Goal: Task Accomplishment & Management: Use online tool/utility

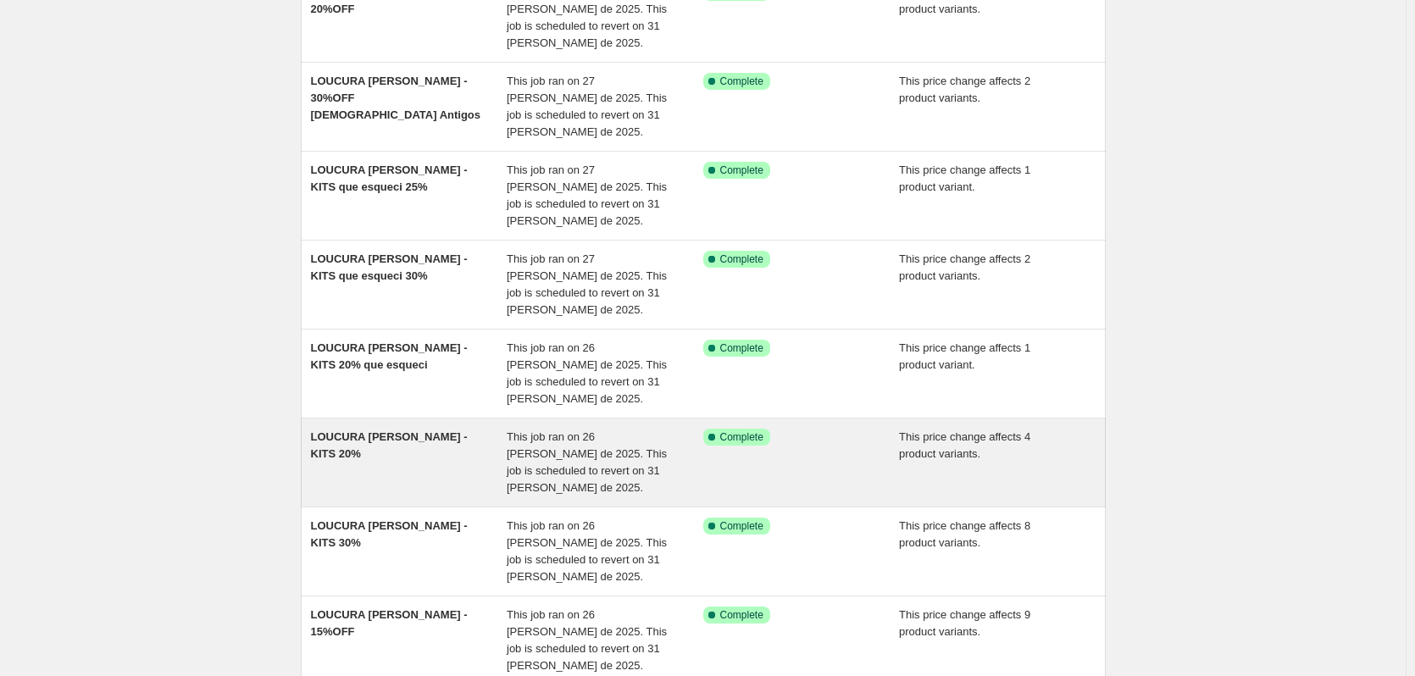
scroll to position [366, 0]
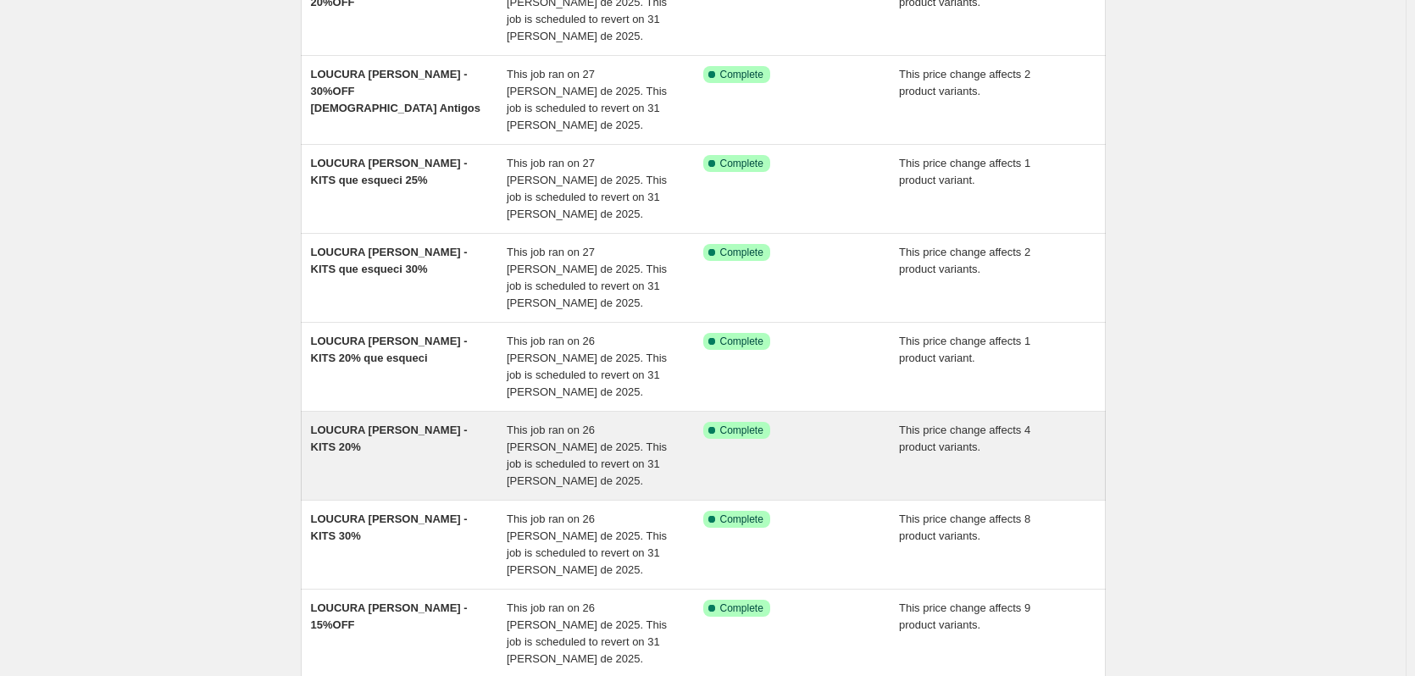
click at [573, 422] on div "This job ran on 26 [PERSON_NAME] de 2025. This job is scheduled to revert on 31…" at bounding box center [605, 456] width 197 height 68
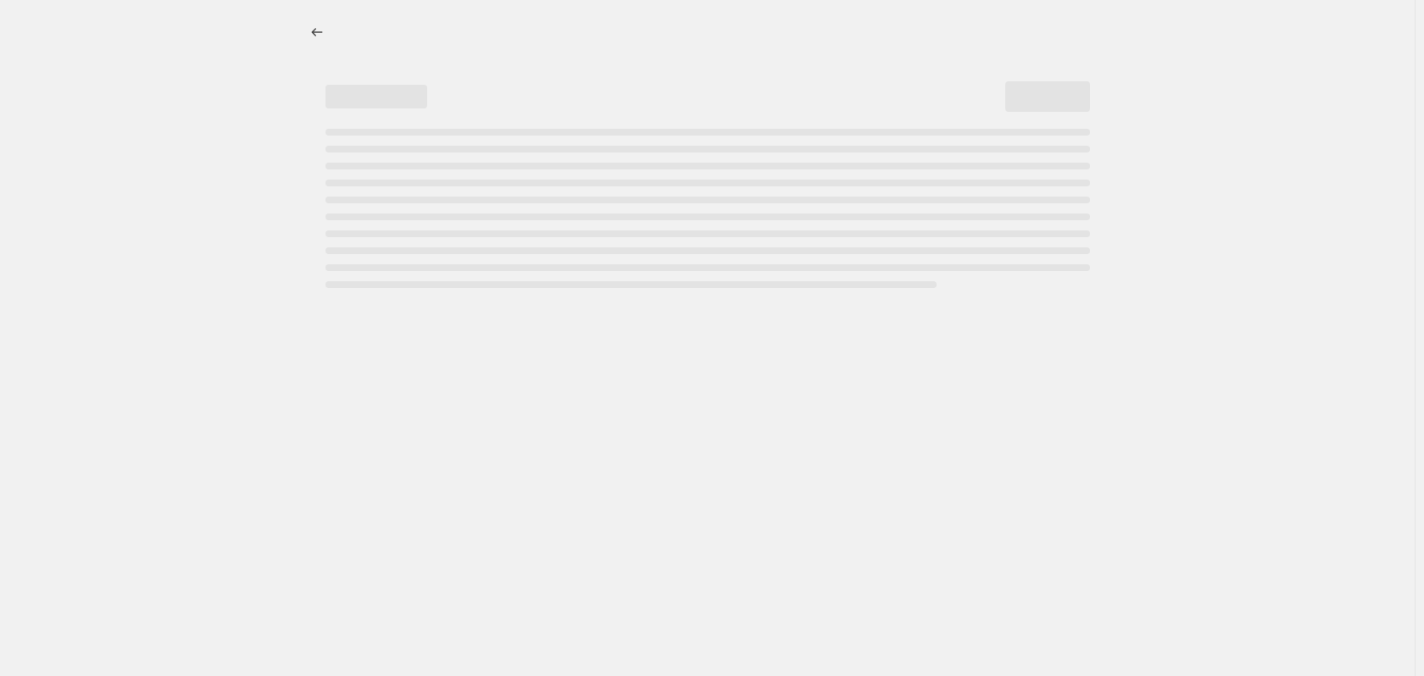
select select "pcap"
select select "no_change"
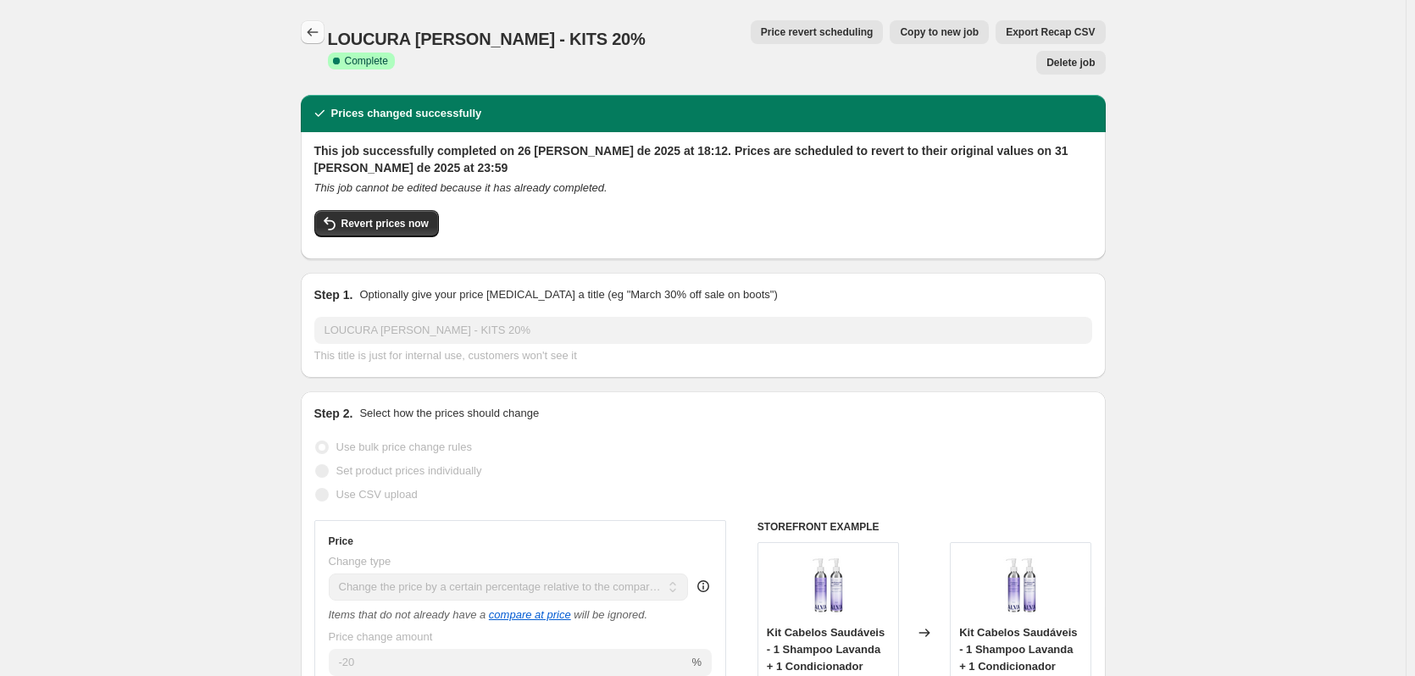
click at [310, 35] on icon "Price change jobs" at bounding box center [312, 32] width 17 height 17
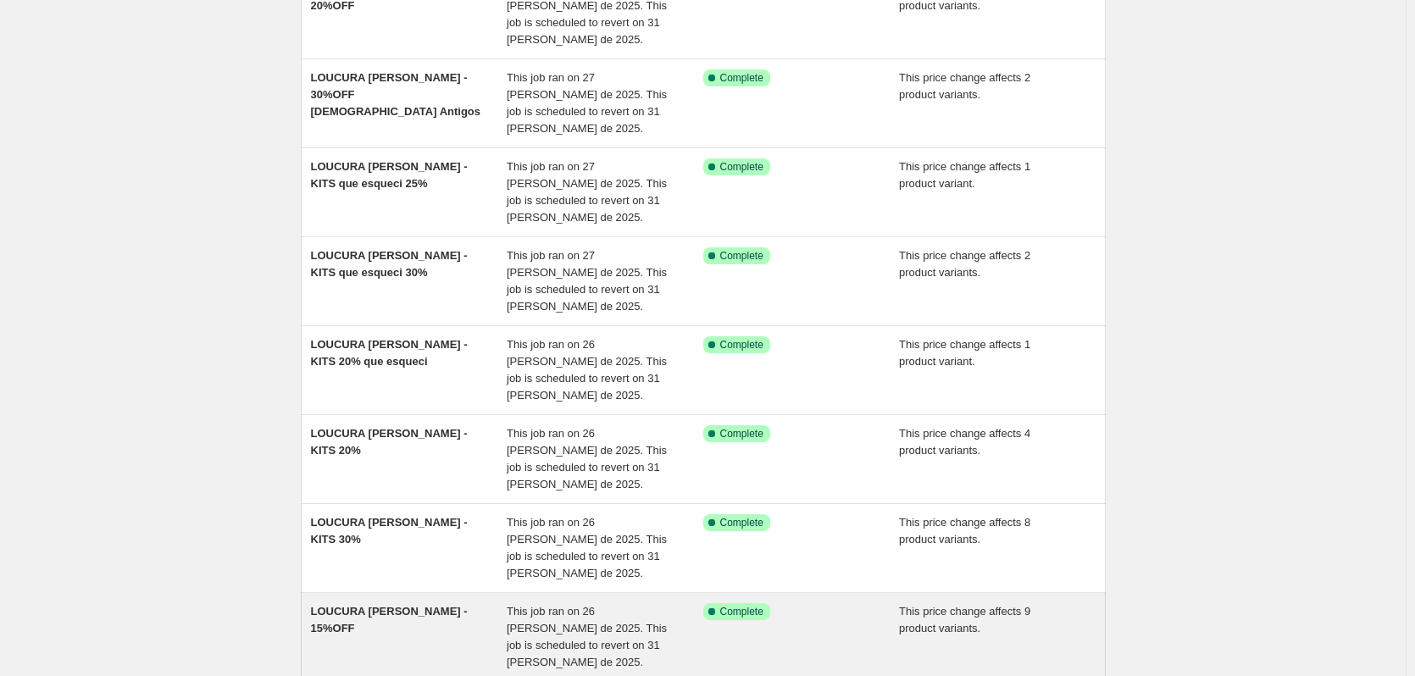
scroll to position [366, 0]
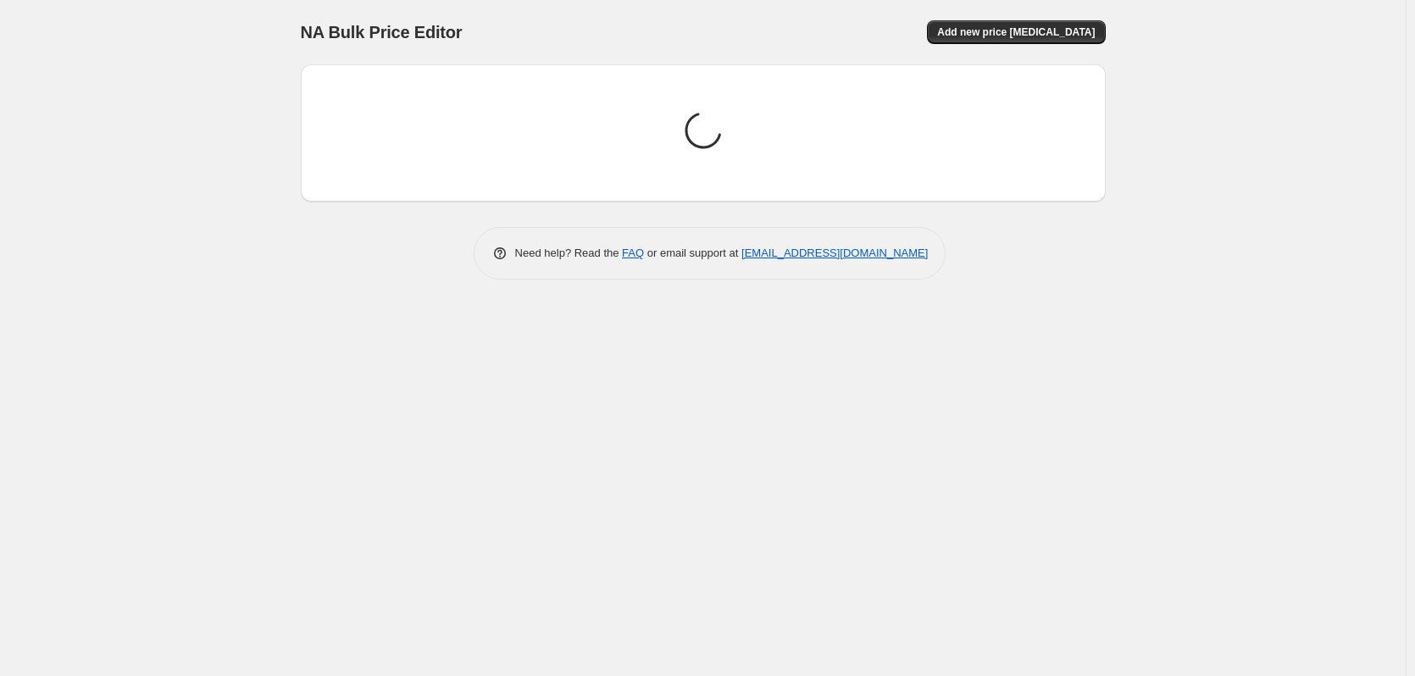
scroll to position [0, 0]
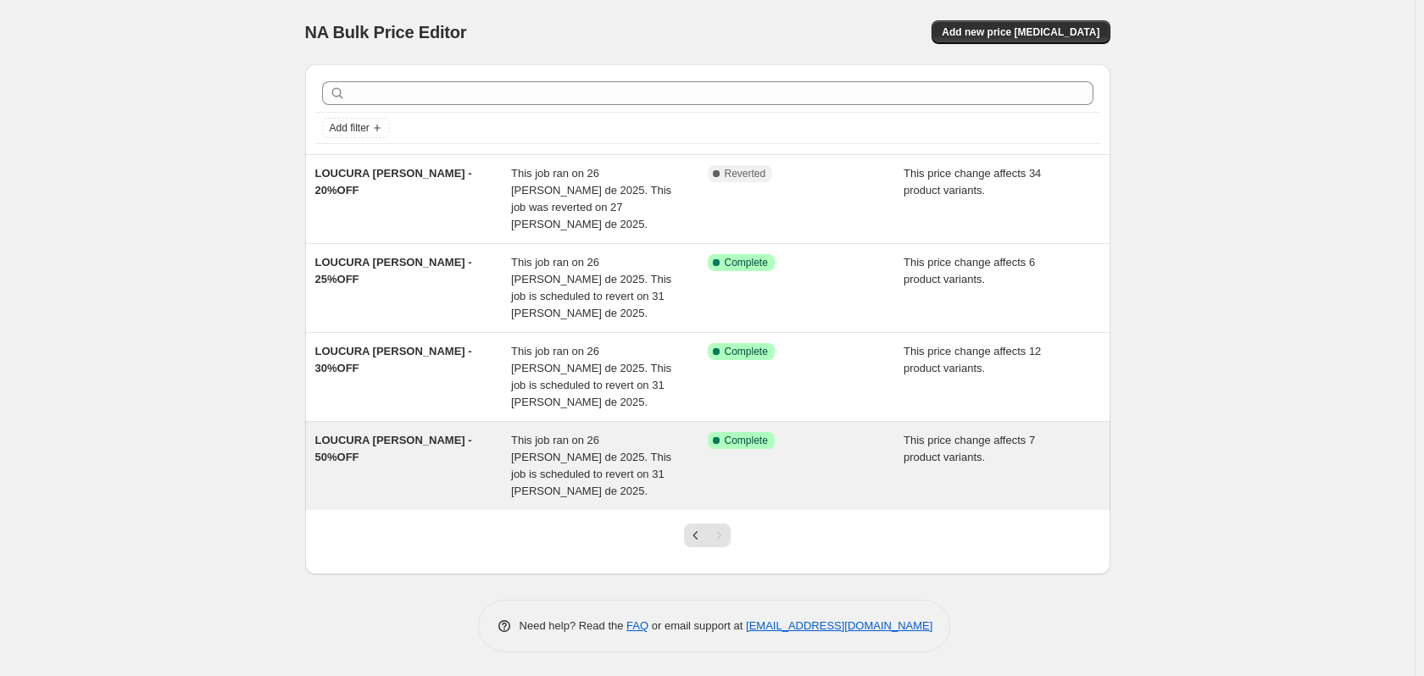
click at [561, 434] on span "This job ran on 26 [PERSON_NAME] de 2025. This job is scheduled to revert on 31…" at bounding box center [591, 466] width 160 height 64
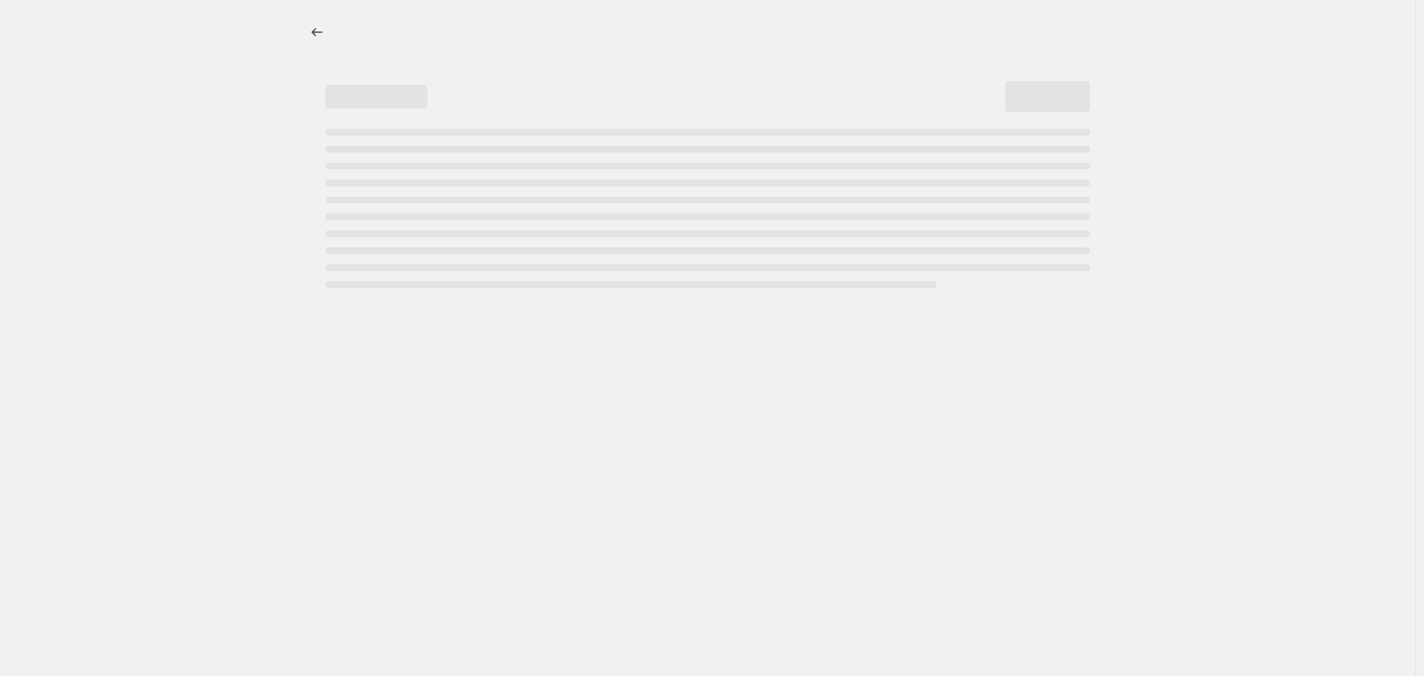
select select "pcap"
select select "no_change"
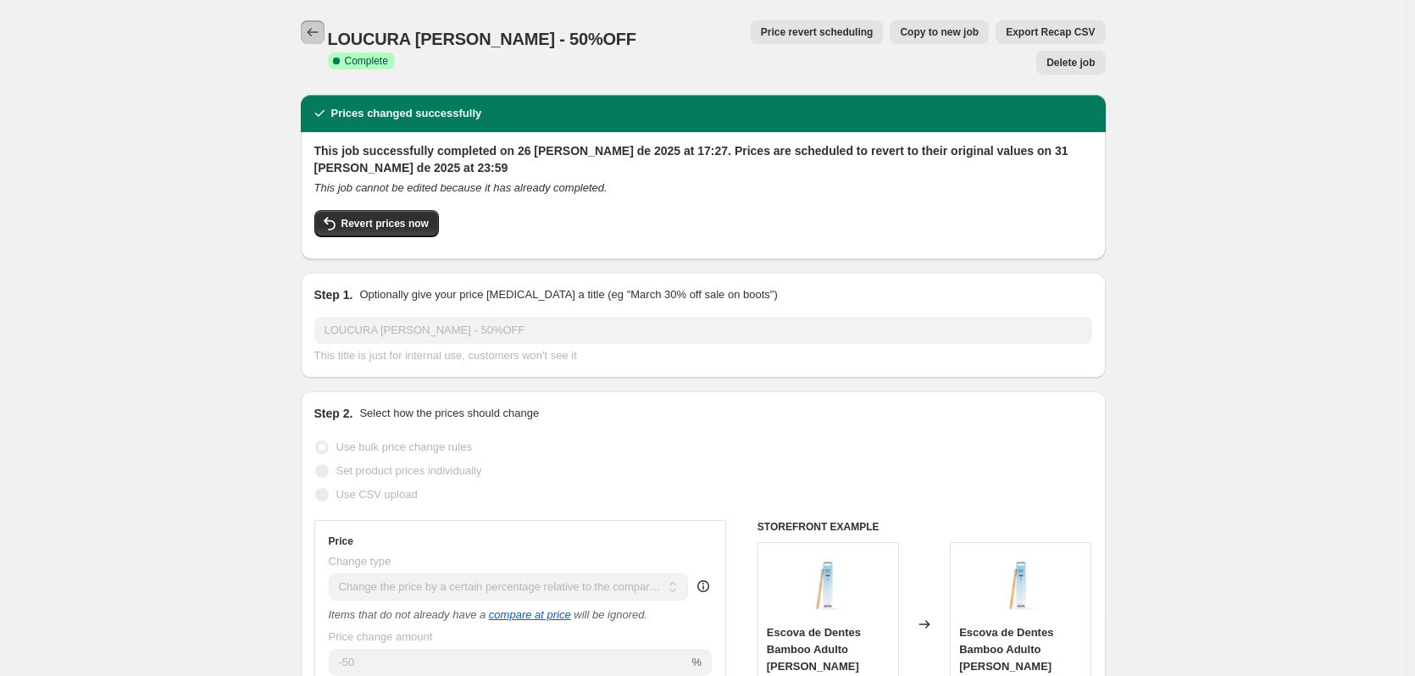
click at [306, 35] on button "Price change jobs" at bounding box center [313, 32] width 24 height 24
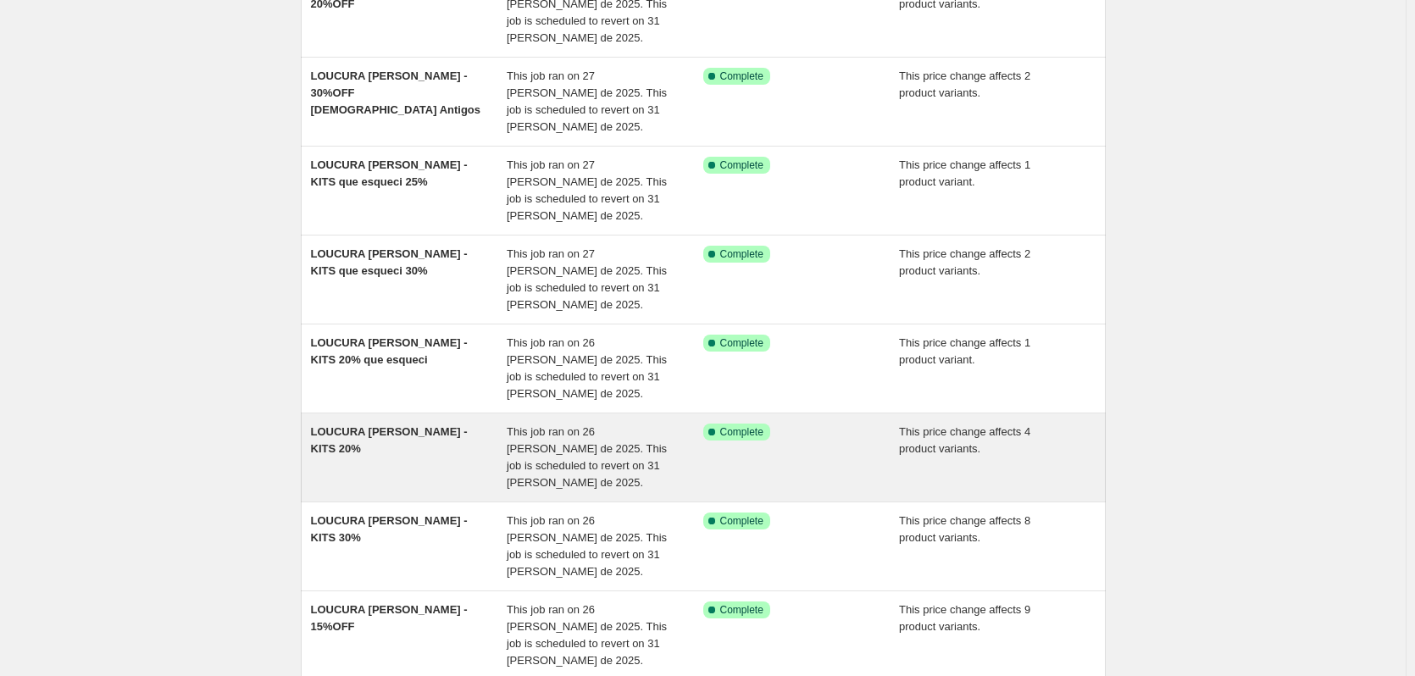
scroll to position [366, 0]
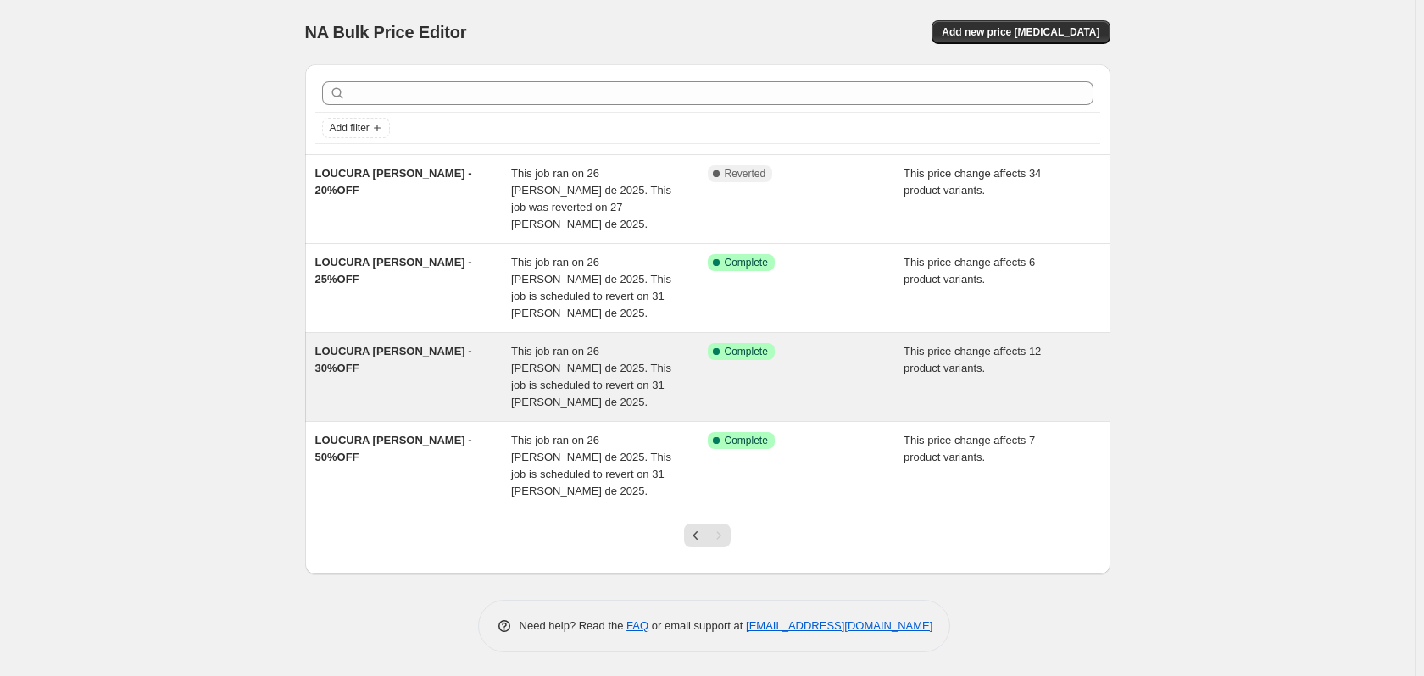
click at [540, 345] on span "This job ran on 26 [PERSON_NAME] de 2025. This job is scheduled to revert on 31…" at bounding box center [591, 377] width 160 height 64
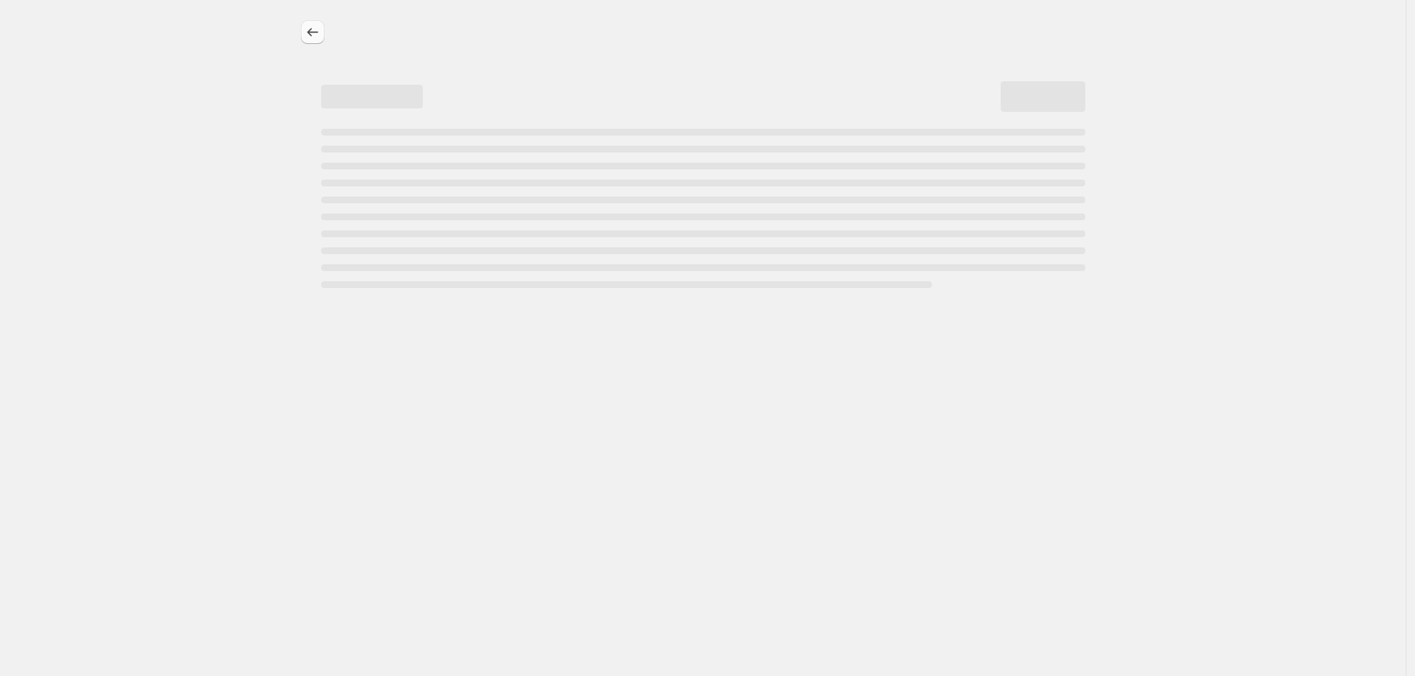
select select "pcap"
select select "no_change"
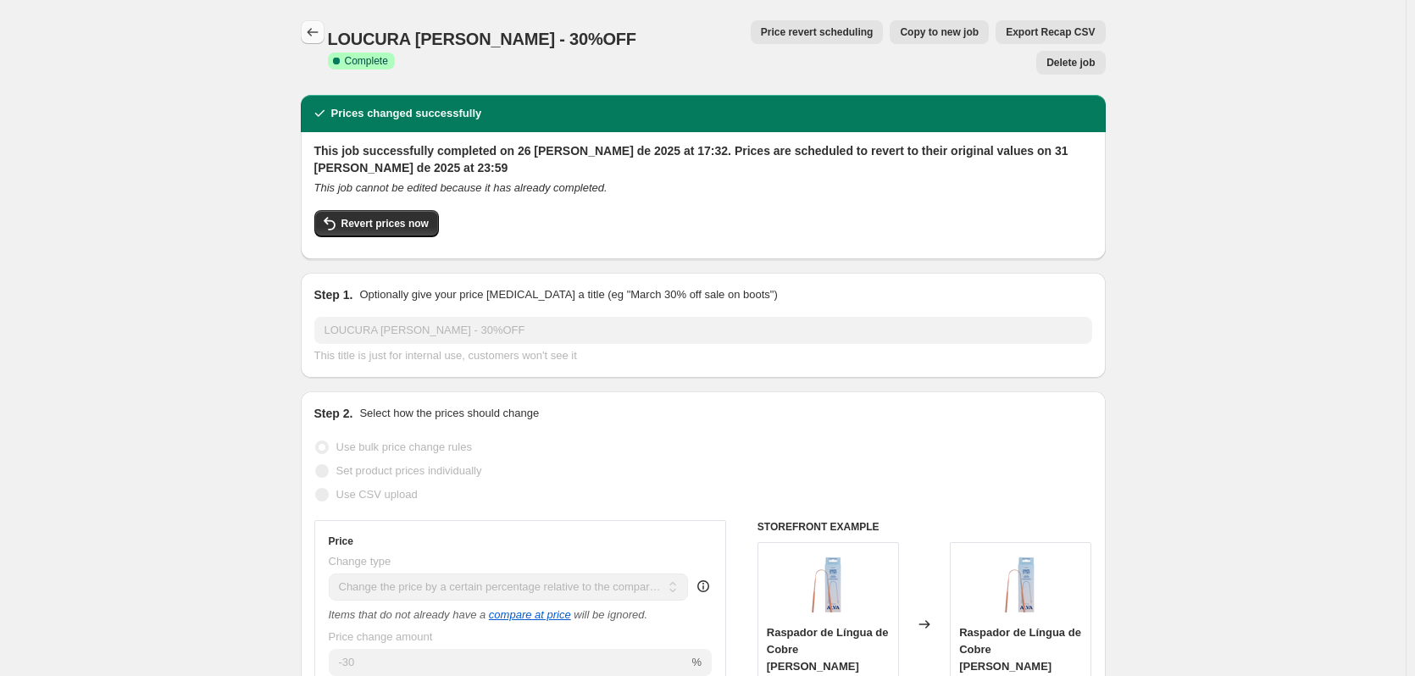
click at [317, 30] on icon "Price change jobs" at bounding box center [312, 32] width 17 height 17
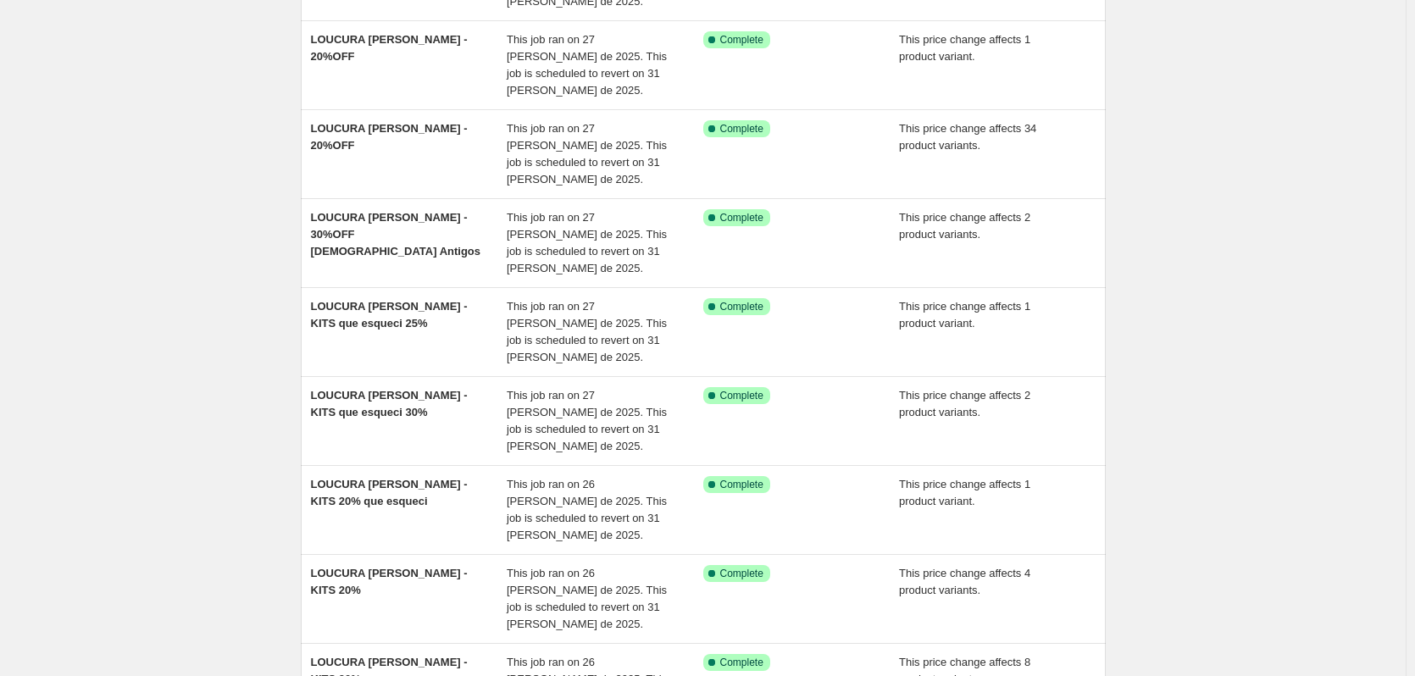
scroll to position [366, 0]
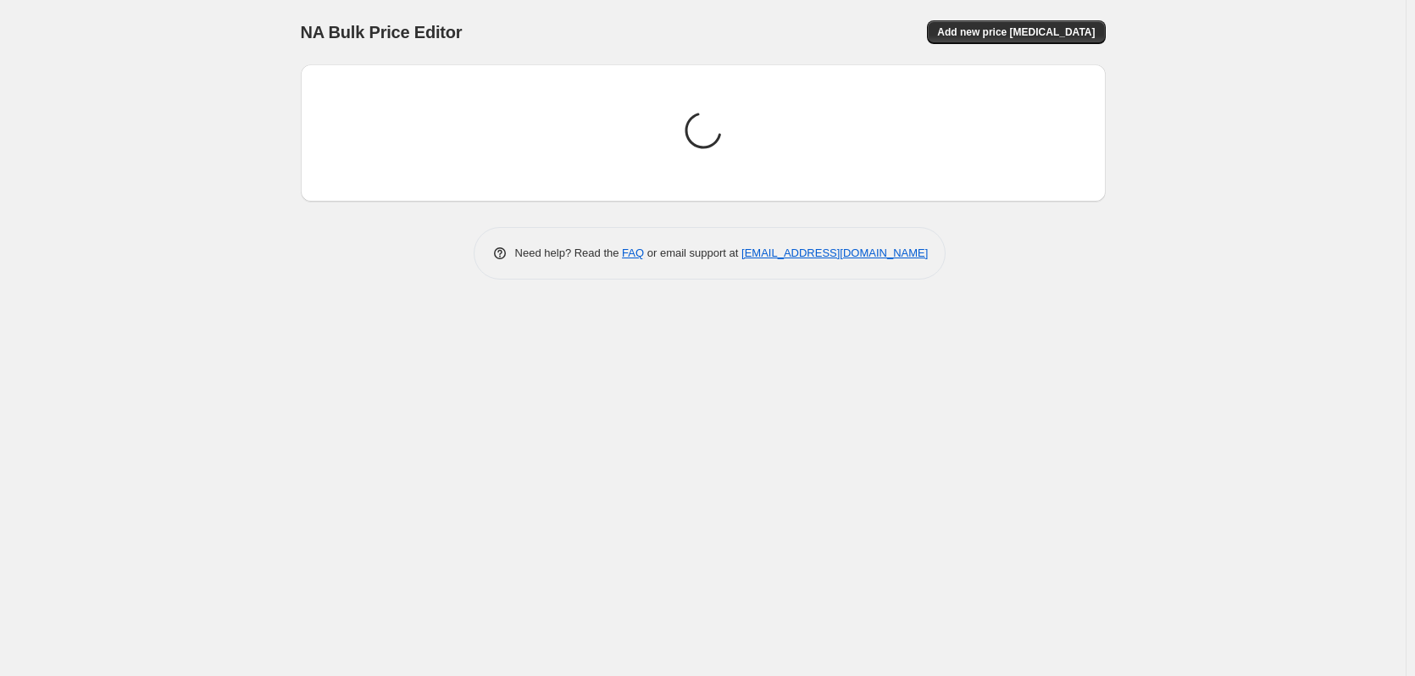
scroll to position [0, 0]
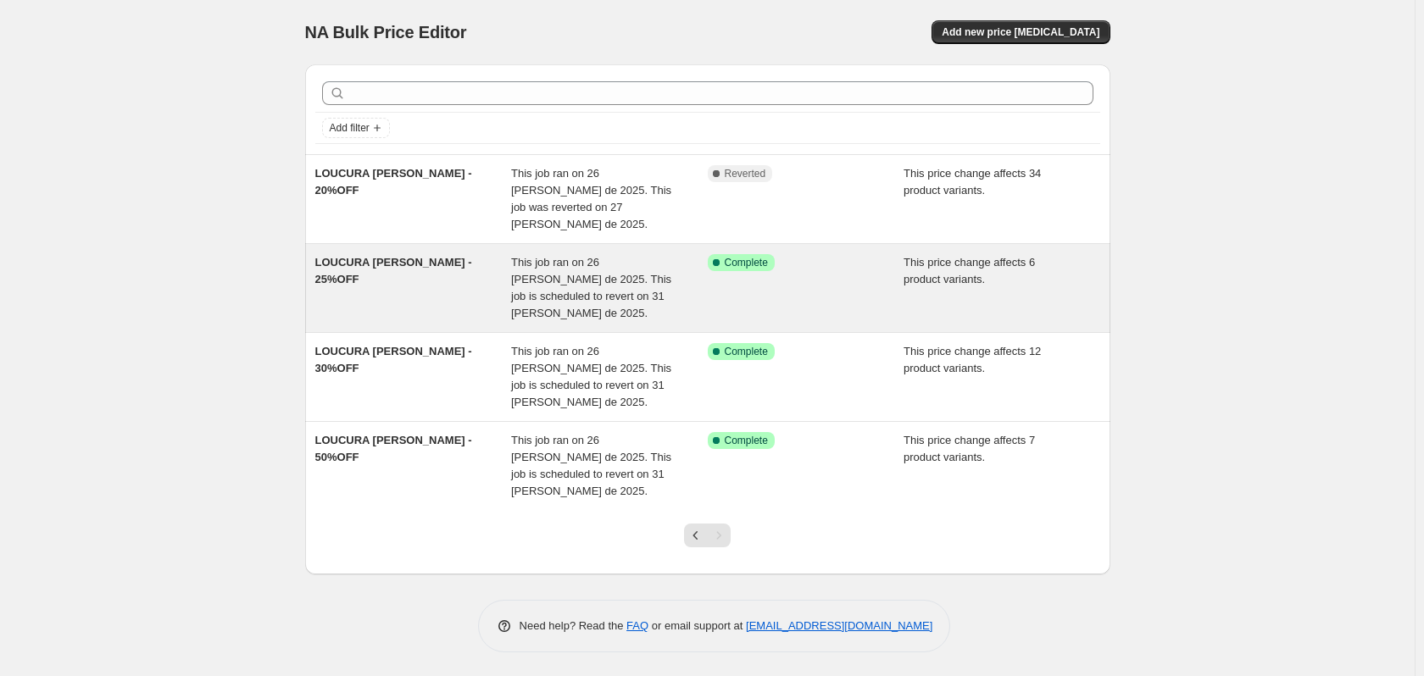
click at [519, 273] on span "This job ran on 26 [PERSON_NAME] de 2025. This job is scheduled to revert on 31…" at bounding box center [591, 288] width 160 height 64
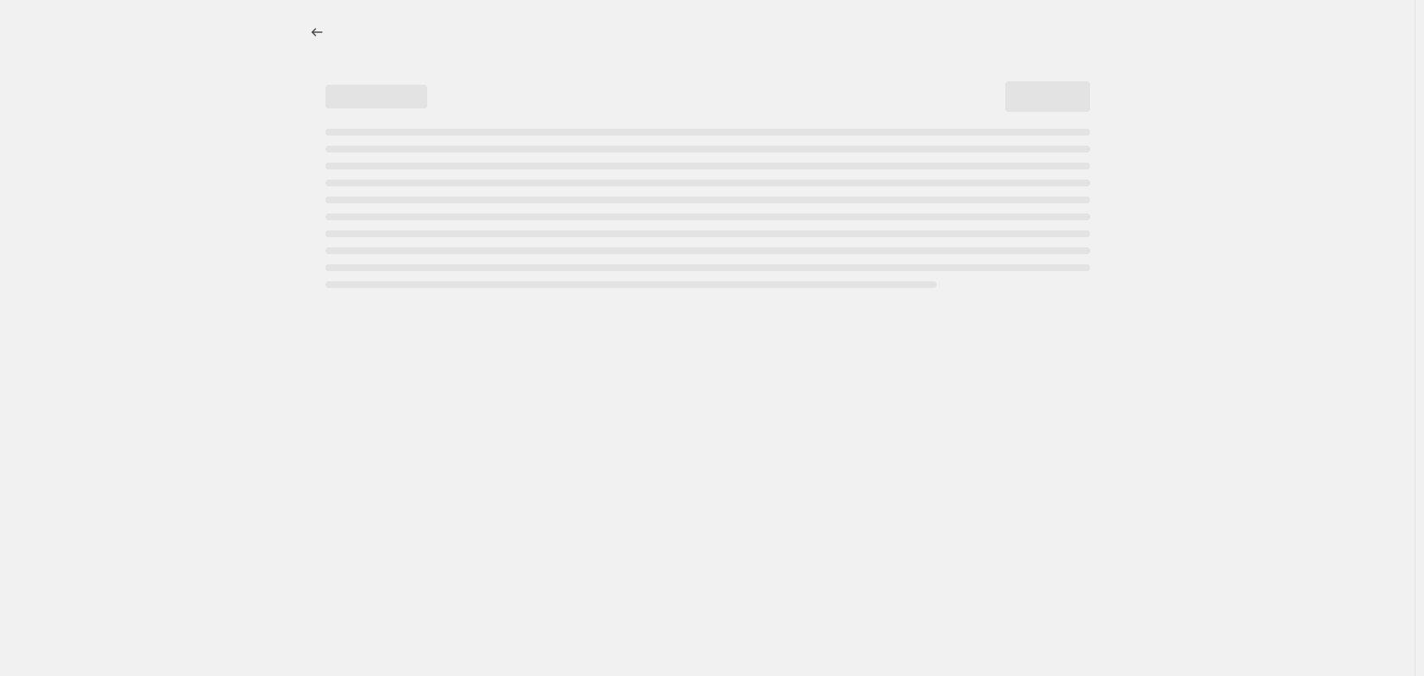
select select "pcap"
select select "no_change"
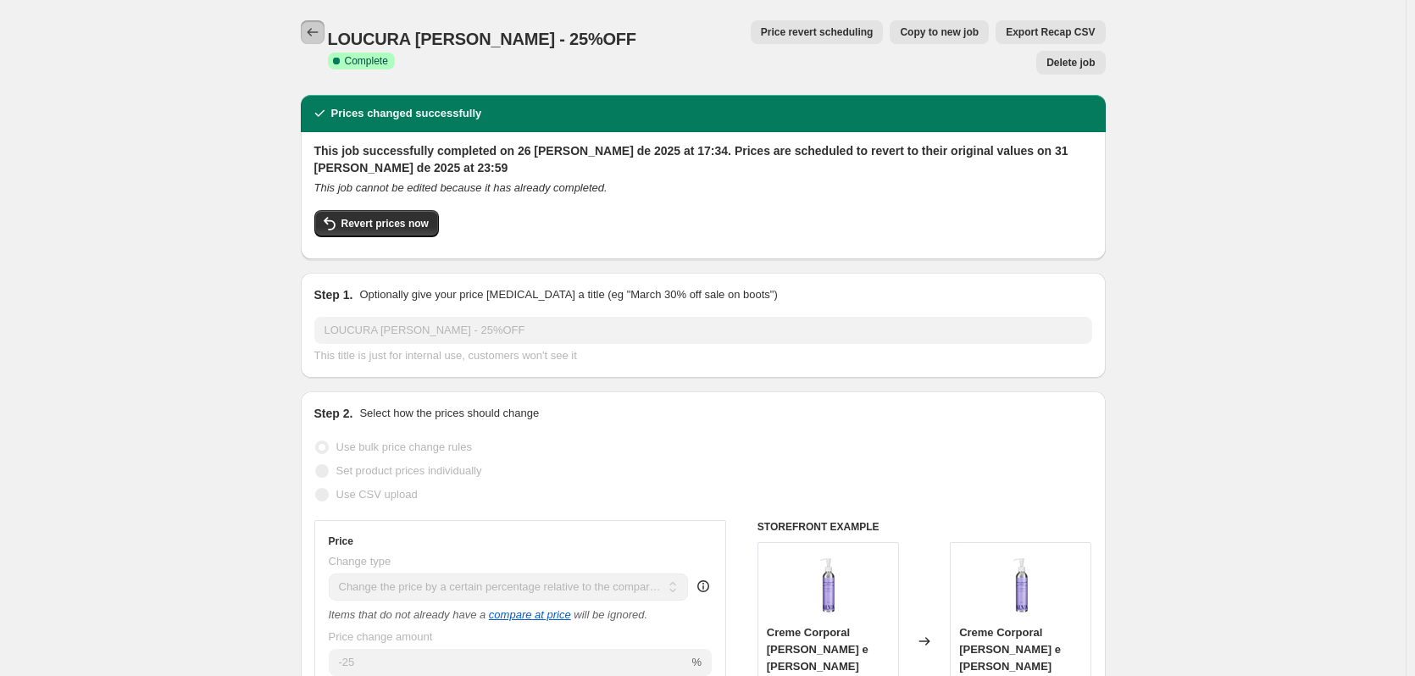
click at [321, 42] on button "Price change jobs" at bounding box center [313, 32] width 24 height 24
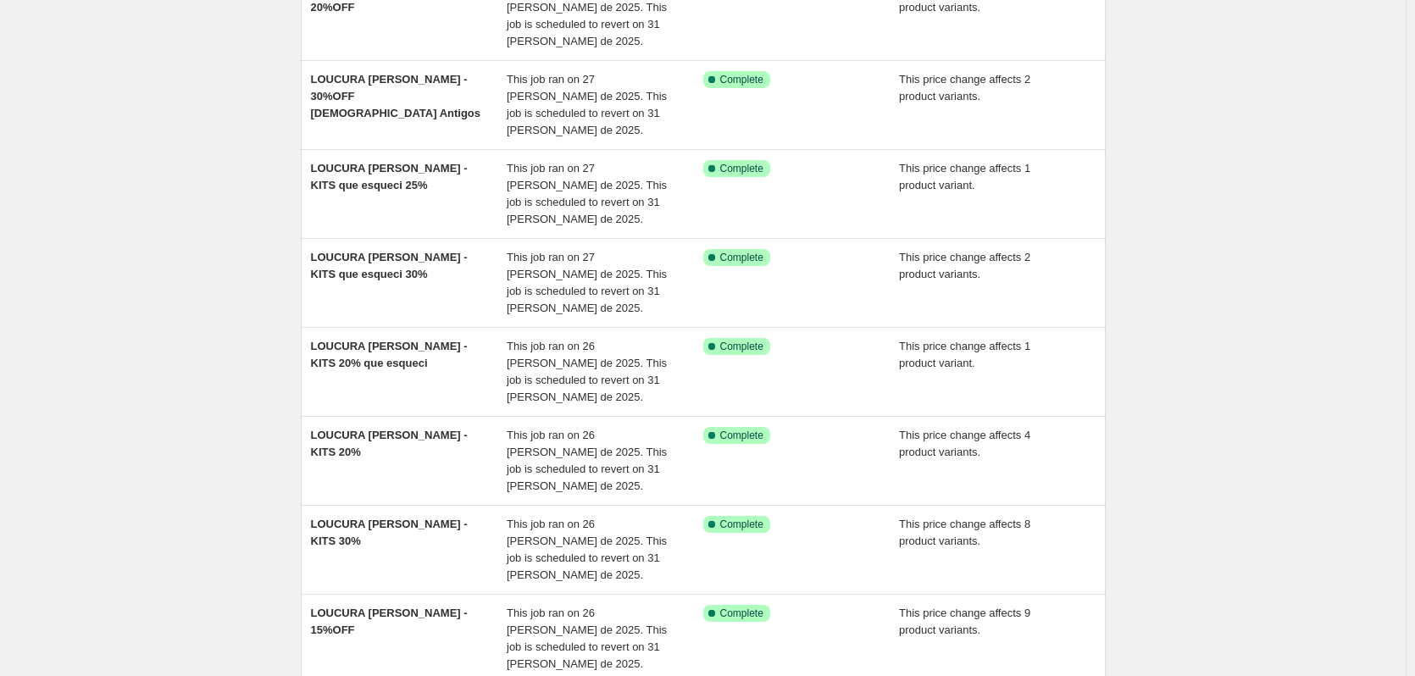
scroll to position [366, 0]
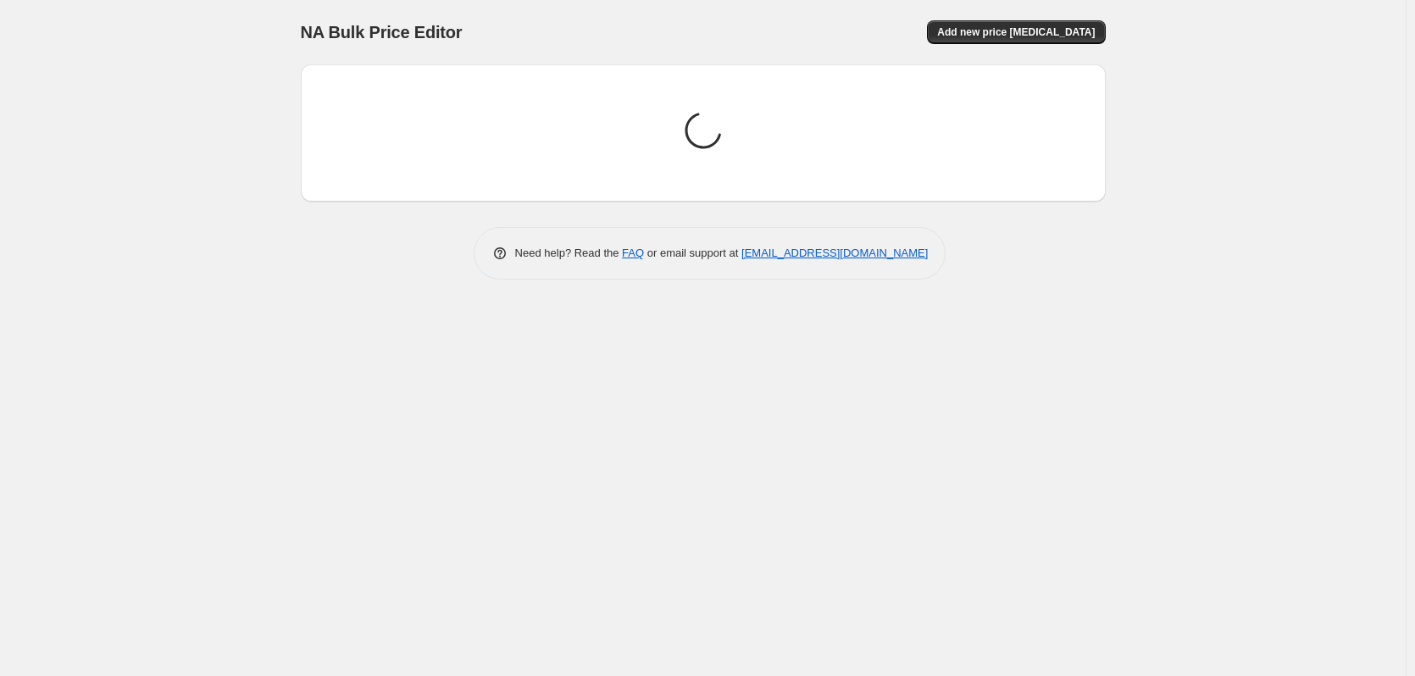
scroll to position [0, 0]
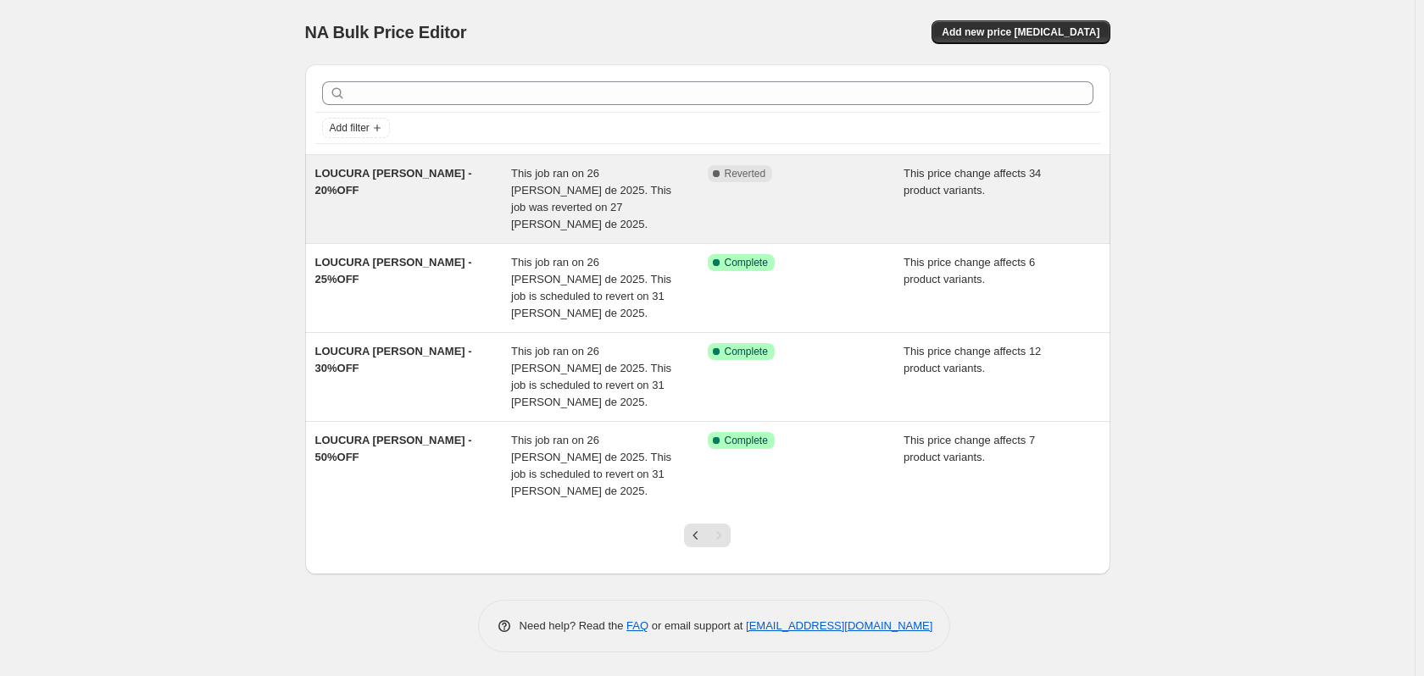
click at [573, 178] on span "This job ran on 26 [PERSON_NAME] de 2025. This job was reverted on 27 [PERSON_N…" at bounding box center [591, 199] width 160 height 64
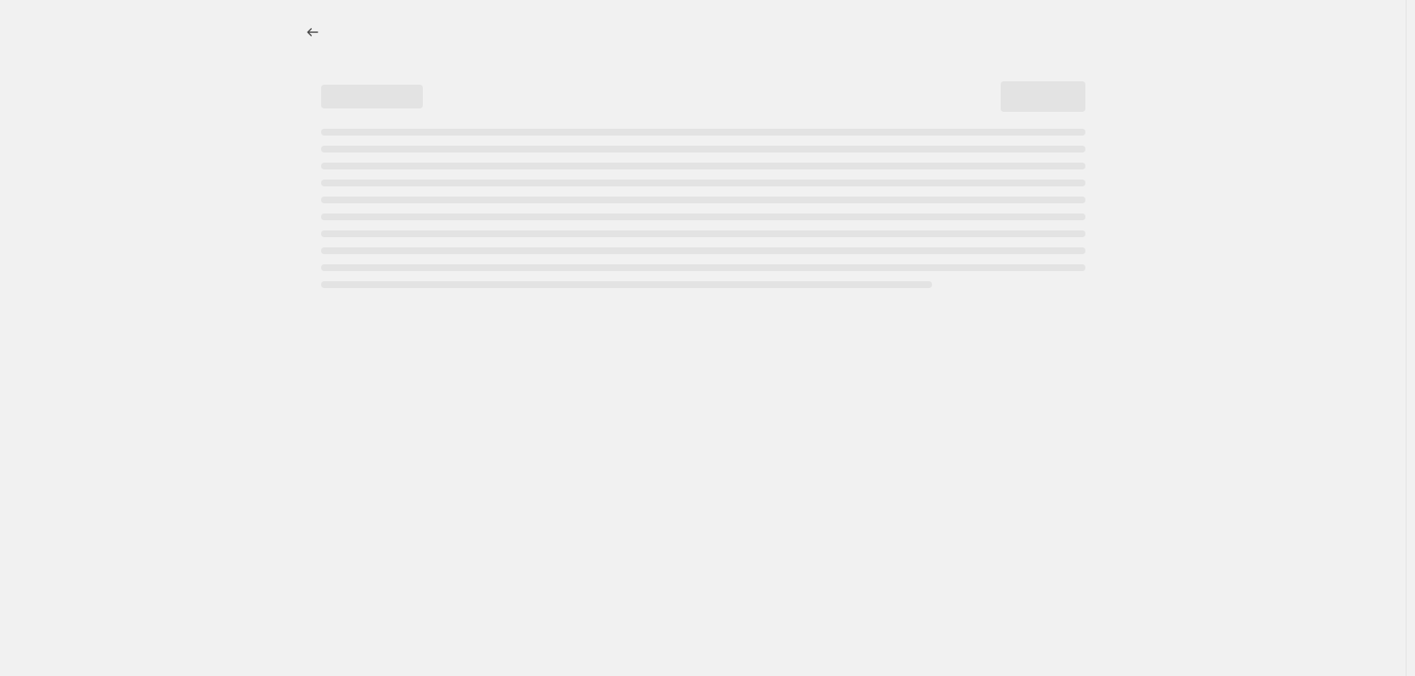
select select "pcap"
select select "no_change"
select select "collection"
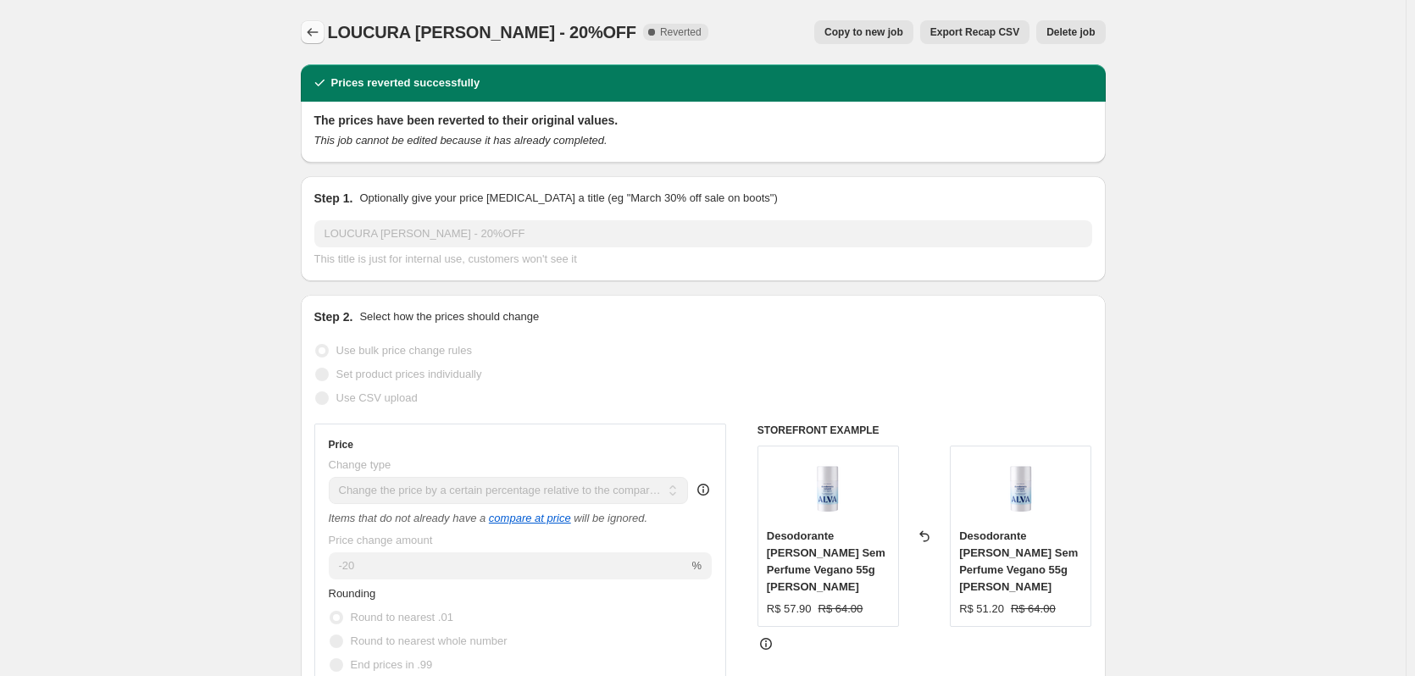
click at [318, 36] on icon "Price change jobs" at bounding box center [312, 32] width 17 height 17
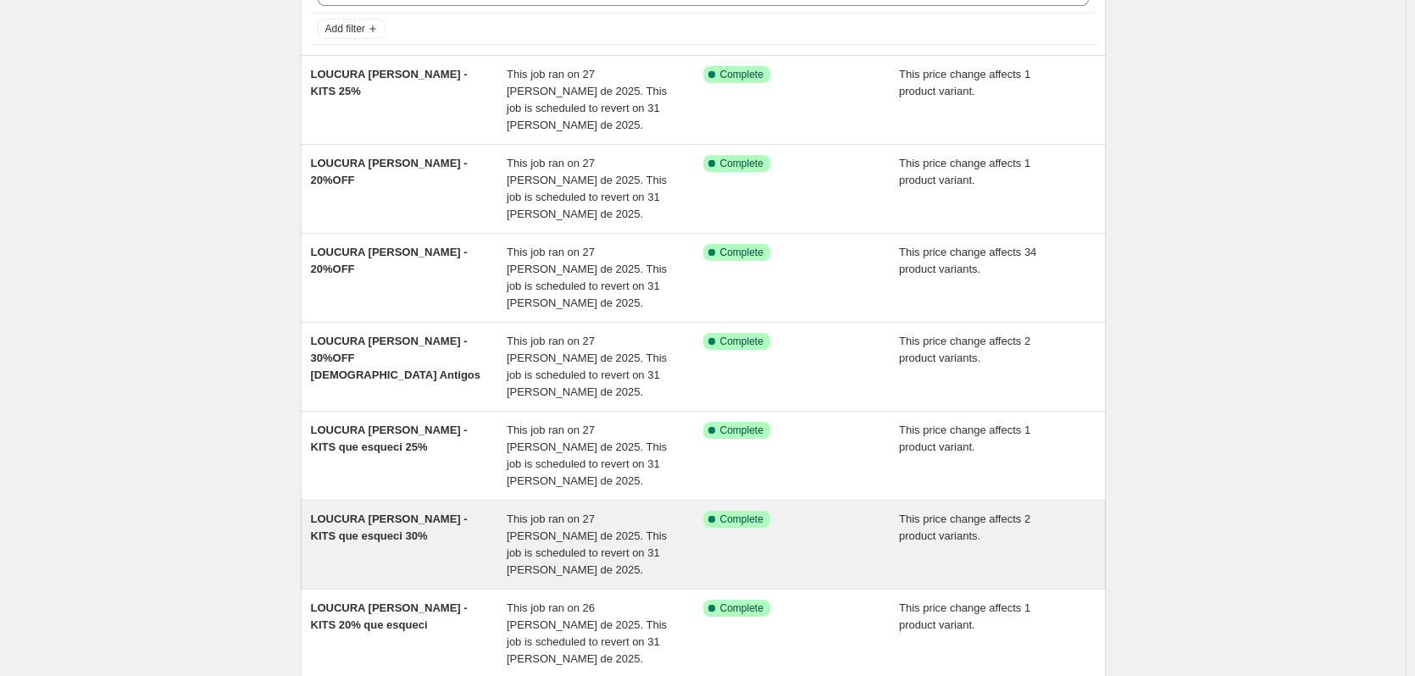
scroll to position [366, 0]
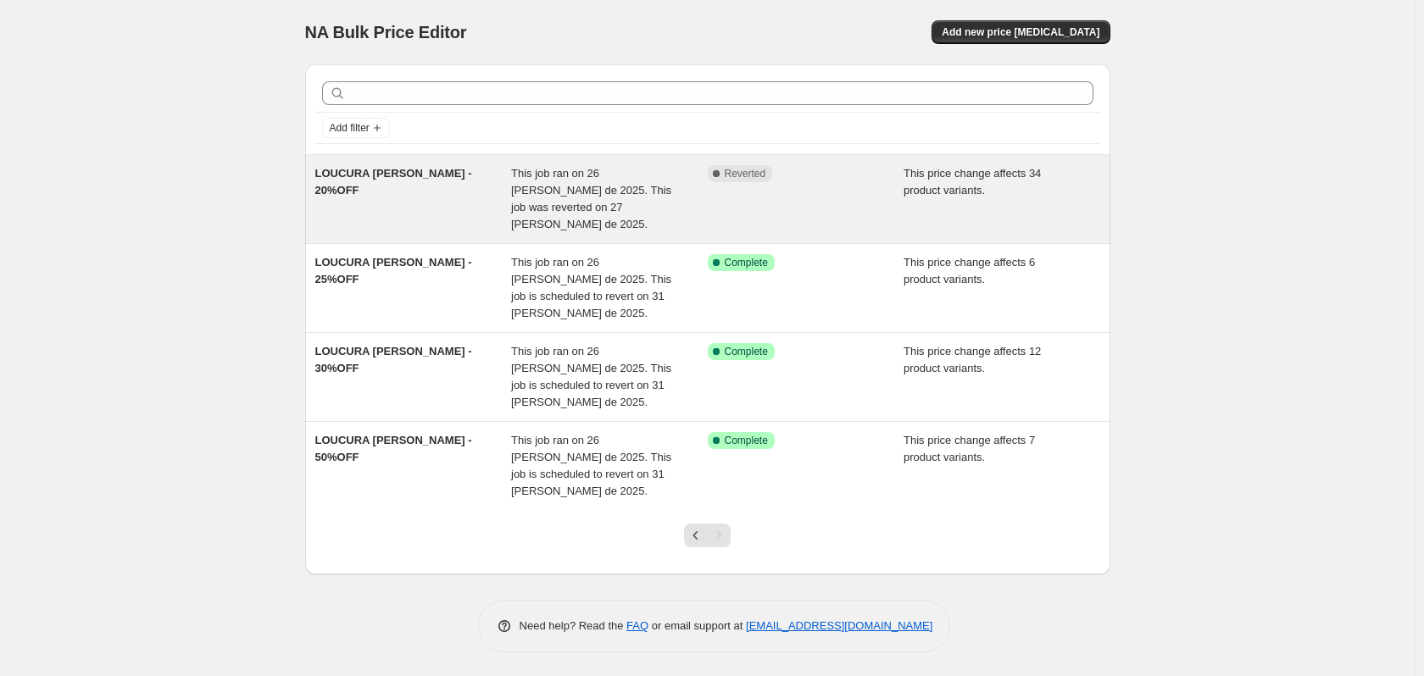
click at [837, 183] on div "Complete Reverted" at bounding box center [806, 199] width 197 height 68
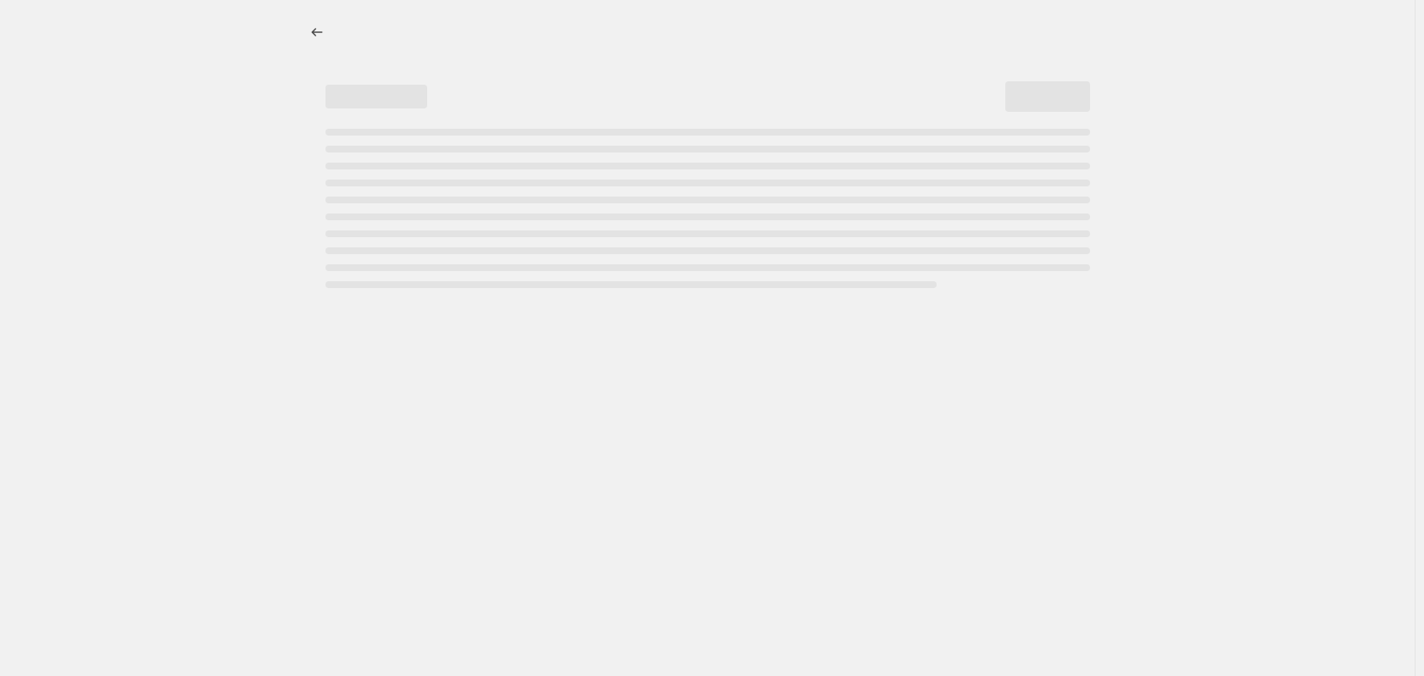
select select "pcap"
select select "no_change"
select select "collection"
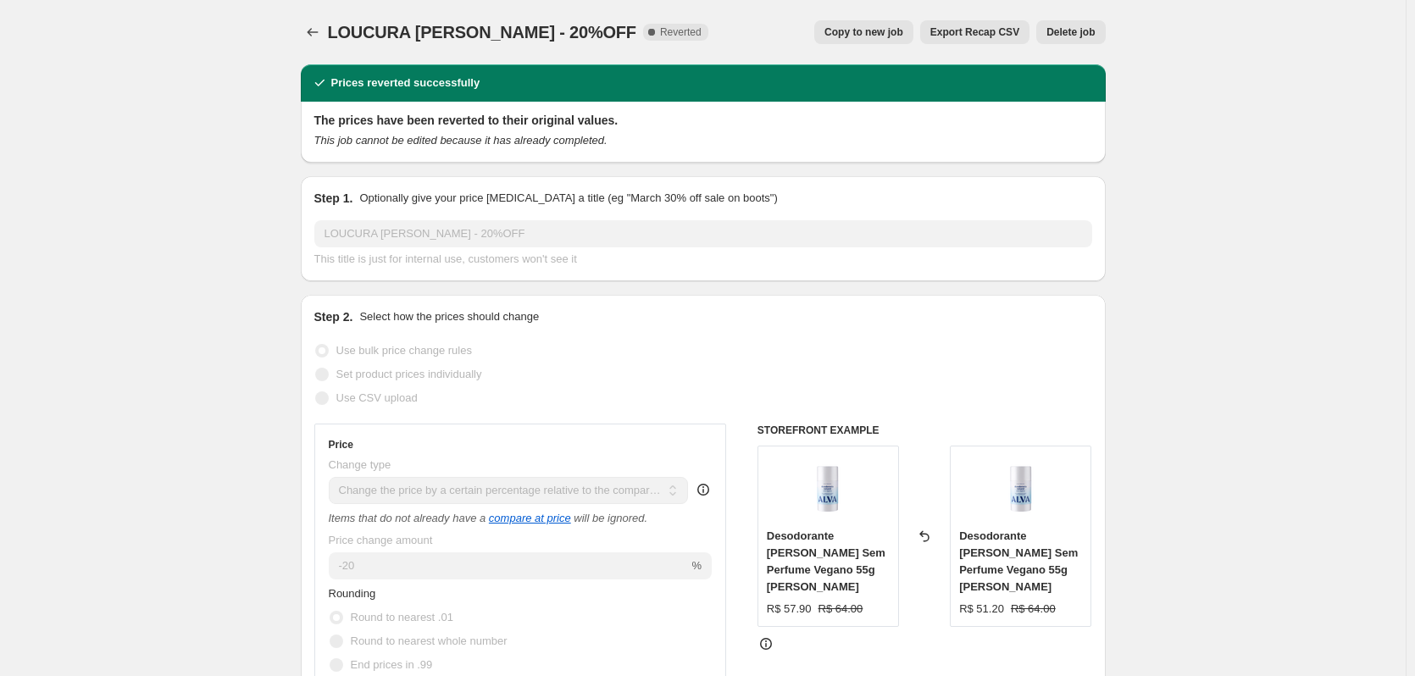
click at [1072, 27] on span "Delete job" at bounding box center [1071, 32] width 48 height 14
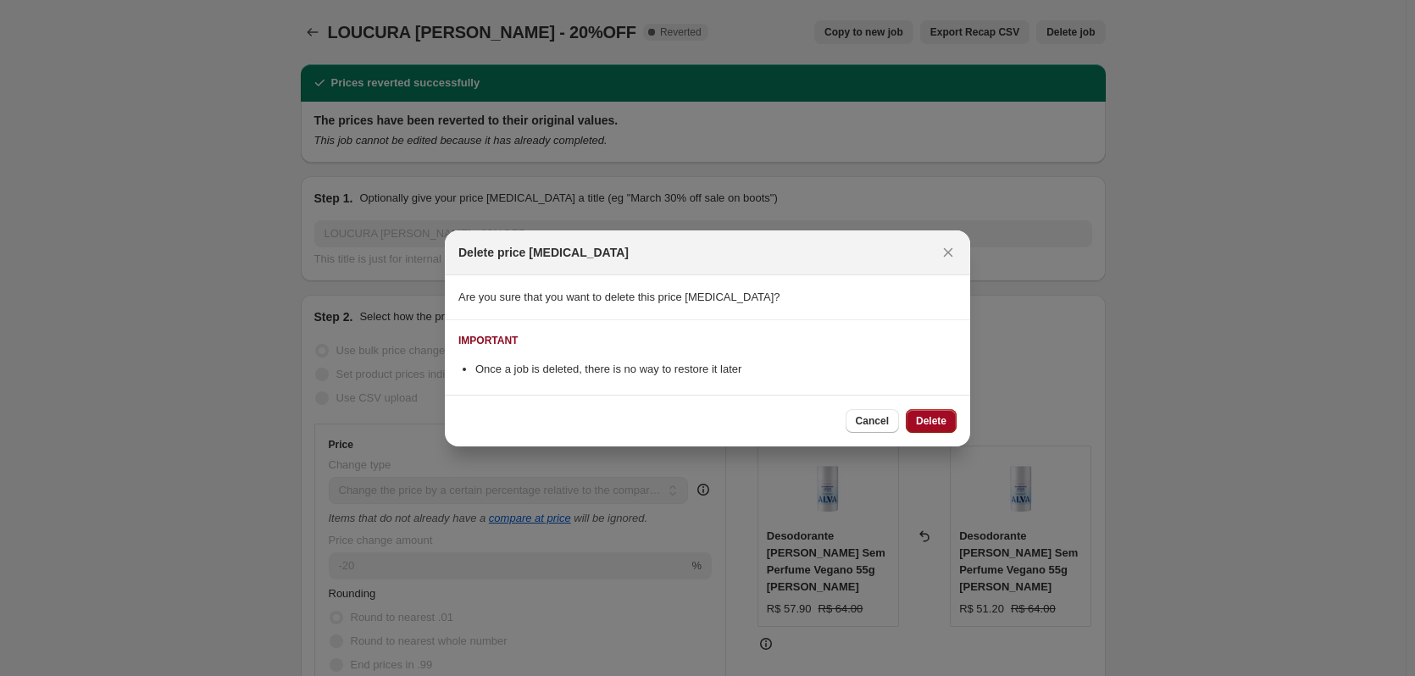
click at [928, 409] on button "Delete" at bounding box center [931, 421] width 51 height 24
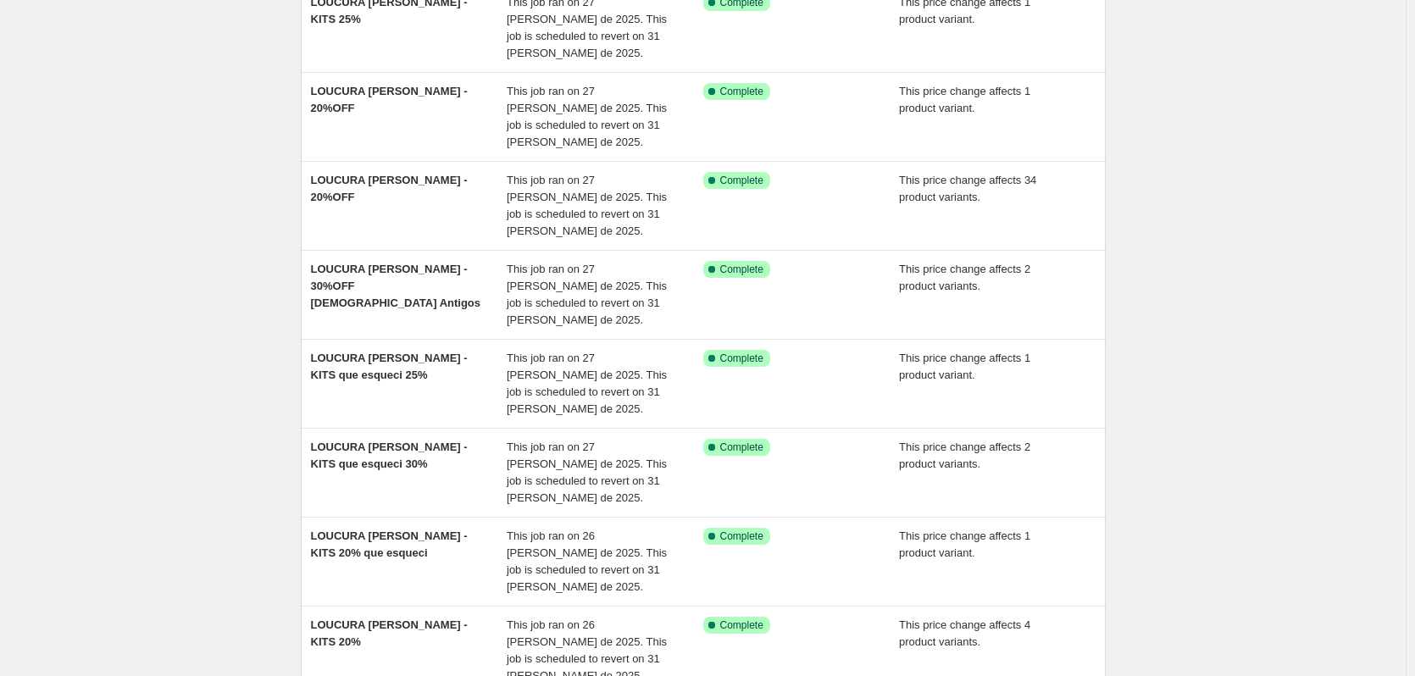
scroll to position [366, 0]
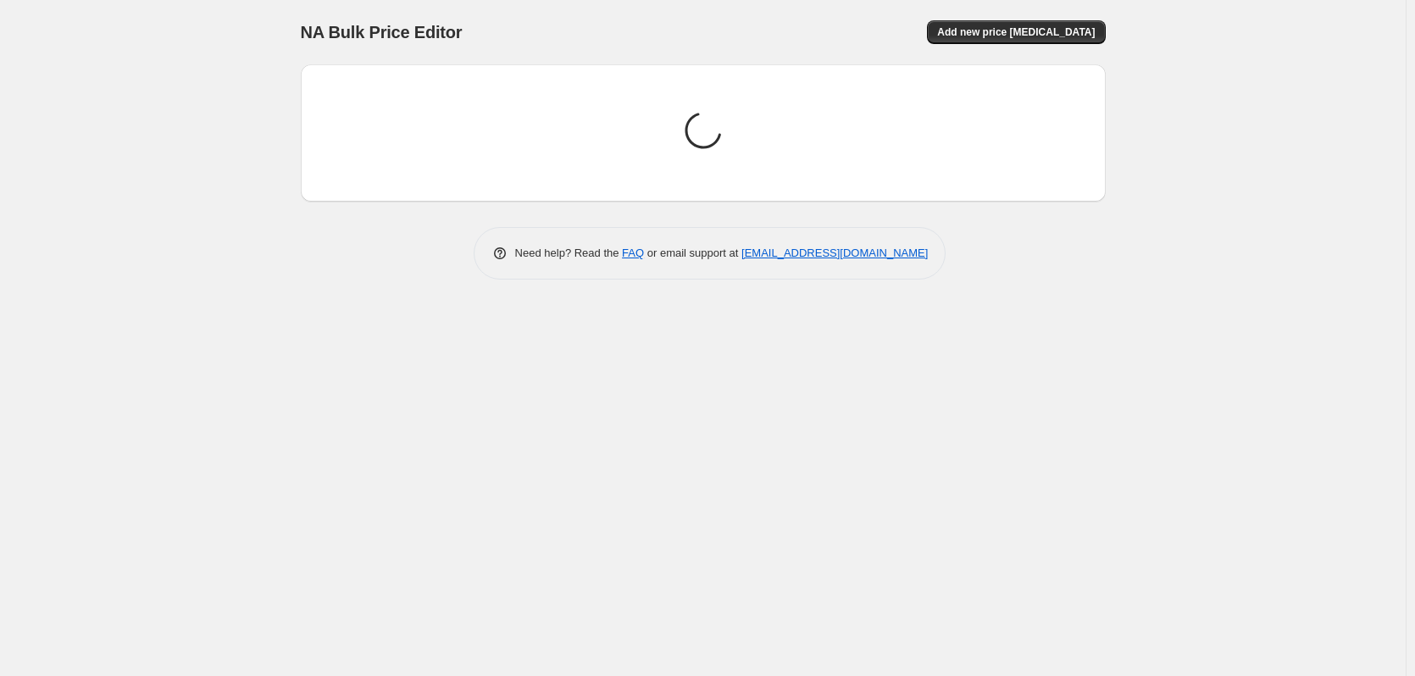
scroll to position [0, 0]
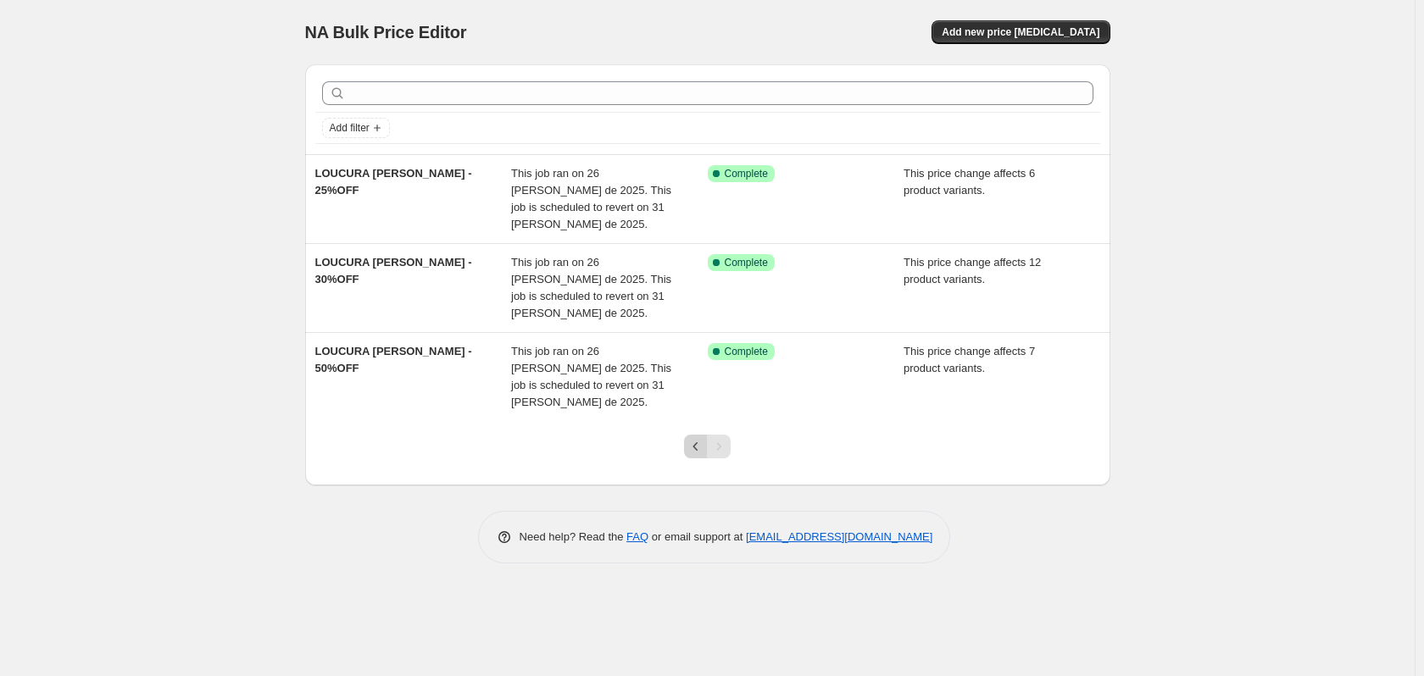
click at [700, 438] on icon "Previous" at bounding box center [695, 446] width 17 height 17
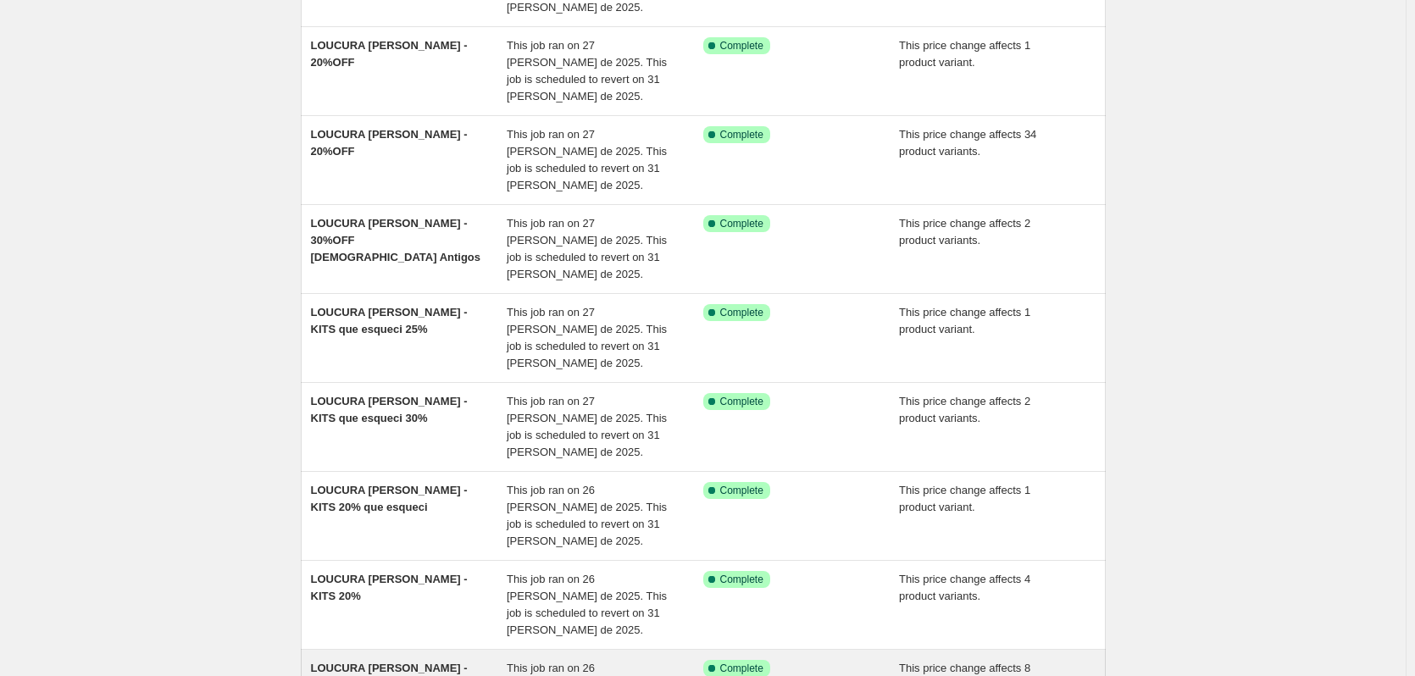
scroll to position [366, 0]
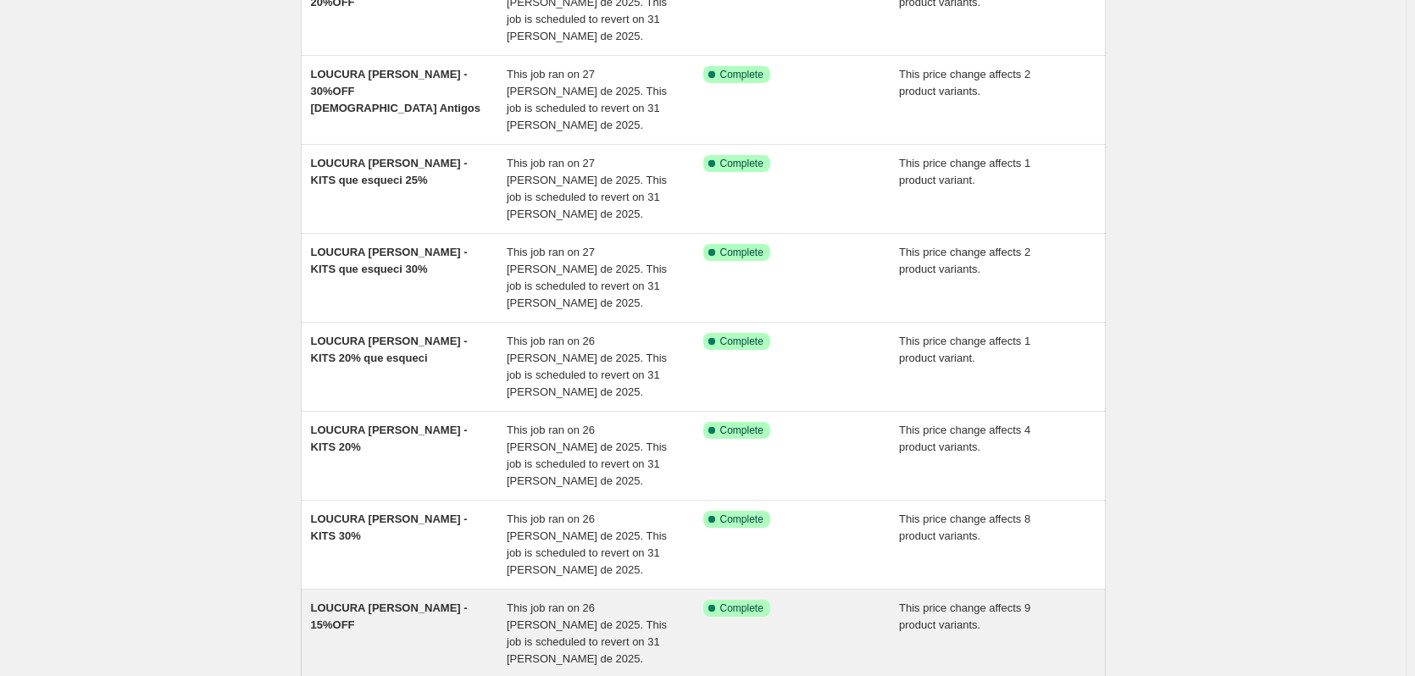
click at [548, 602] on span "This job ran on 26 [PERSON_NAME] de 2025. This job is scheduled to revert on 31…" at bounding box center [587, 634] width 160 height 64
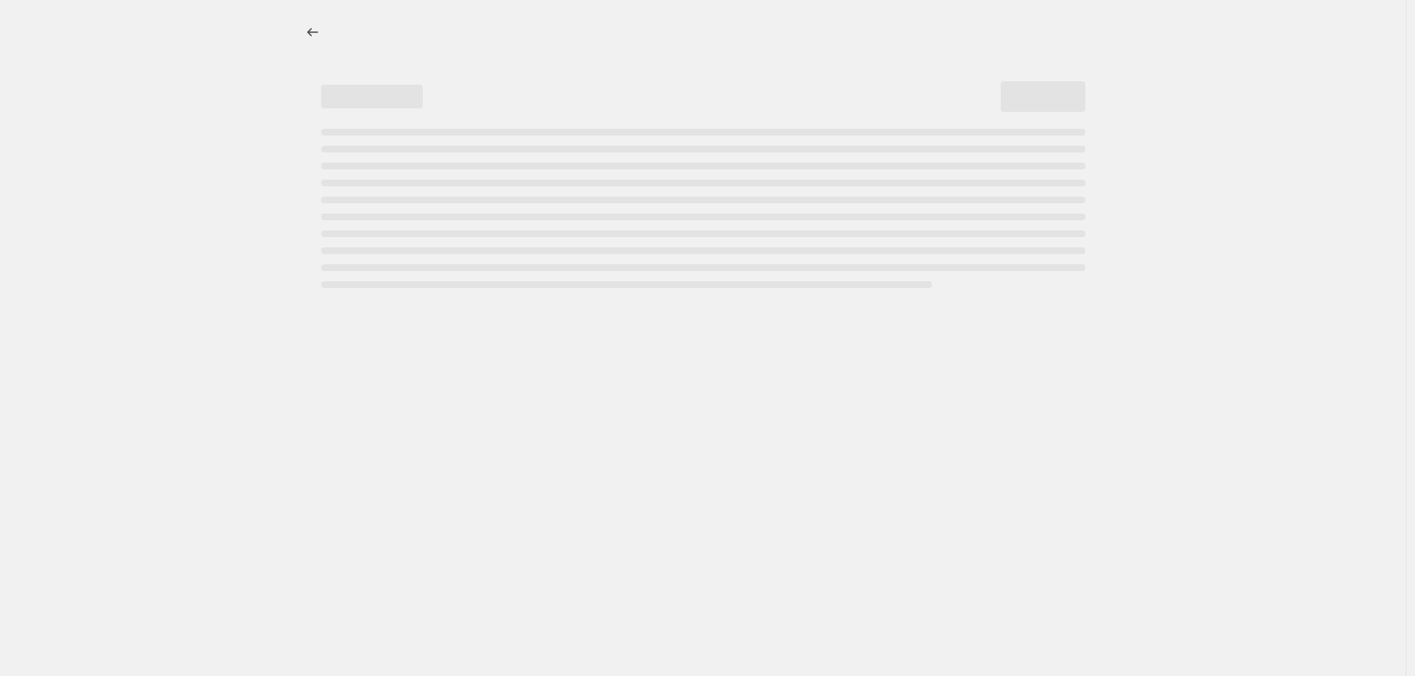
select select "pcap"
select select "no_change"
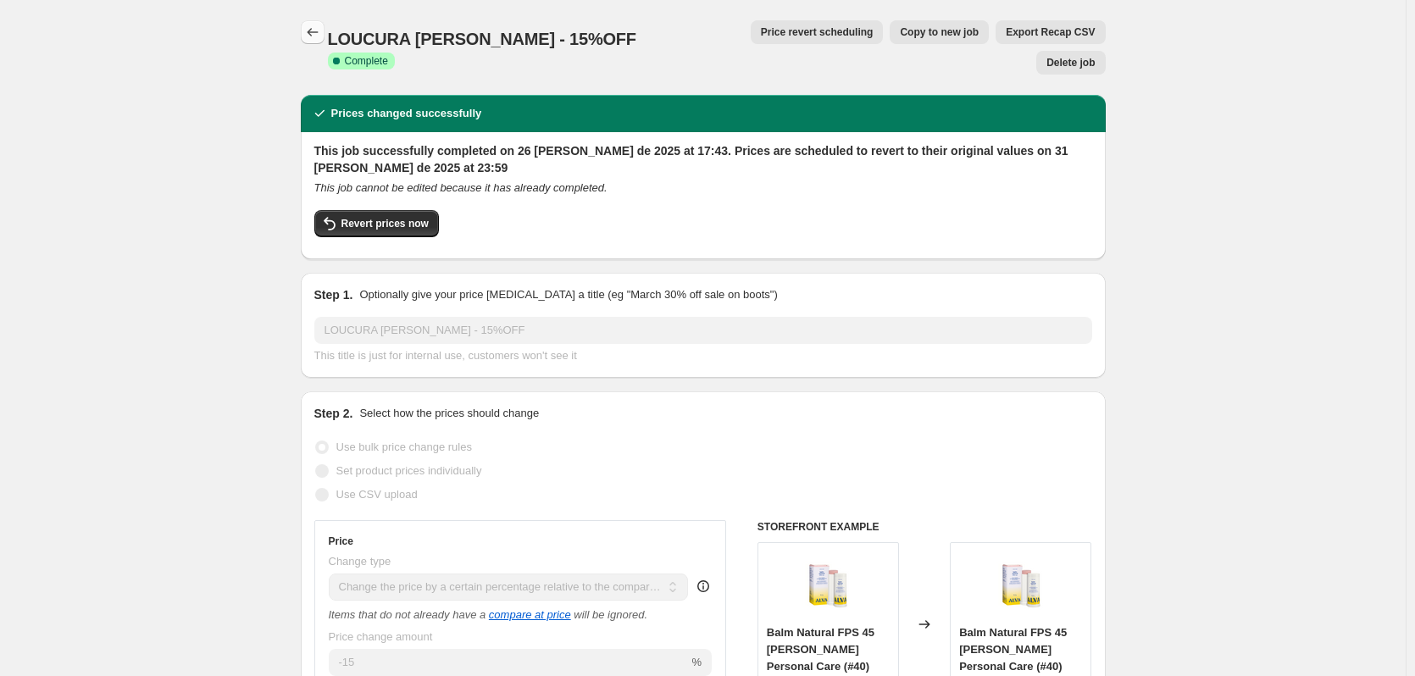
click at [307, 33] on button "Price change jobs" at bounding box center [313, 32] width 24 height 24
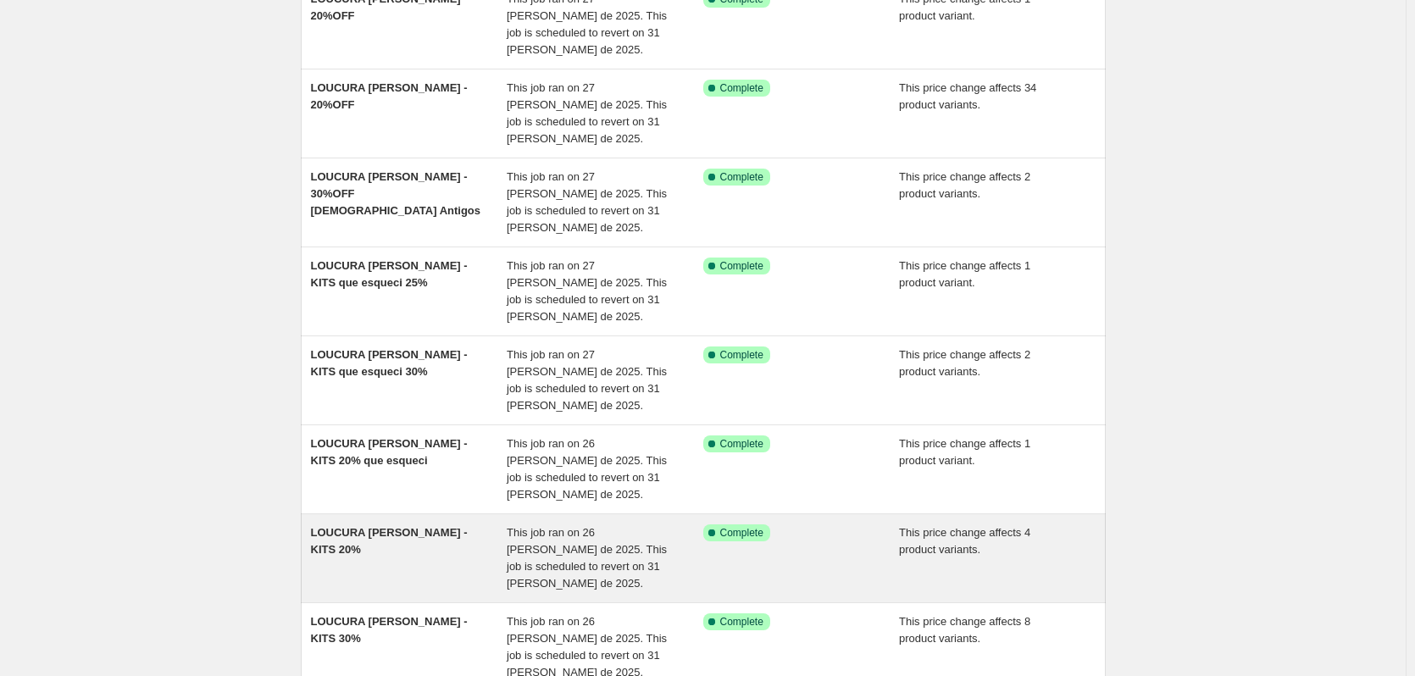
scroll to position [366, 0]
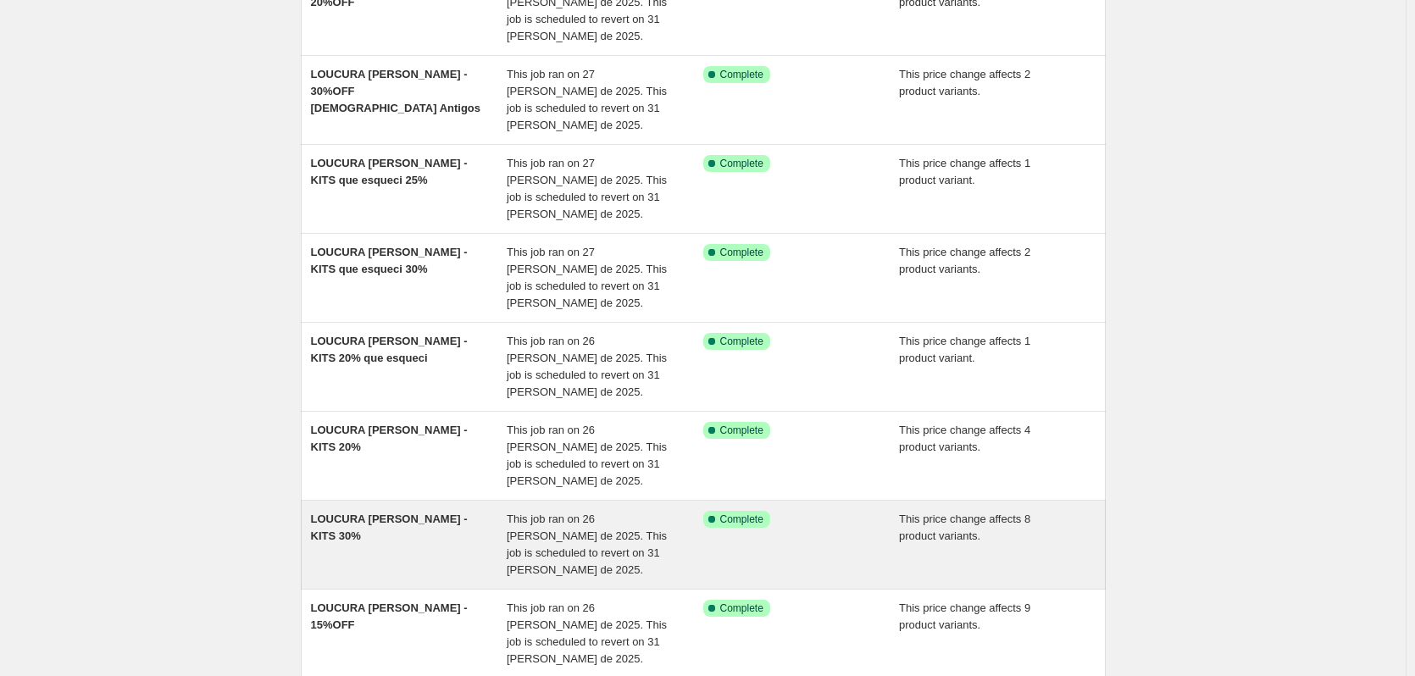
click at [541, 513] on span "This job ran on 26 [PERSON_NAME] de 2025. This job is scheduled to revert on 31…" at bounding box center [587, 545] width 160 height 64
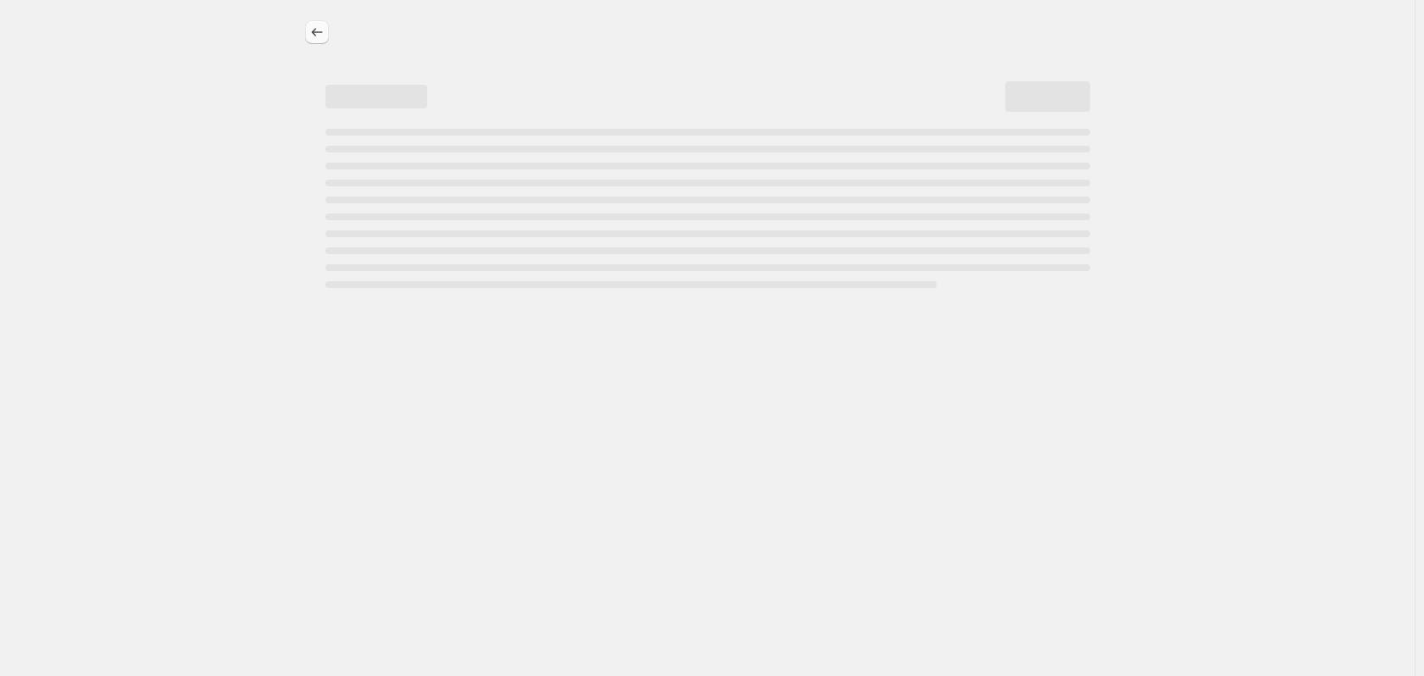
select select "pcap"
select select "no_change"
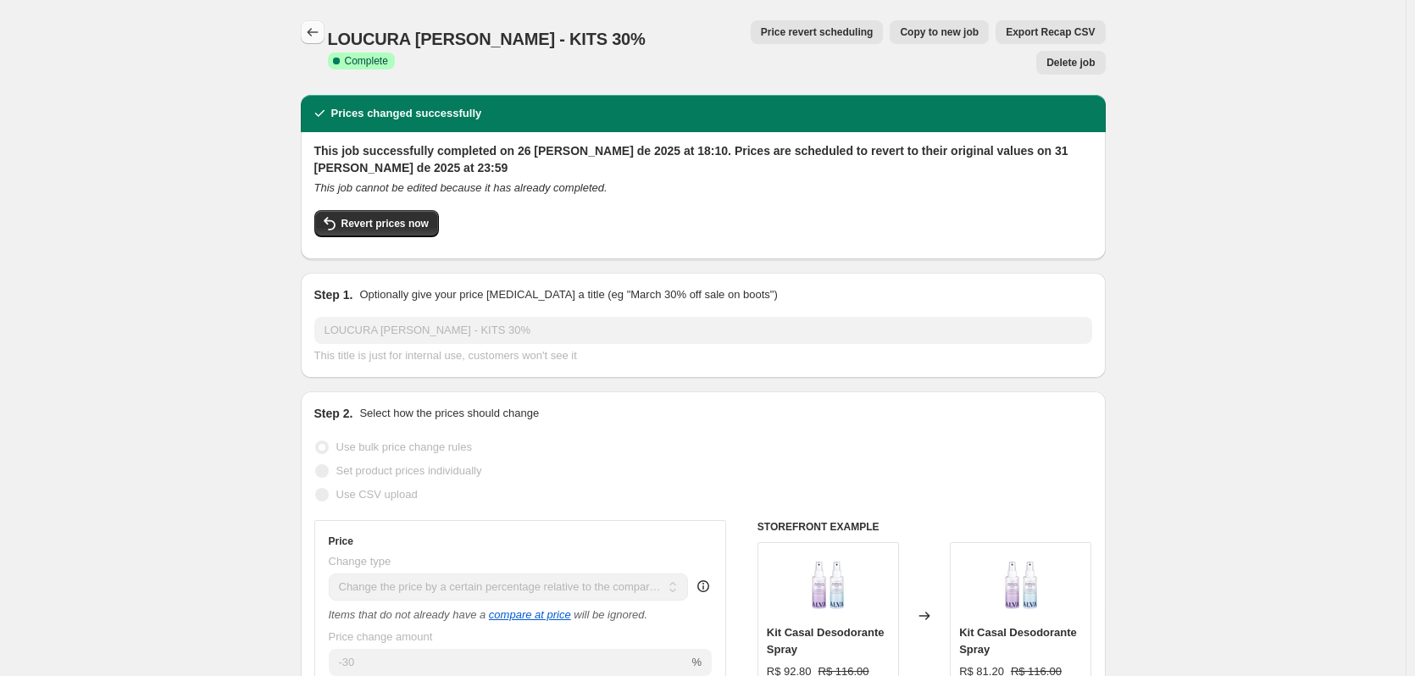
click at [314, 24] on button "Price change jobs" at bounding box center [313, 32] width 24 height 24
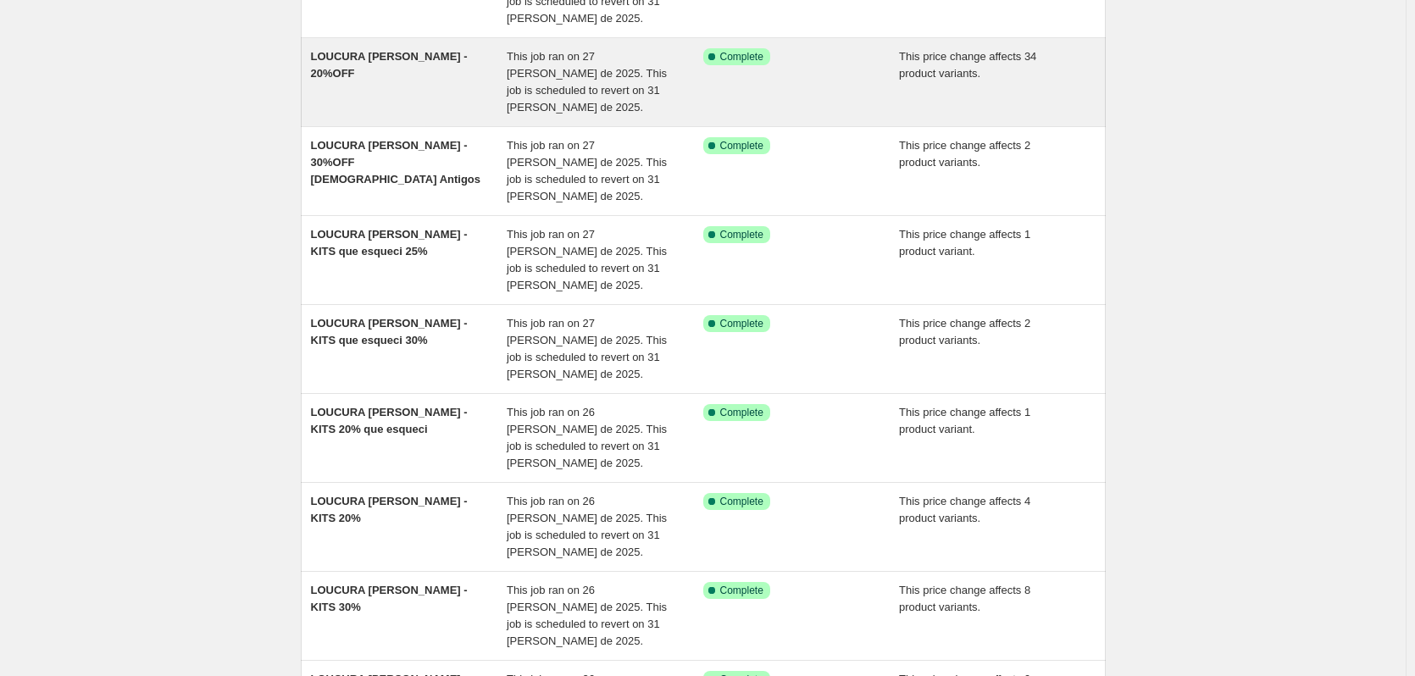
scroll to position [366, 0]
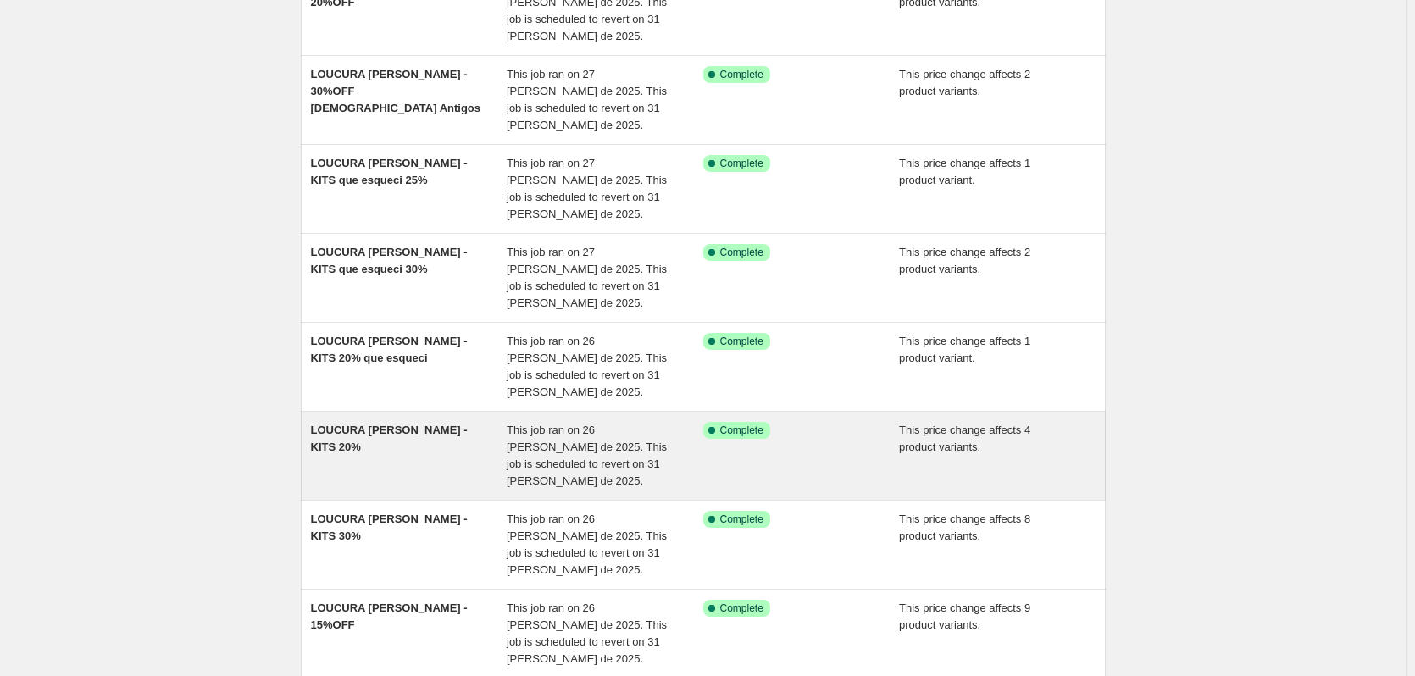
click at [545, 424] on span "This job ran on 26 [PERSON_NAME] de 2025. This job is scheduled to revert on 31…" at bounding box center [587, 456] width 160 height 64
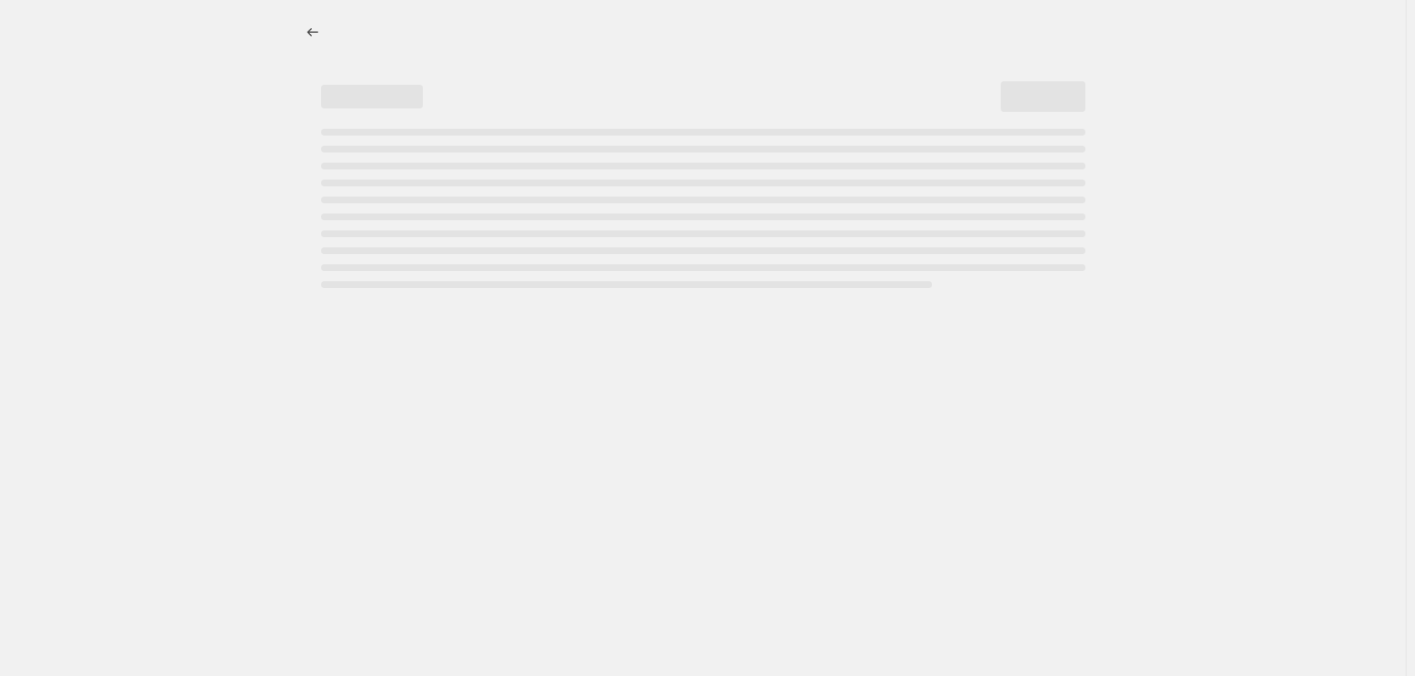
select select "pcap"
select select "no_change"
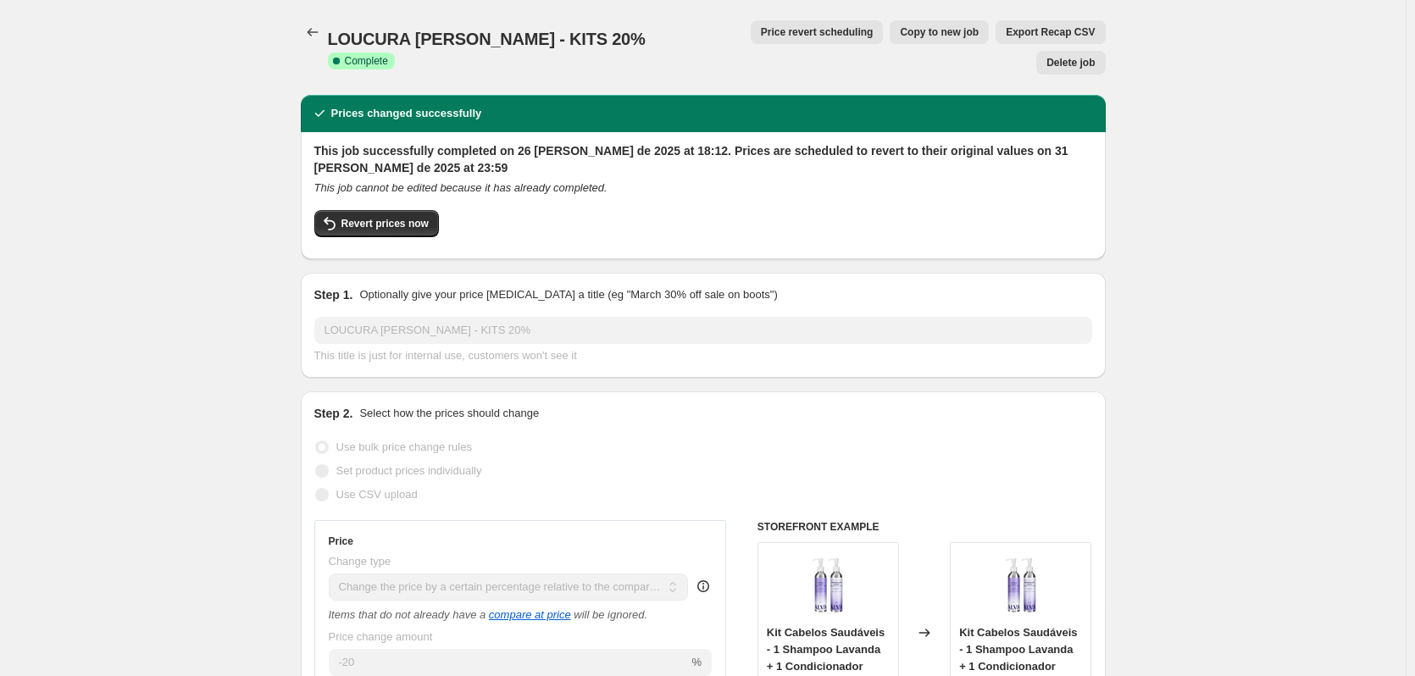
click at [328, 29] on div at bounding box center [314, 32] width 27 height 24
click at [319, 25] on icon "Price change jobs" at bounding box center [312, 32] width 17 height 17
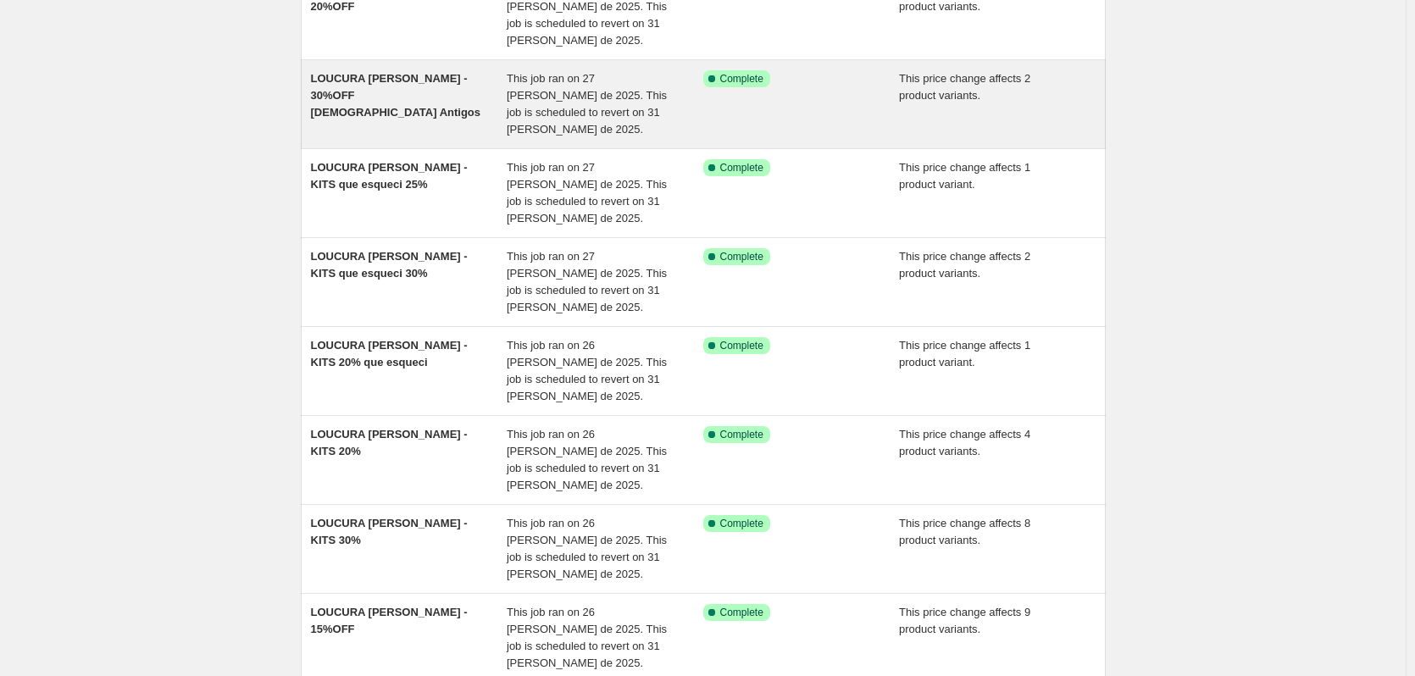
scroll to position [366, 0]
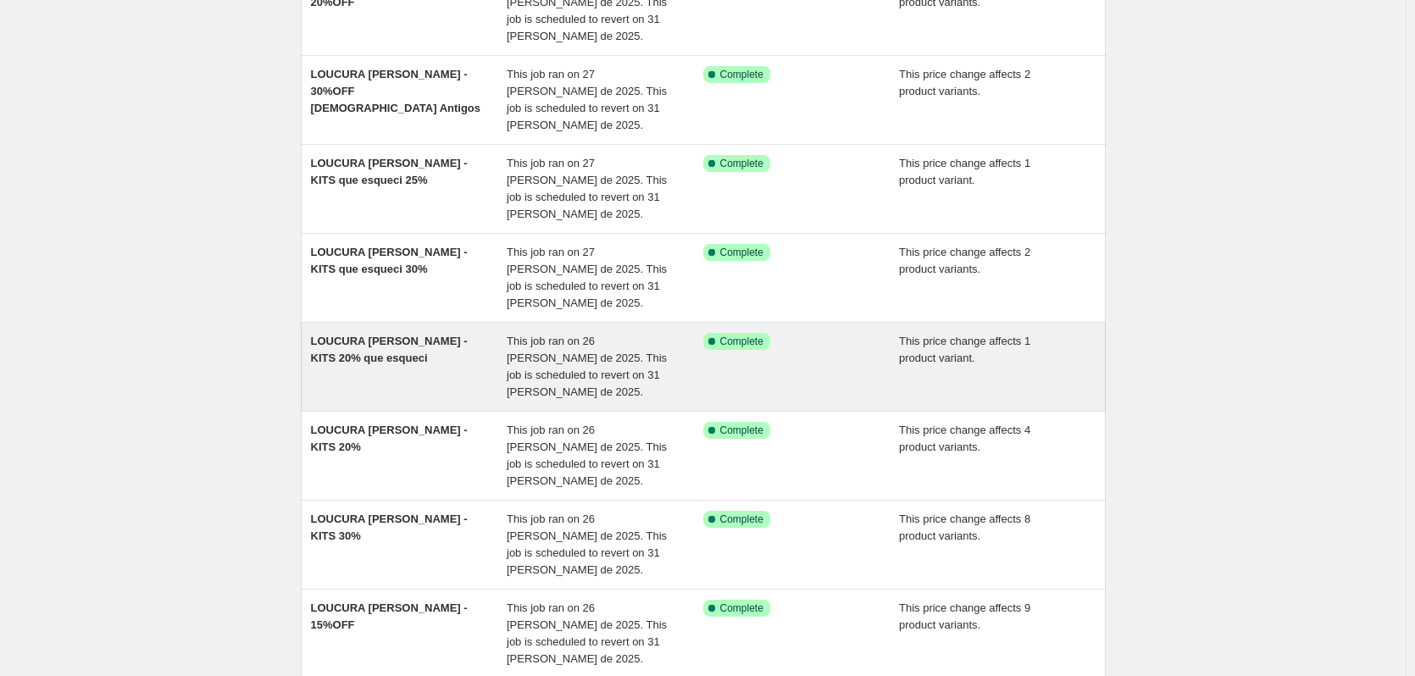
click at [572, 335] on span "This job ran on 26 [PERSON_NAME] de 2025. This job is scheduled to revert on 31…" at bounding box center [587, 367] width 160 height 64
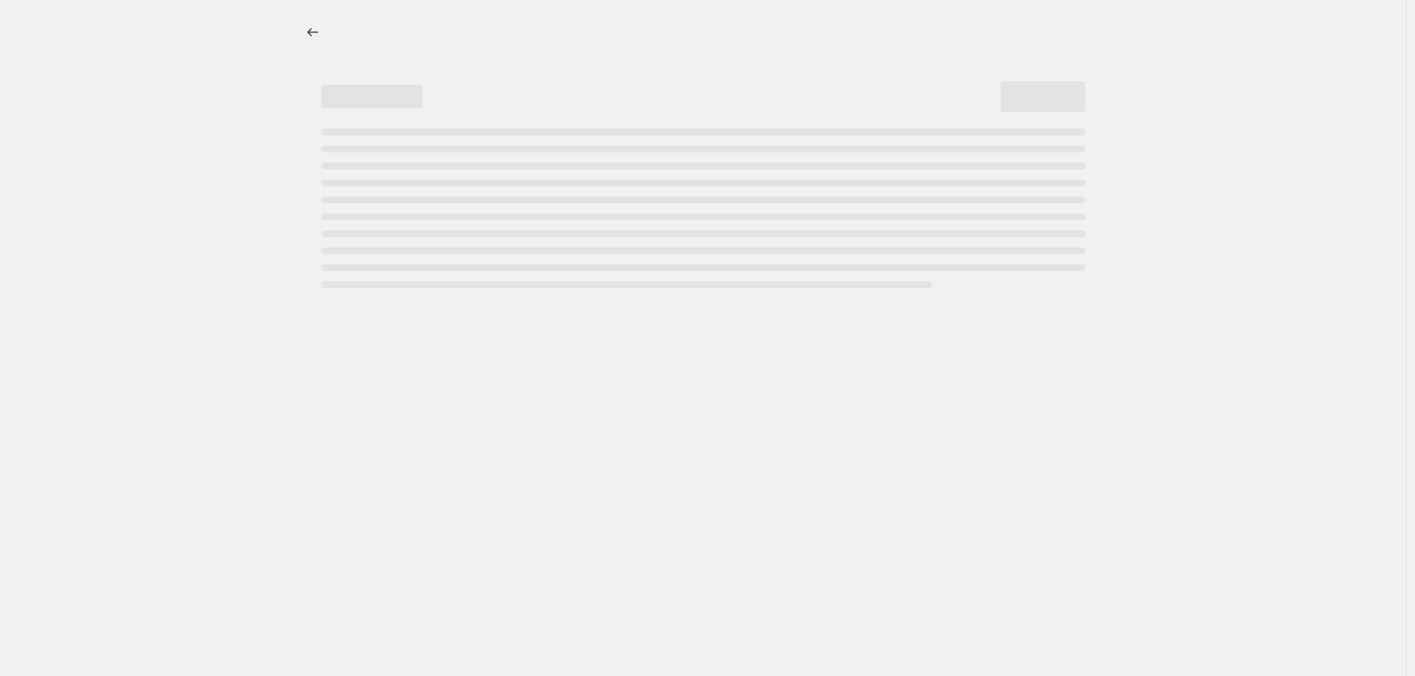
select select "pcap"
select select "no_change"
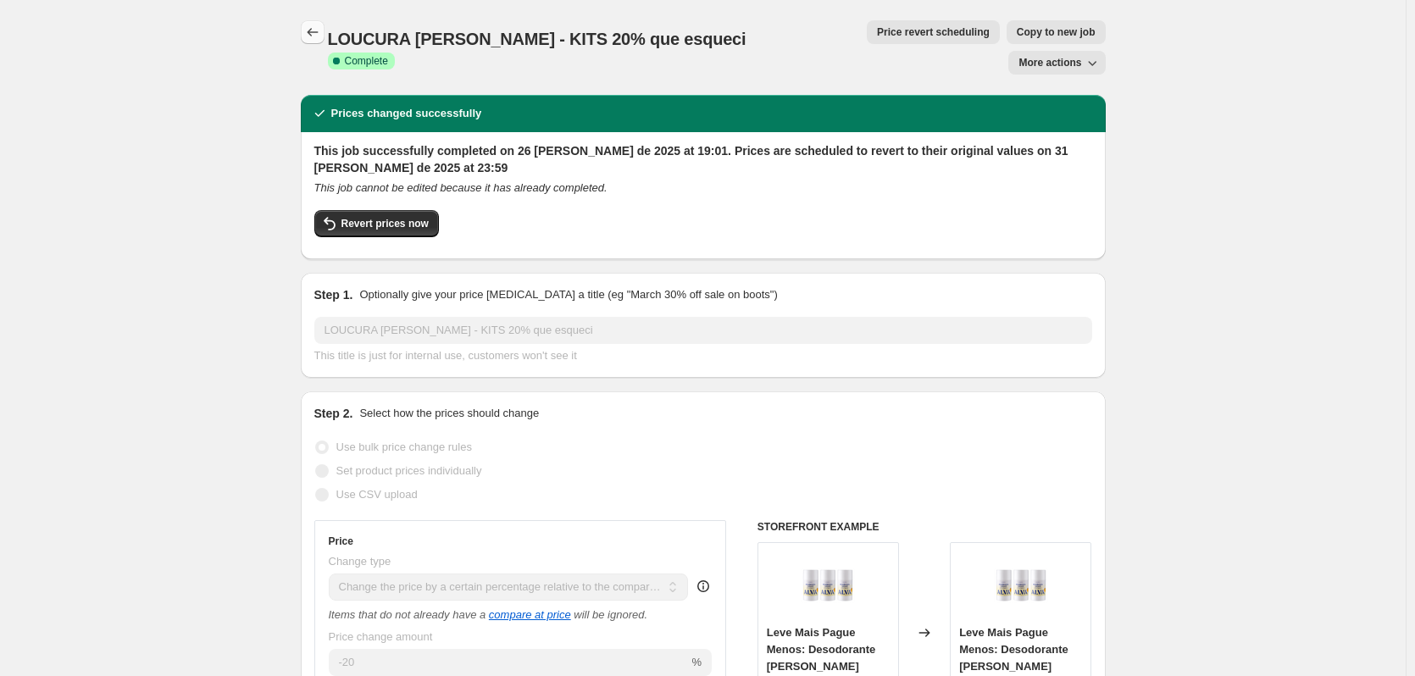
click at [317, 30] on icon "Price change jobs" at bounding box center [312, 32] width 17 height 17
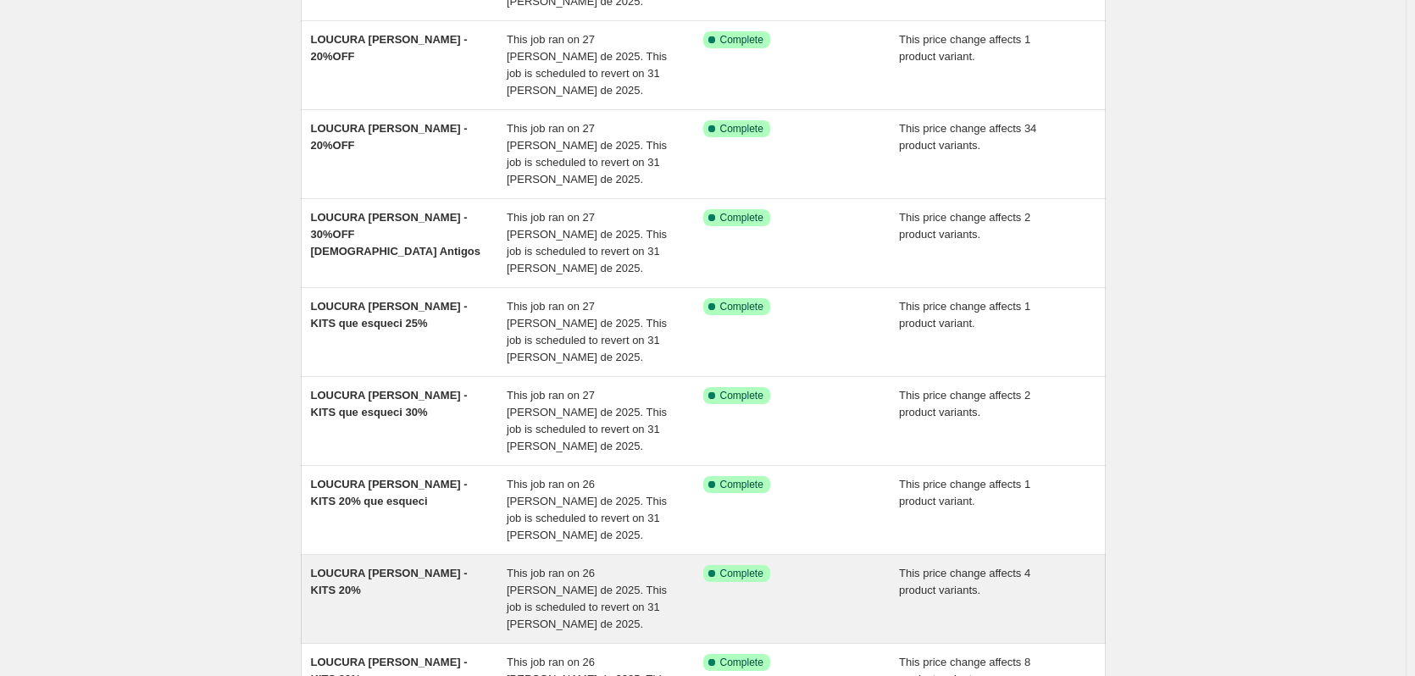
scroll to position [366, 0]
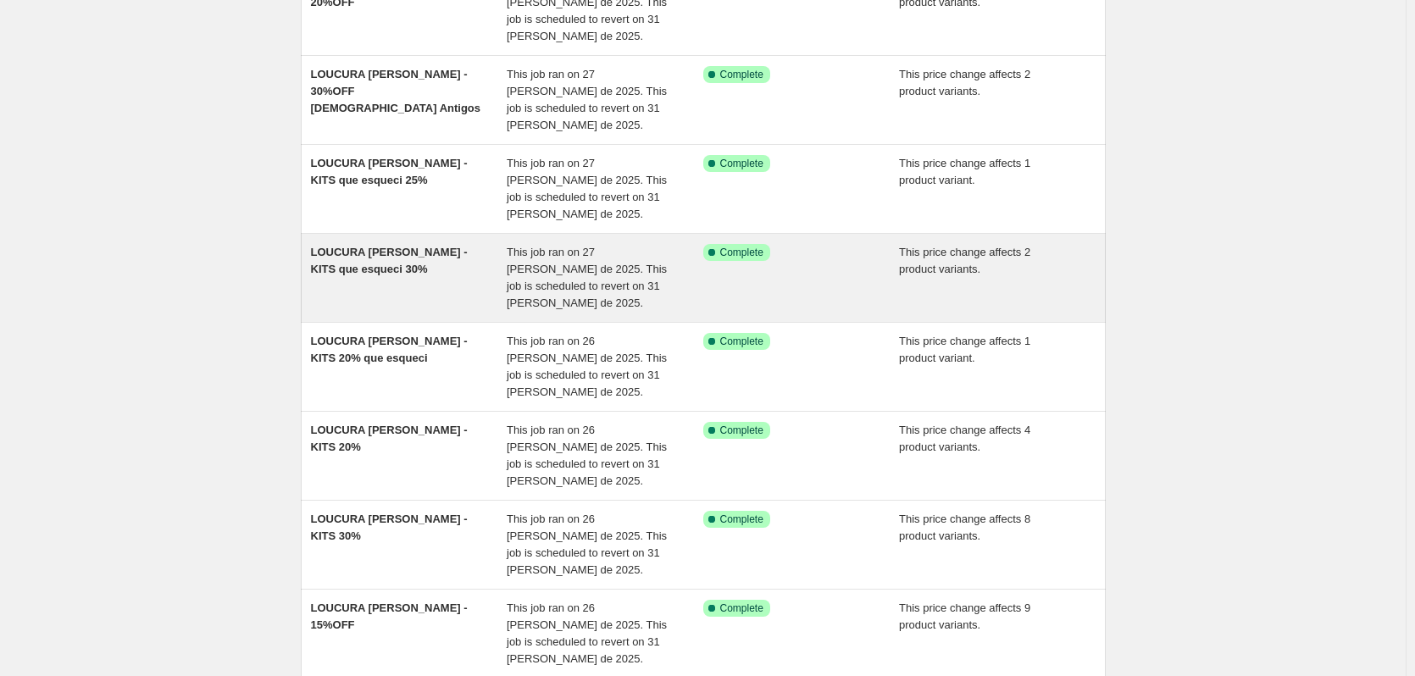
click at [525, 244] on div "This job ran on 27 [PERSON_NAME] de 2025. This job is scheduled to revert on 31…" at bounding box center [605, 278] width 197 height 68
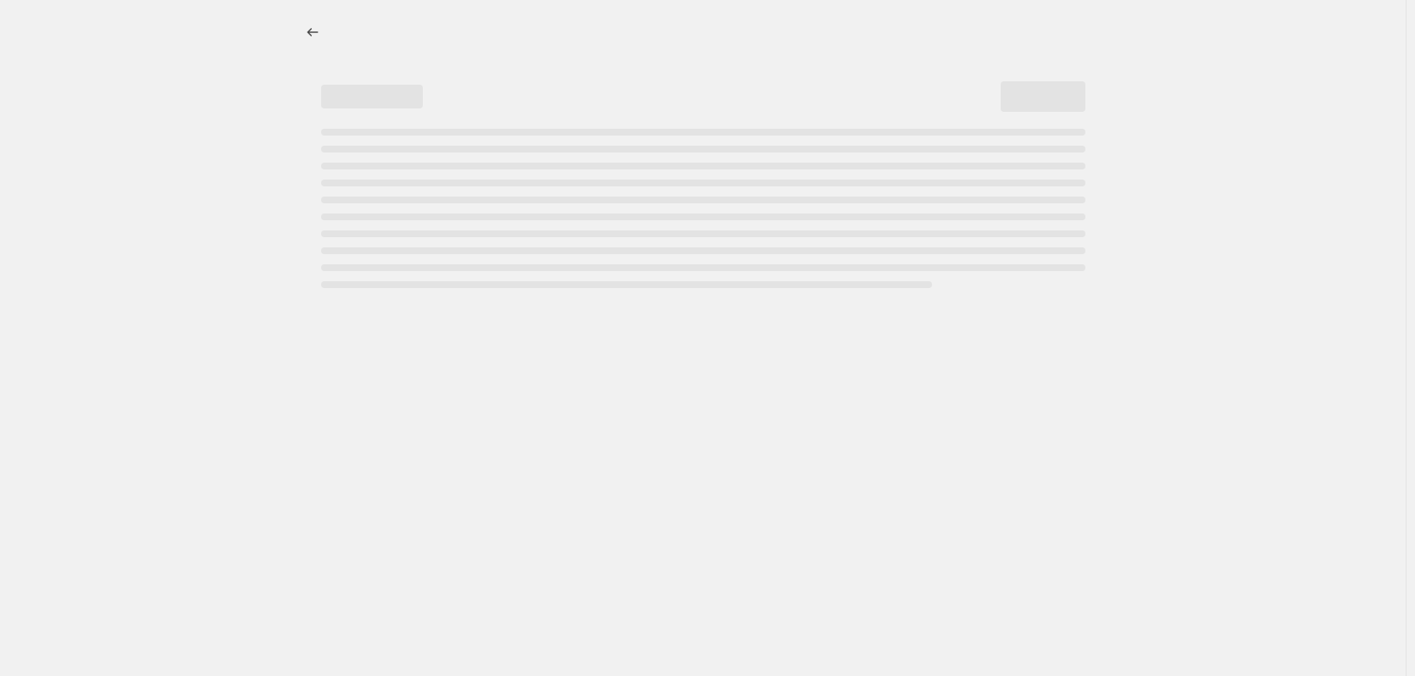
select select "pcap"
select select "no_change"
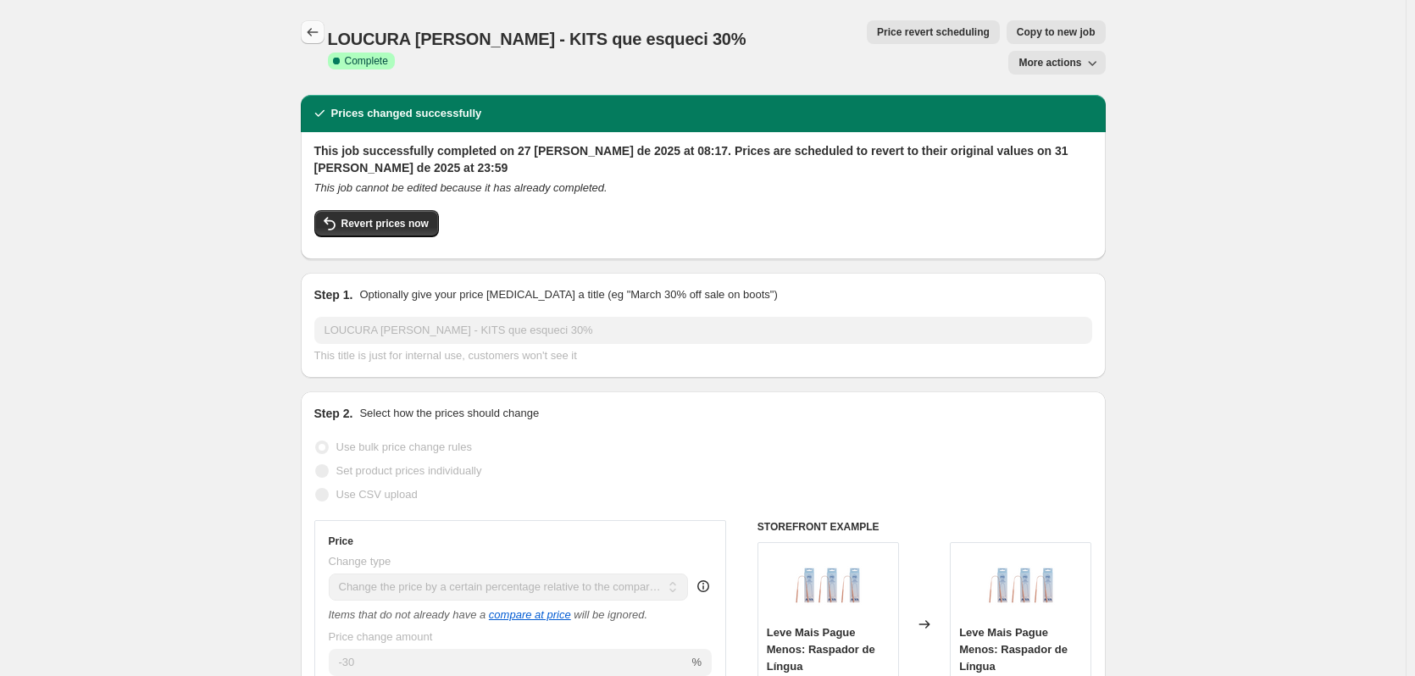
click at [325, 31] on button "Price change jobs" at bounding box center [313, 32] width 24 height 24
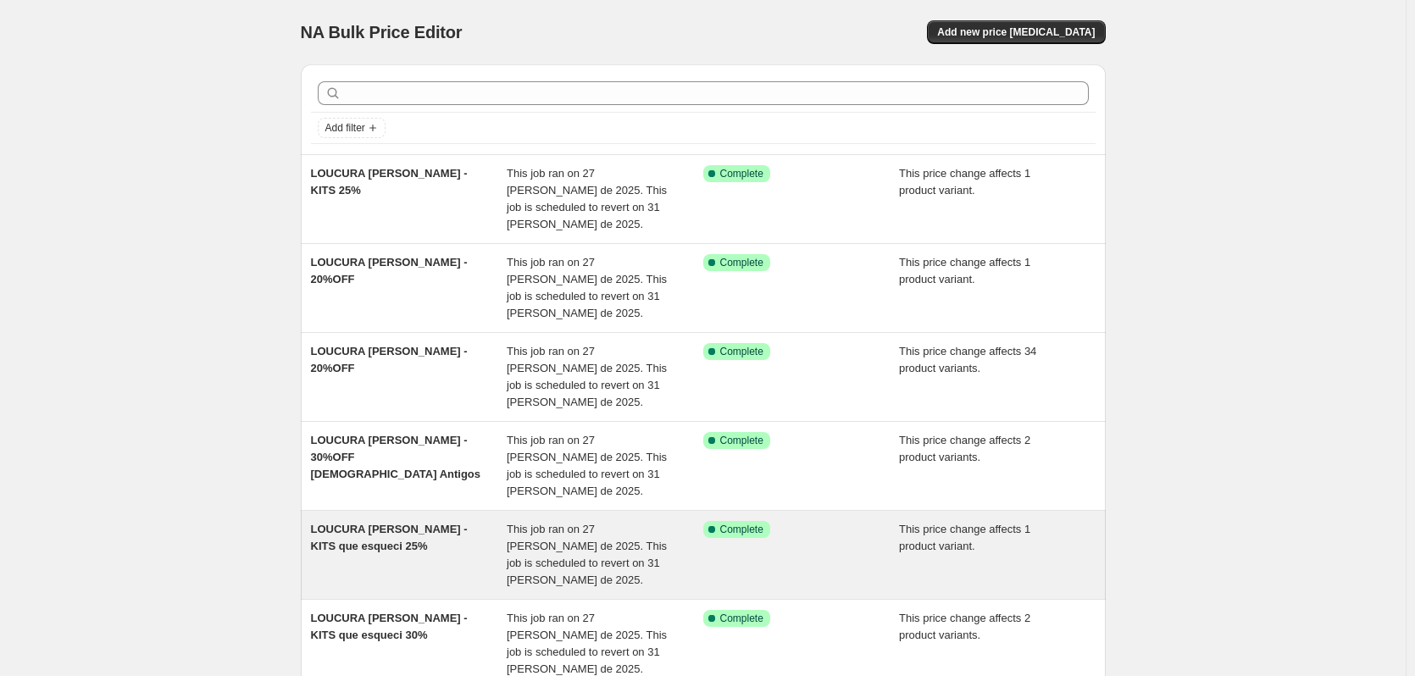
click at [503, 521] on div "LOUCURA [PERSON_NAME] - KITS que esqueci 25%" at bounding box center [409, 555] width 197 height 68
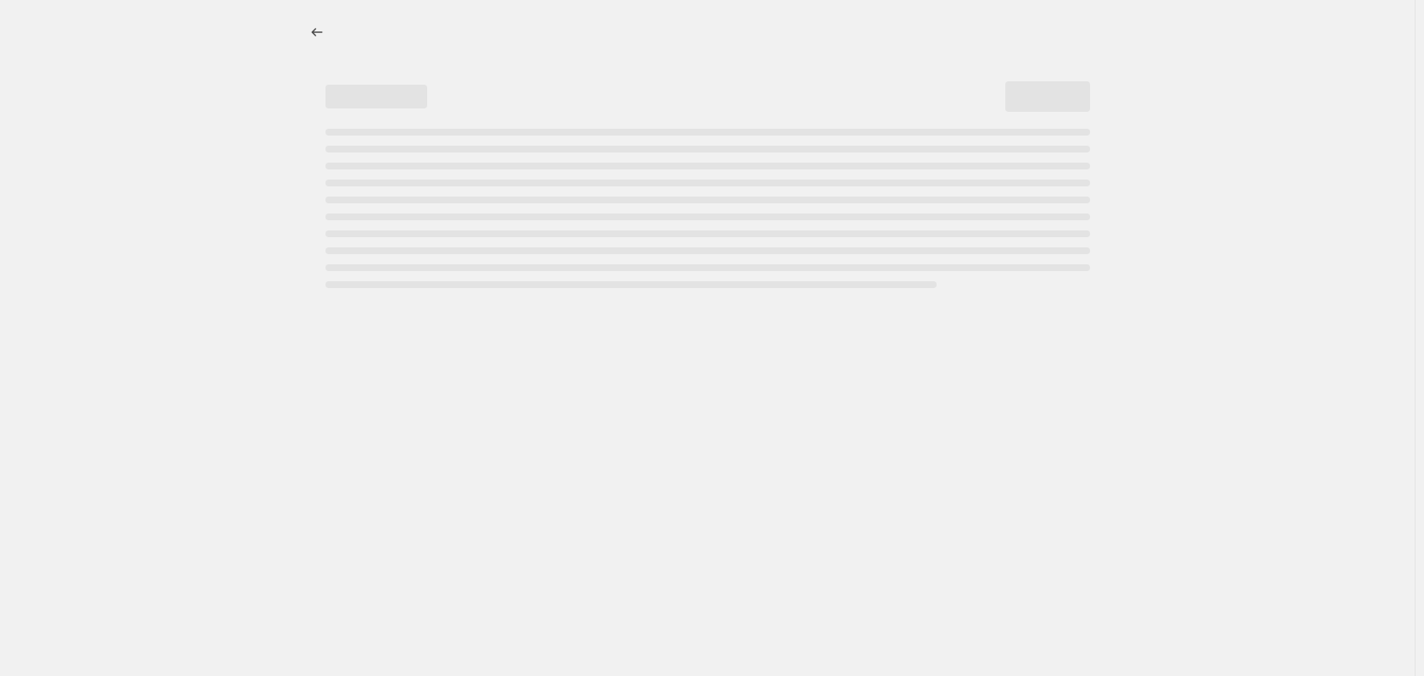
select select "pcap"
select select "no_change"
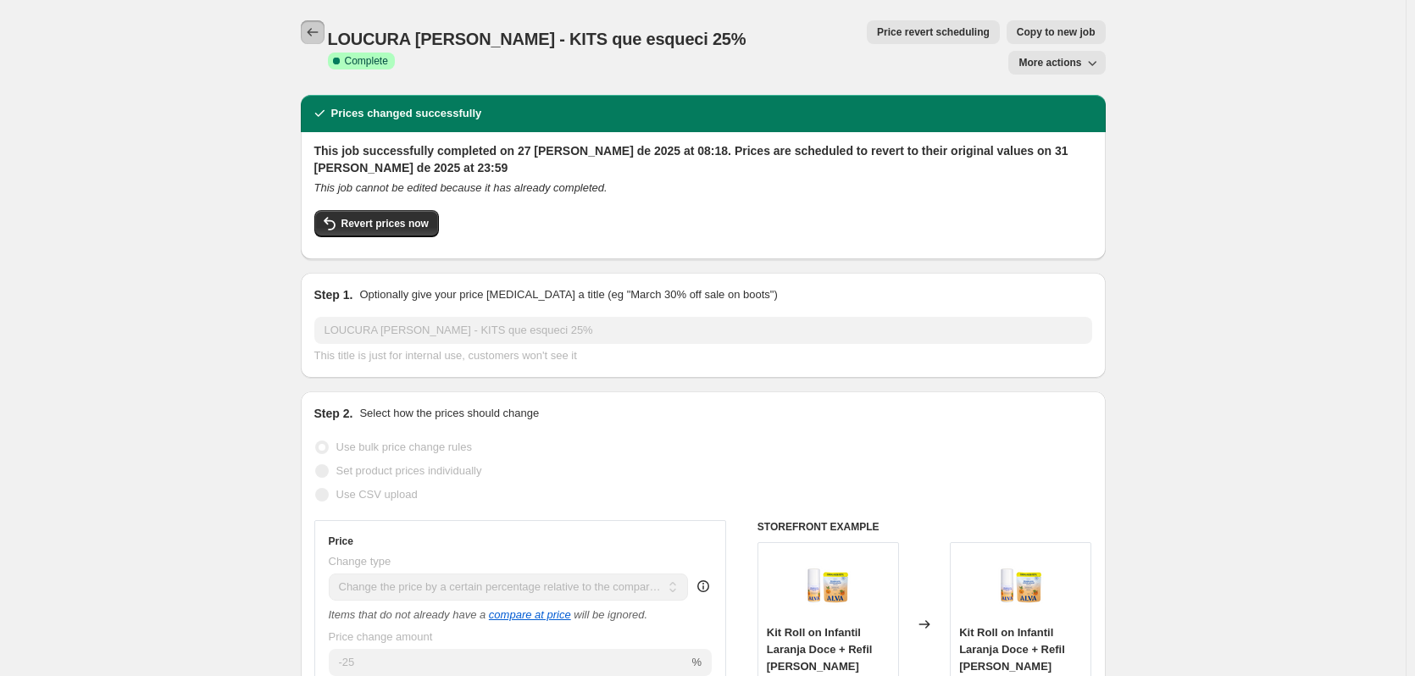
click at [315, 33] on icon "Price change jobs" at bounding box center [312, 32] width 17 height 17
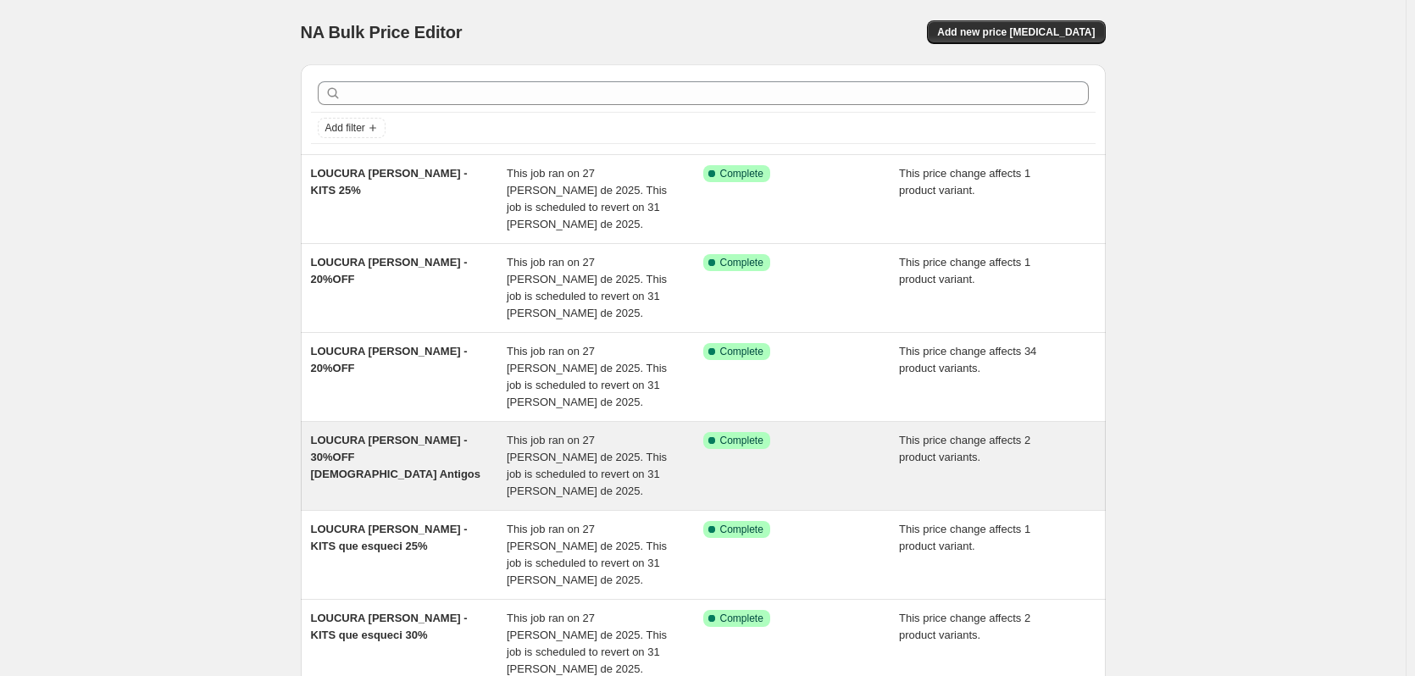
click at [447, 432] on div "LOUCURA [PERSON_NAME] - 30%OFF [DEMOGRAPHIC_DATA] Antigos" at bounding box center [409, 466] width 197 height 68
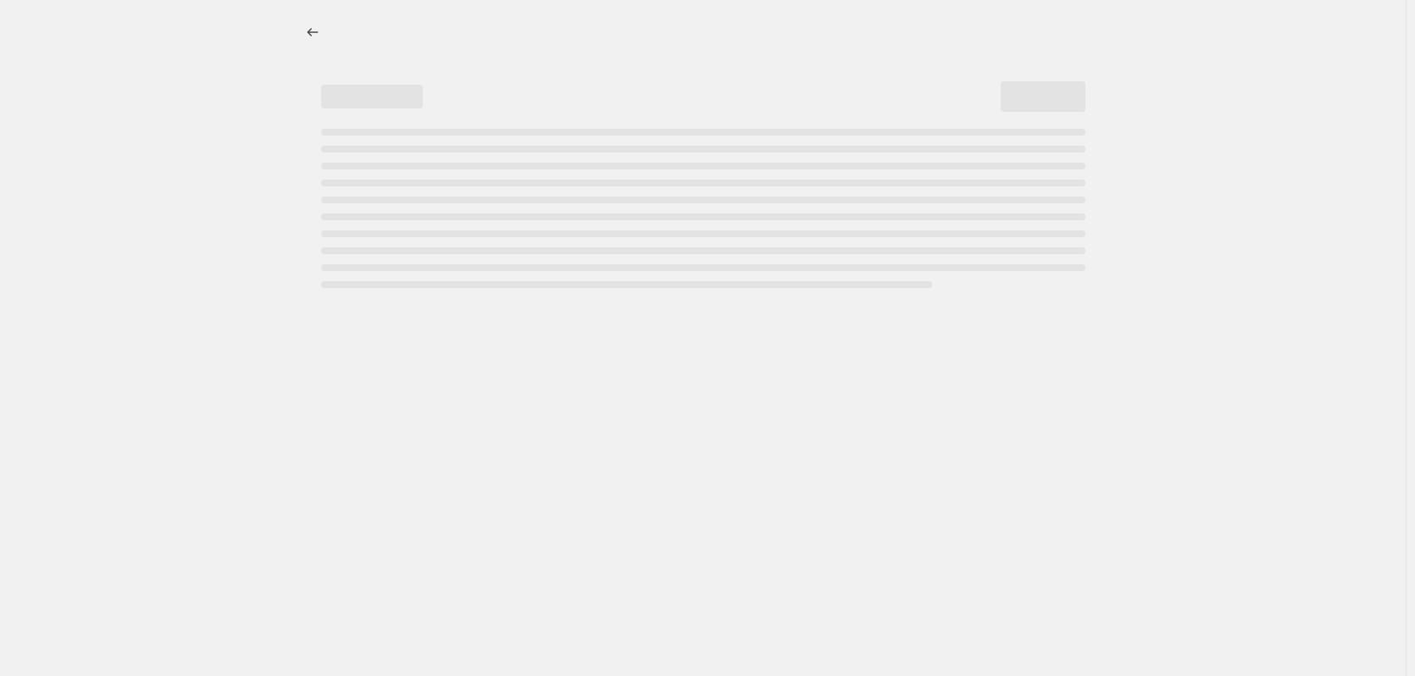
select select "pcap"
select select "no_change"
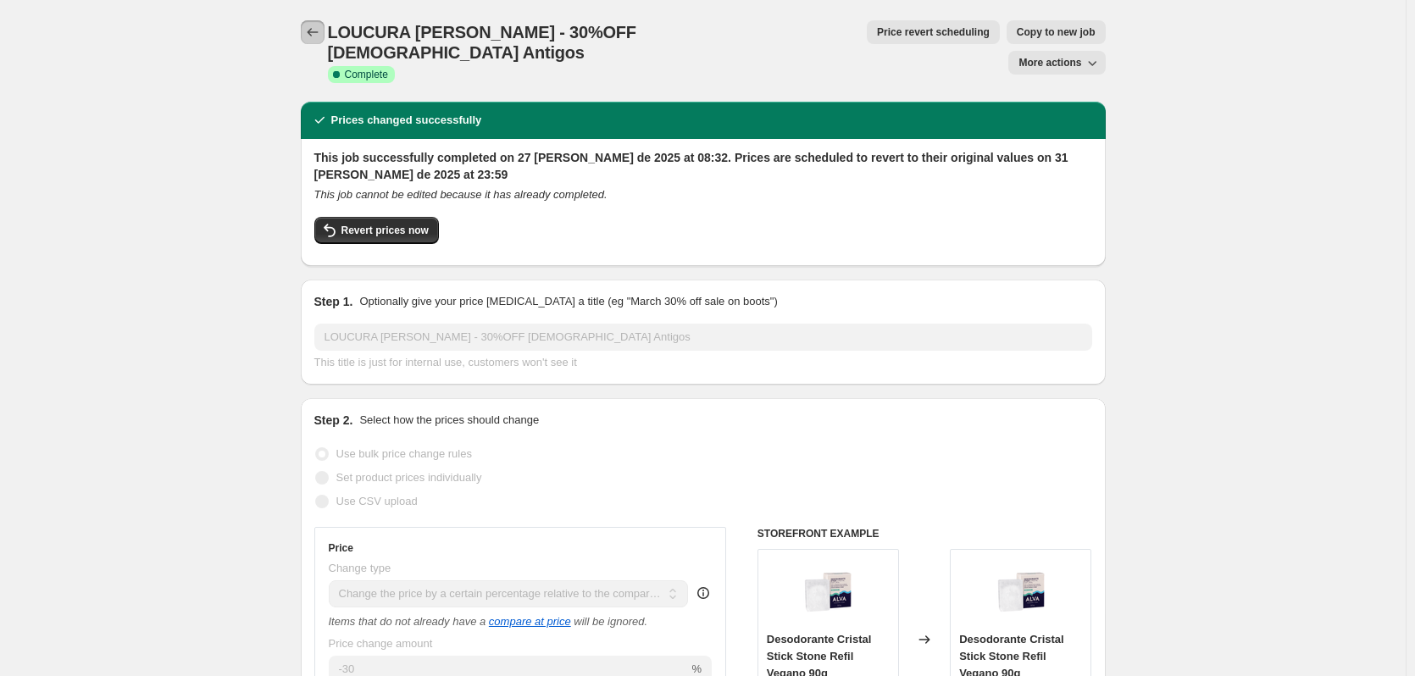
click at [325, 32] on button "Price change jobs" at bounding box center [313, 32] width 24 height 24
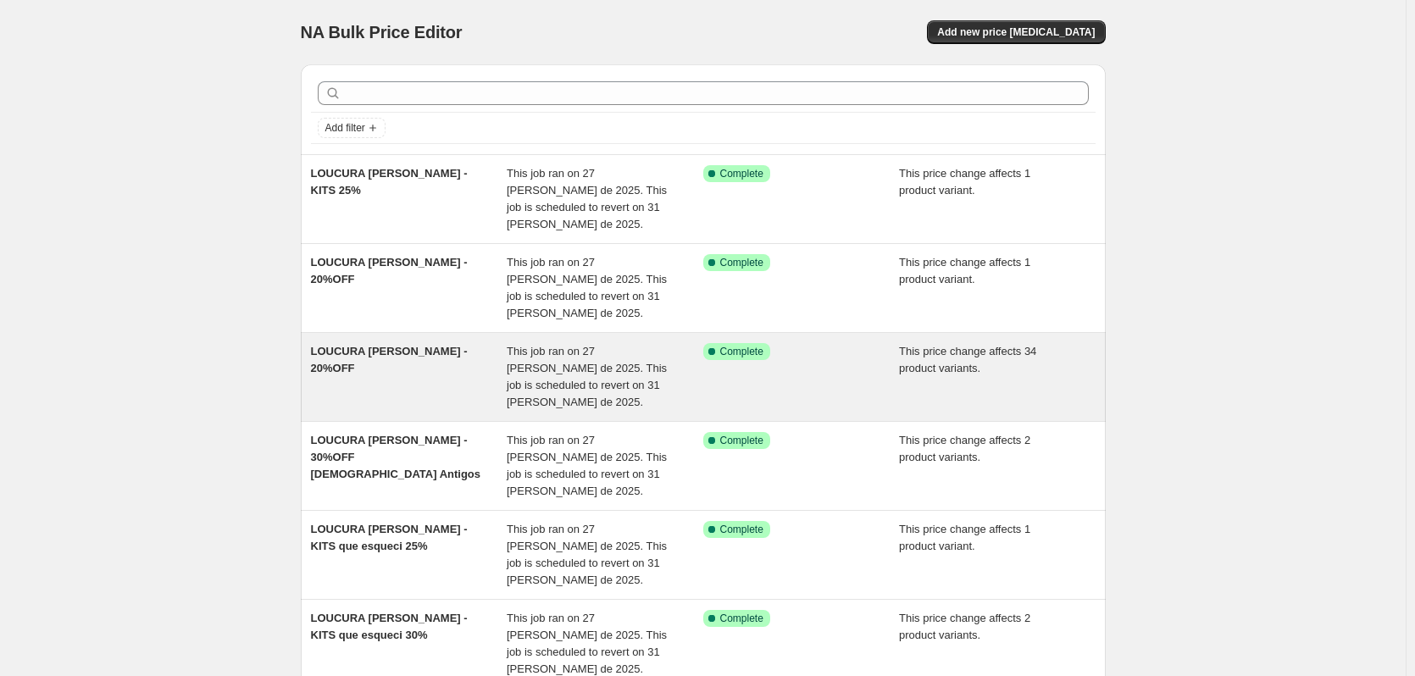
click at [485, 343] on div "LOUCURA [PERSON_NAME] - 20%OFF" at bounding box center [409, 377] width 197 height 68
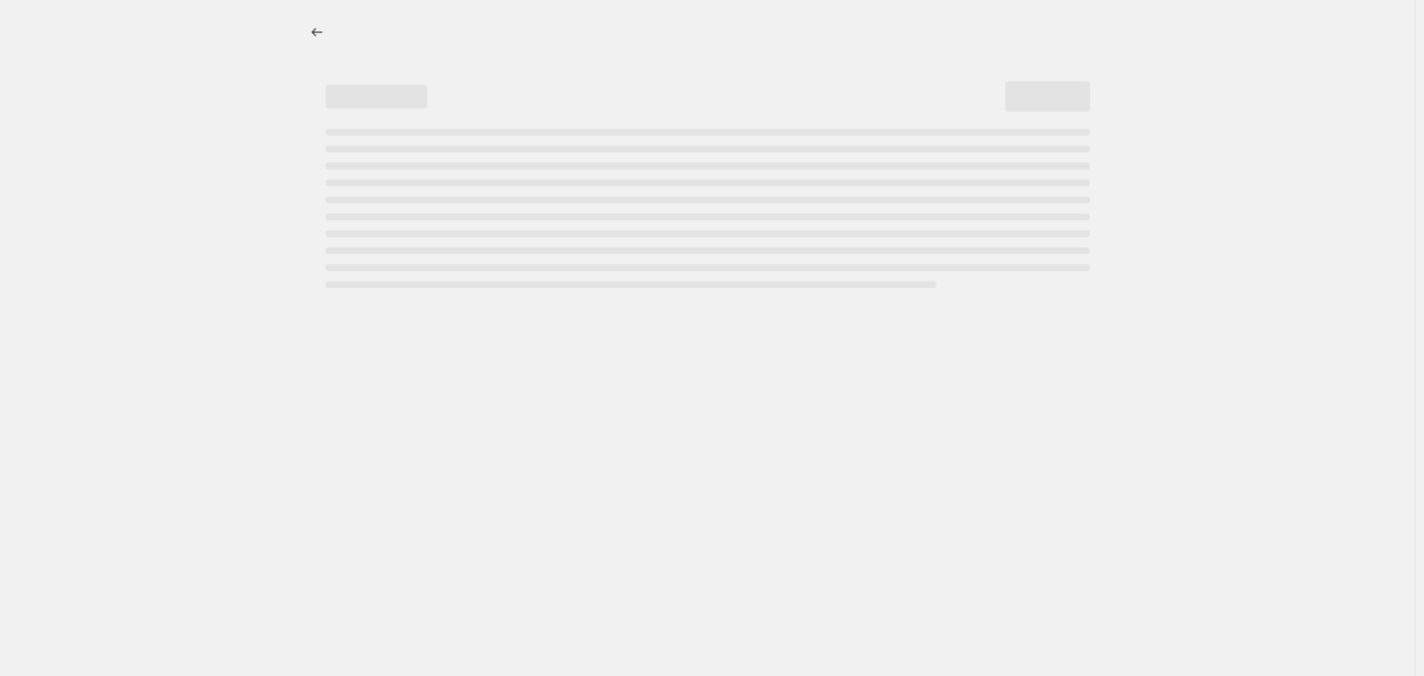
select select "pcap"
select select "no_change"
select select "collection"
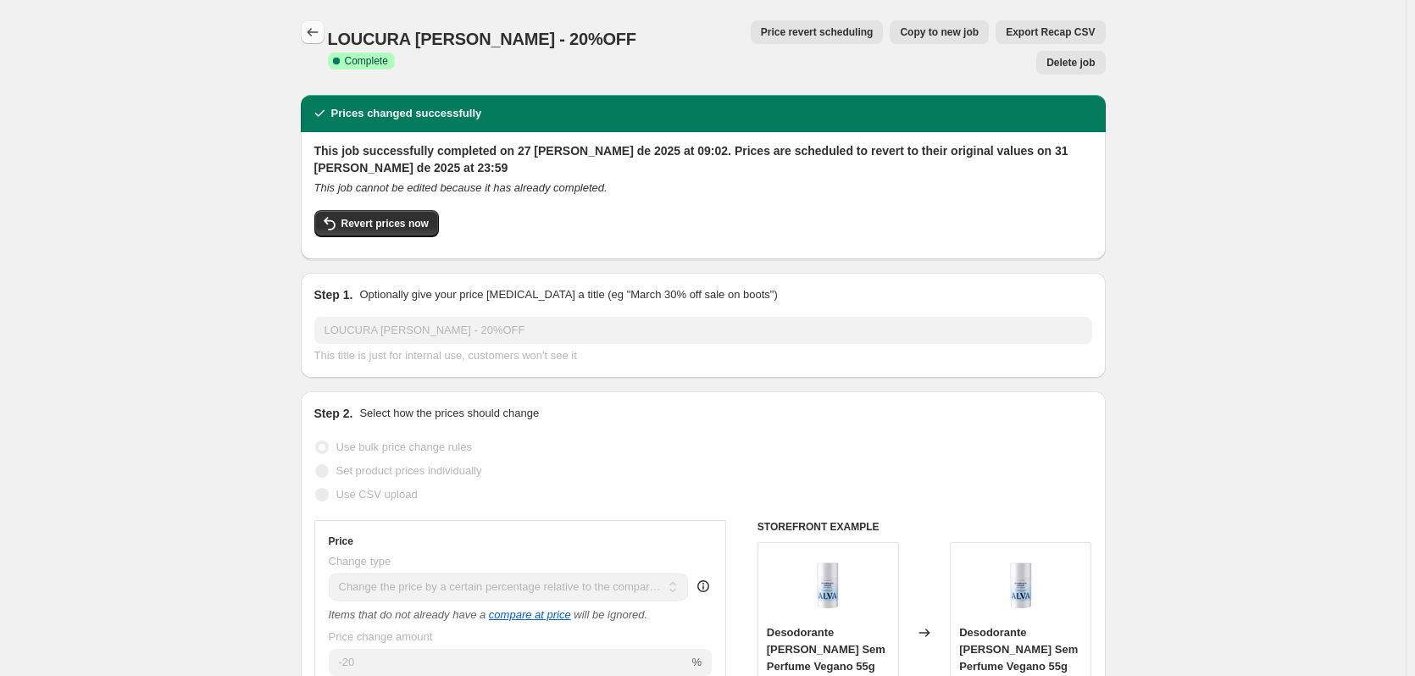
click at [316, 30] on icon "Price change jobs" at bounding box center [312, 32] width 17 height 17
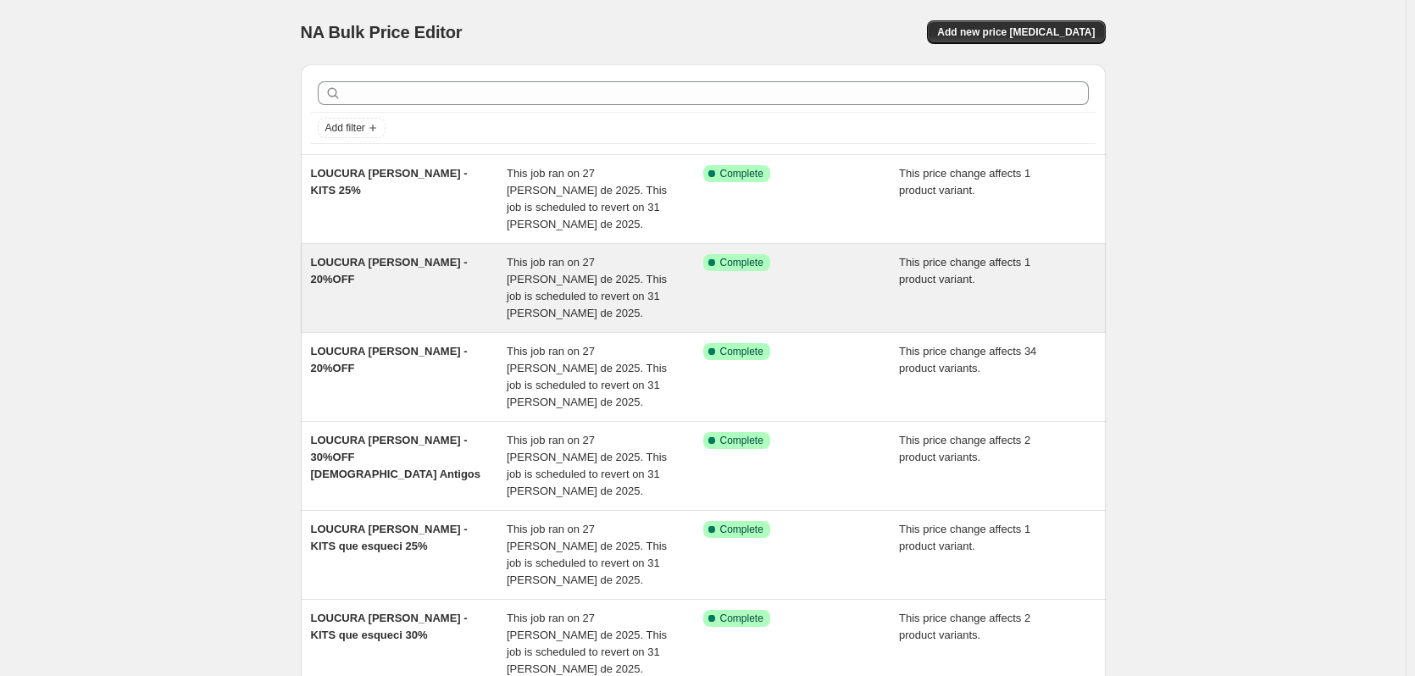
click at [457, 256] on div "LOUCURA [PERSON_NAME] - 20%OFF" at bounding box center [409, 288] width 197 height 68
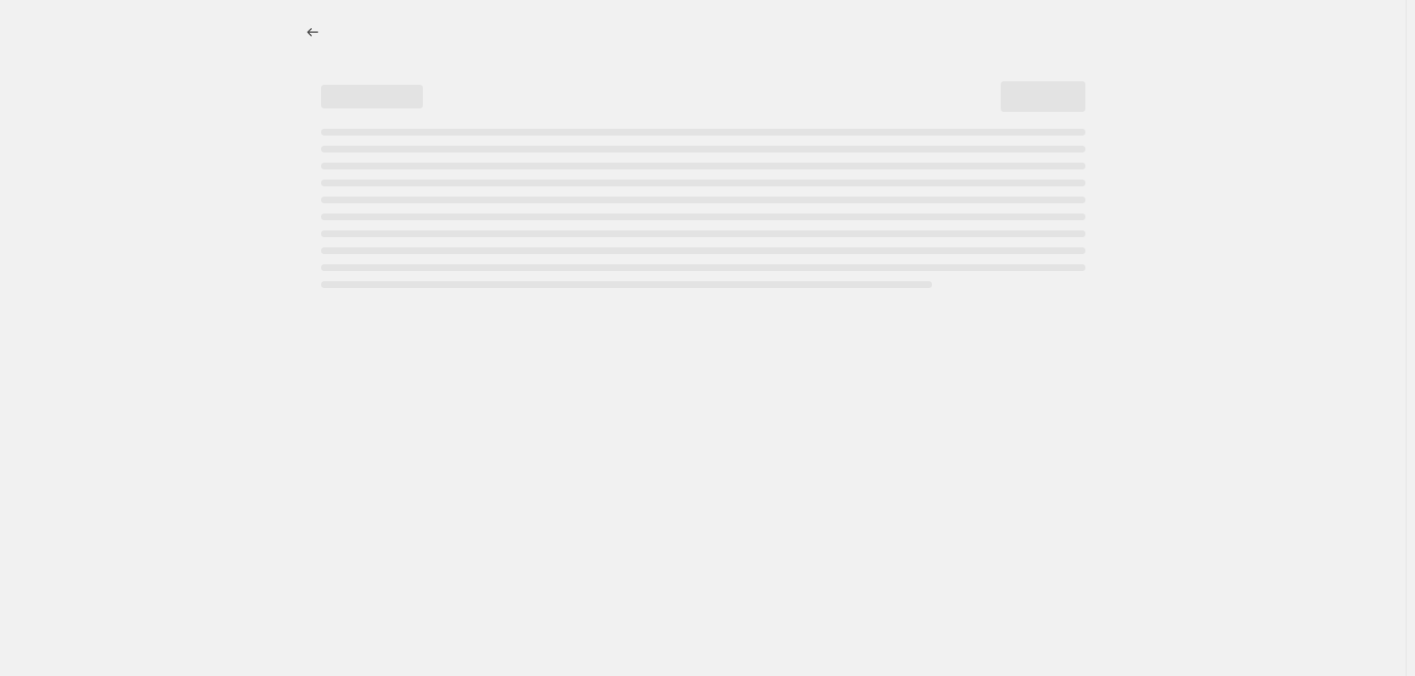
select select "pcap"
select select "no_change"
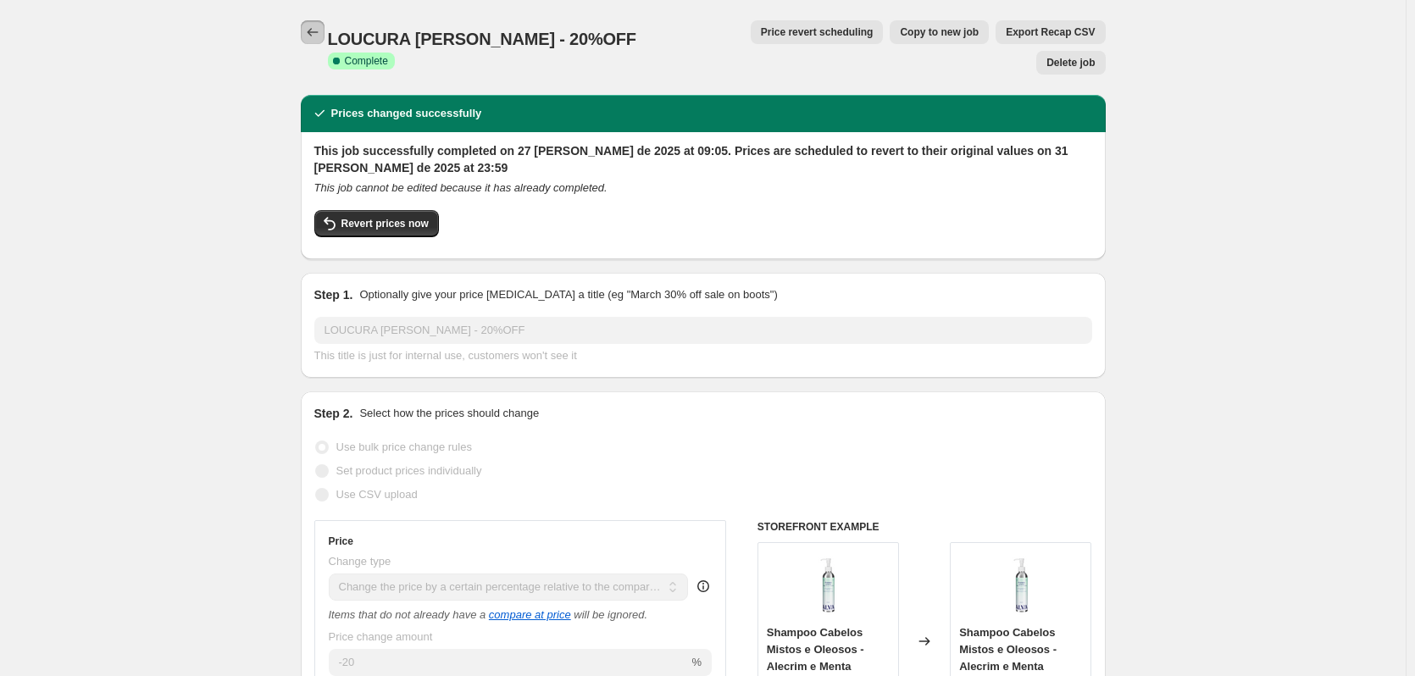
click at [308, 33] on icon "Price change jobs" at bounding box center [312, 32] width 17 height 17
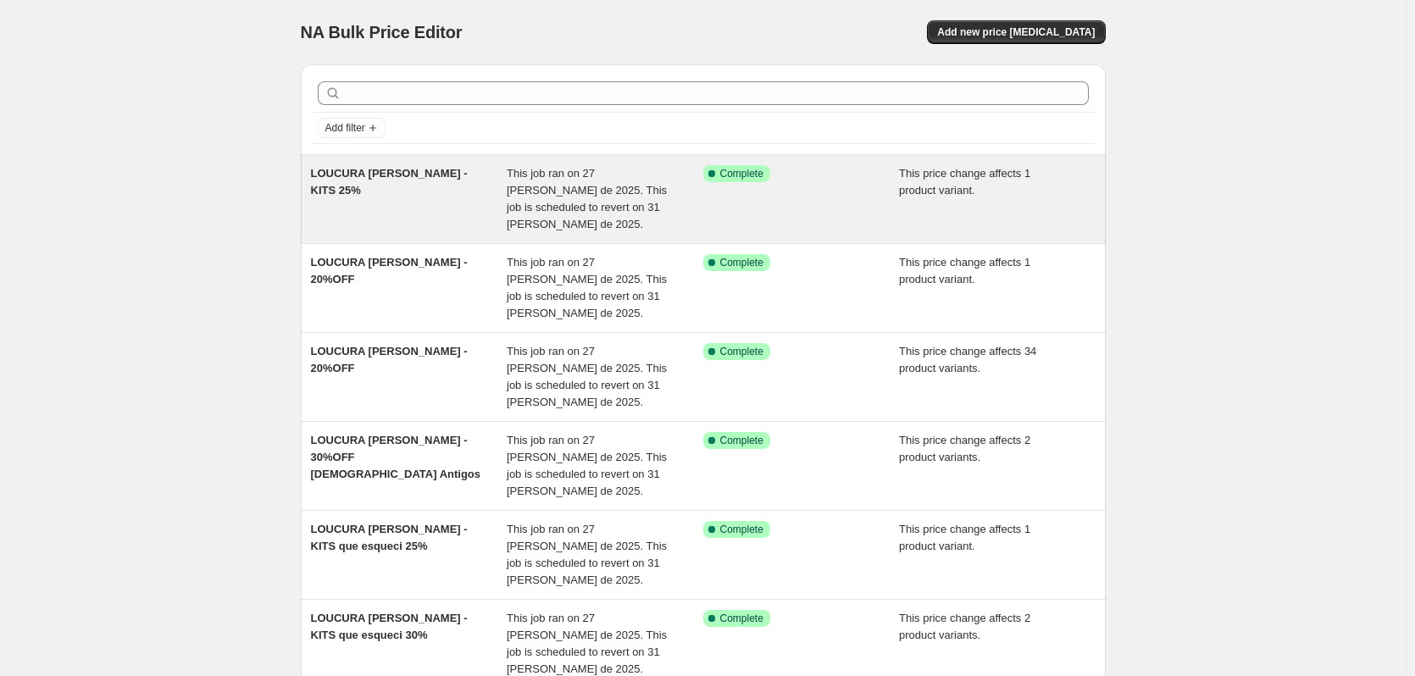
click at [518, 167] on span "This job ran on 27 [PERSON_NAME] de 2025. This job is scheduled to revert on 31…" at bounding box center [587, 199] width 160 height 64
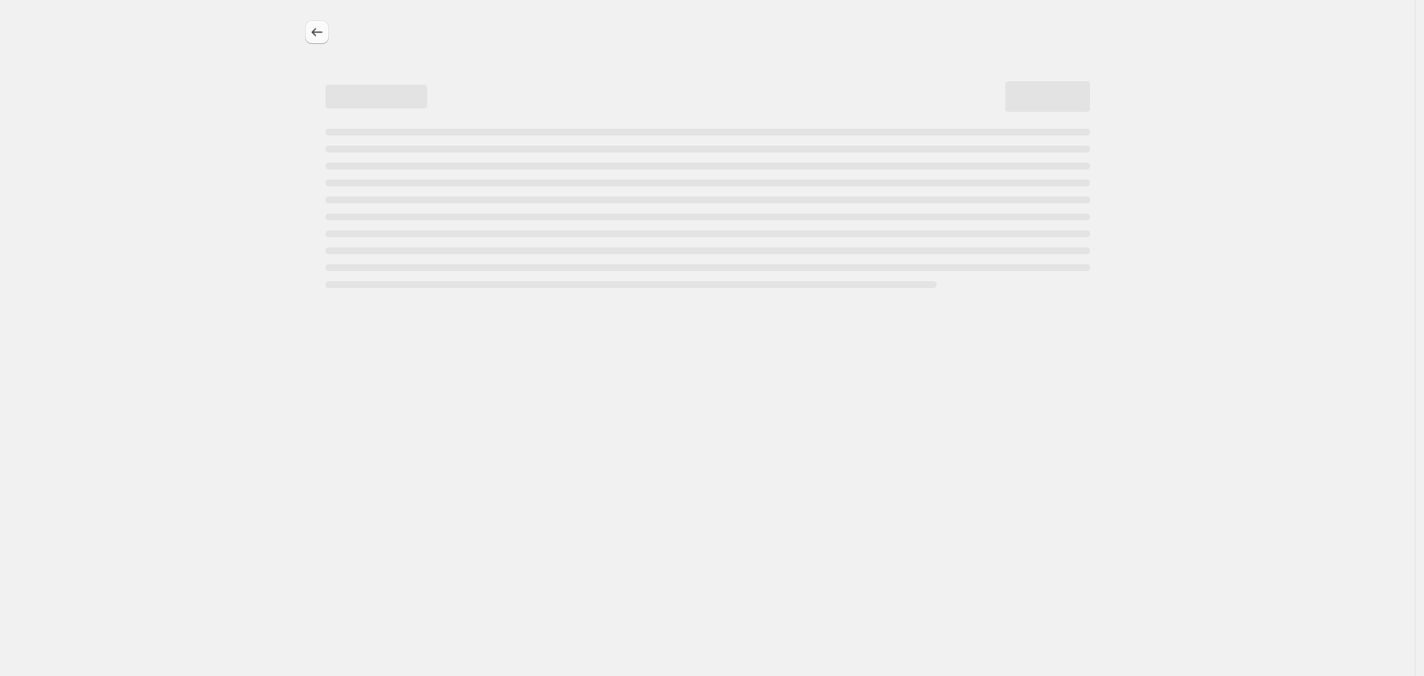
select select "pcap"
select select "no_change"
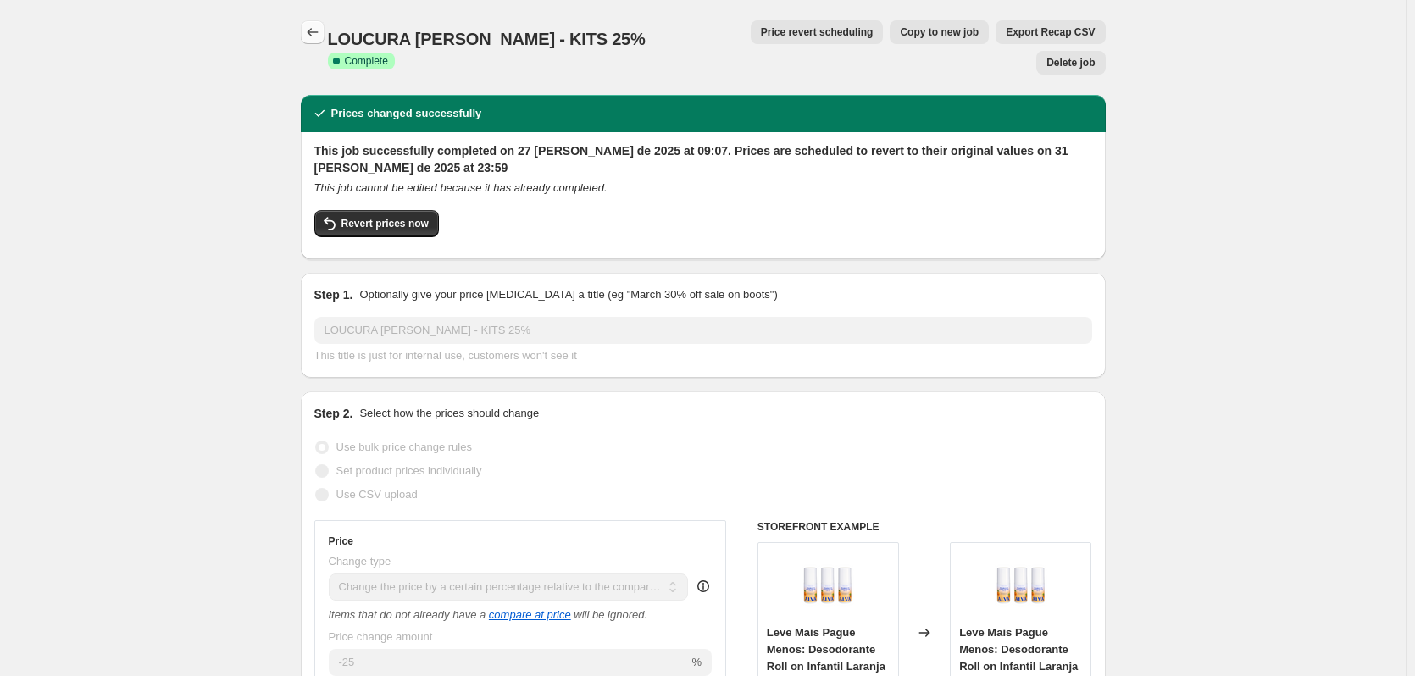
click at [309, 35] on icon "Price change jobs" at bounding box center [312, 32] width 17 height 17
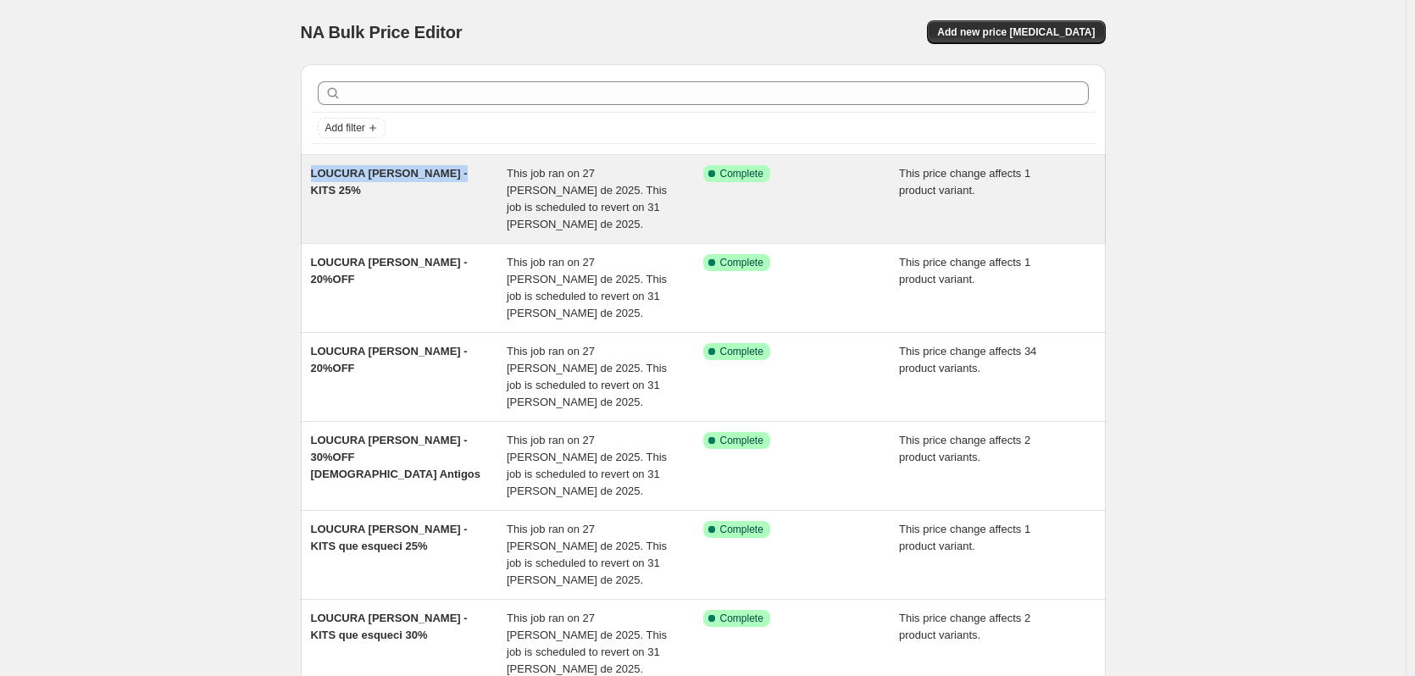
copy span "LOUCURA [PERSON_NAME] - KITS 25%"
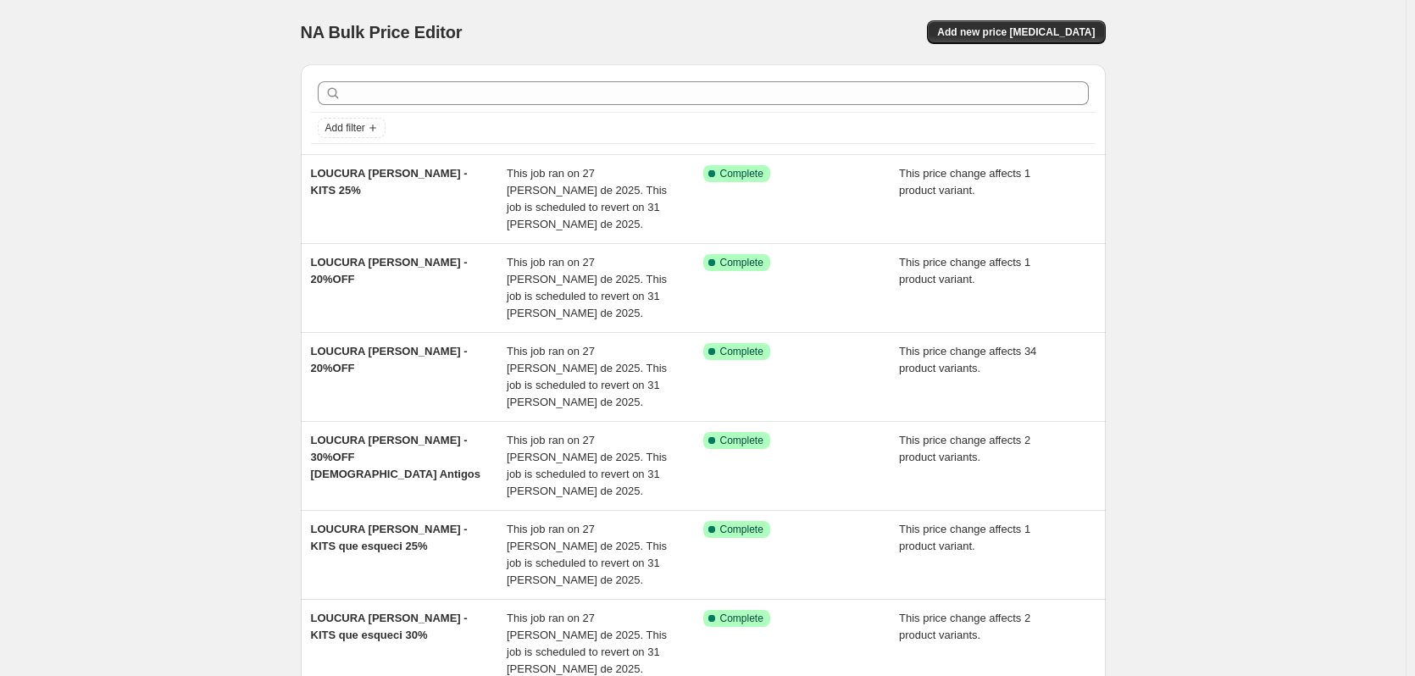
drag, startPoint x: 316, startPoint y: 171, endPoint x: 234, endPoint y: 210, distance: 91.0
click at [234, 210] on div "NA Bulk Price Editor. This page is ready NA Bulk Price Editor Add new price [ME…" at bounding box center [703, 606] width 1406 height 1212
click at [1032, 25] on button "Add new price [MEDICAL_DATA]" at bounding box center [1016, 32] width 178 height 24
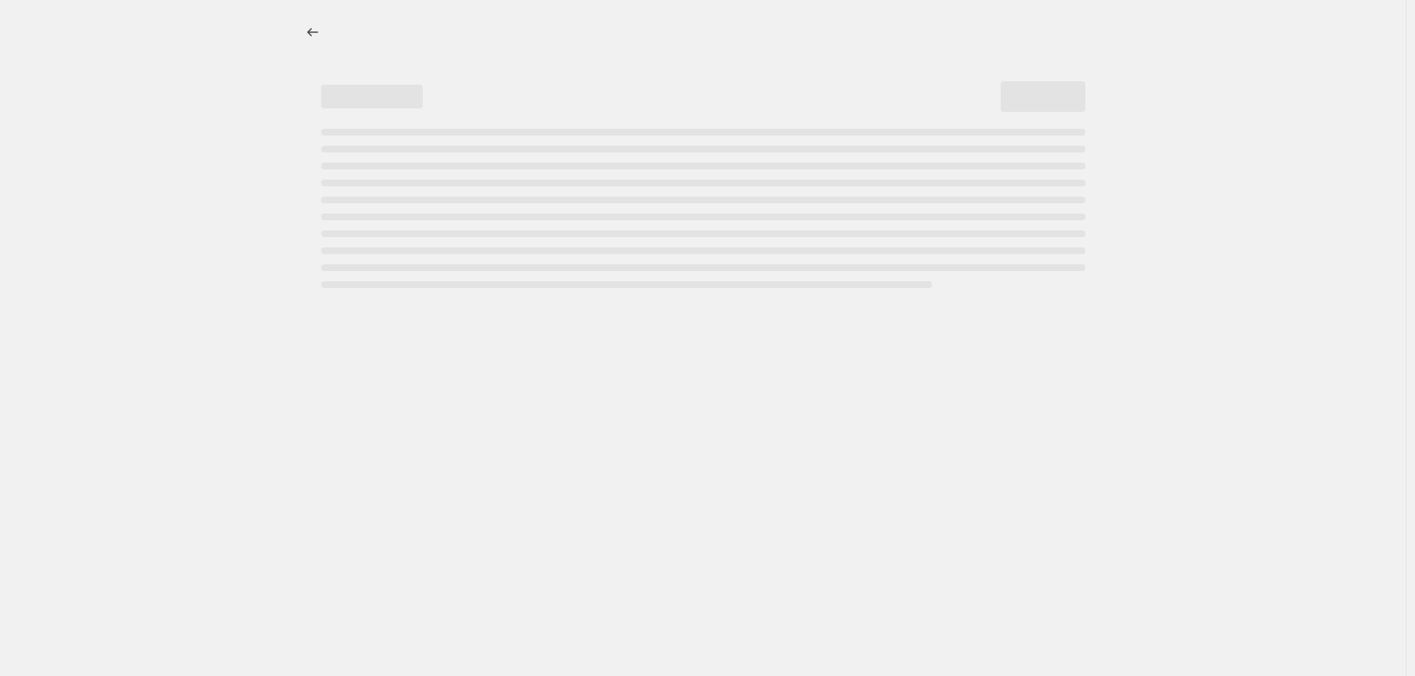
select select "percentage"
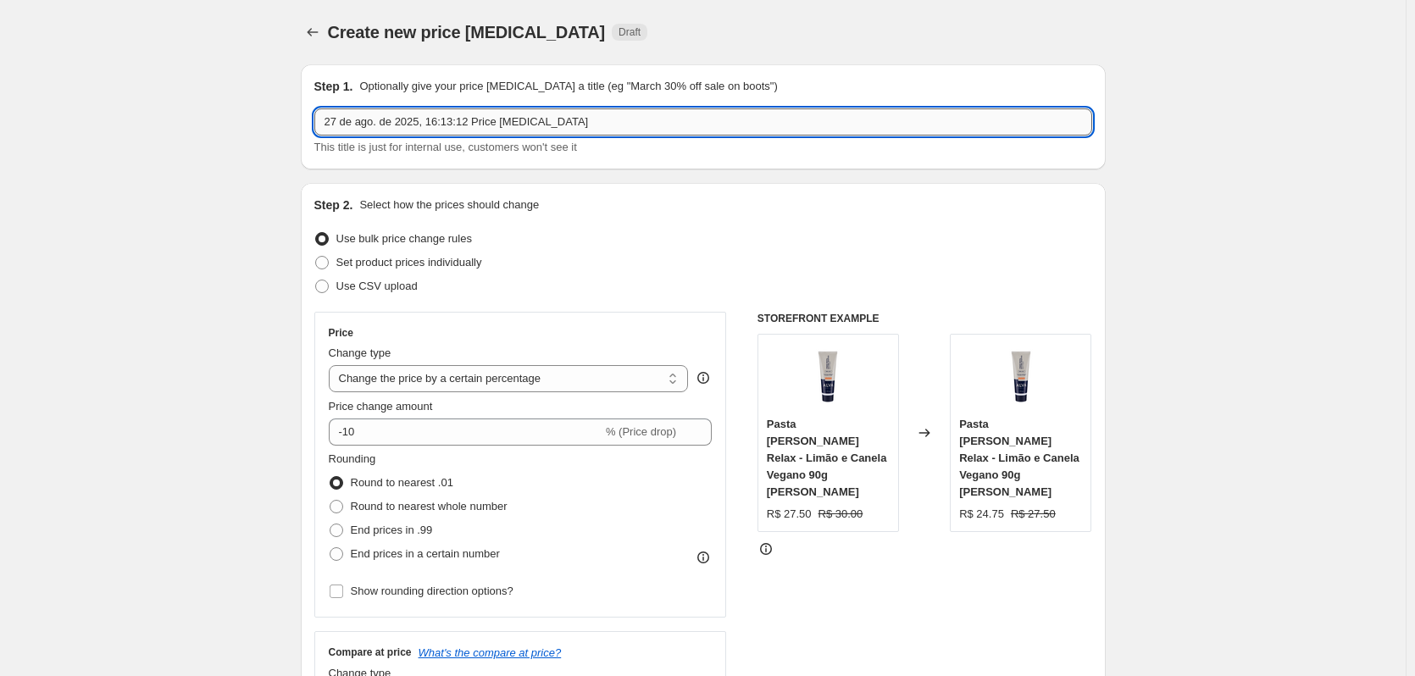
click at [429, 118] on input "27 de ago. de 2025, 16:13:12 Price [MEDICAL_DATA]" at bounding box center [703, 121] width 778 height 27
click at [429, 117] on input "27 de ago. de 2025, 16:13:12 Price [MEDICAL_DATA]" at bounding box center [703, 121] width 778 height 27
click at [429, 118] on input "27 de ago. de 2025, 16:13:12 Price [MEDICAL_DATA]" at bounding box center [703, 121] width 778 height 27
paste input "LOUCURA [PERSON_NAME] - KITS 25%"
type input "LOUCURA [PERSON_NAME] - KIT 20%OFF que esqueci"
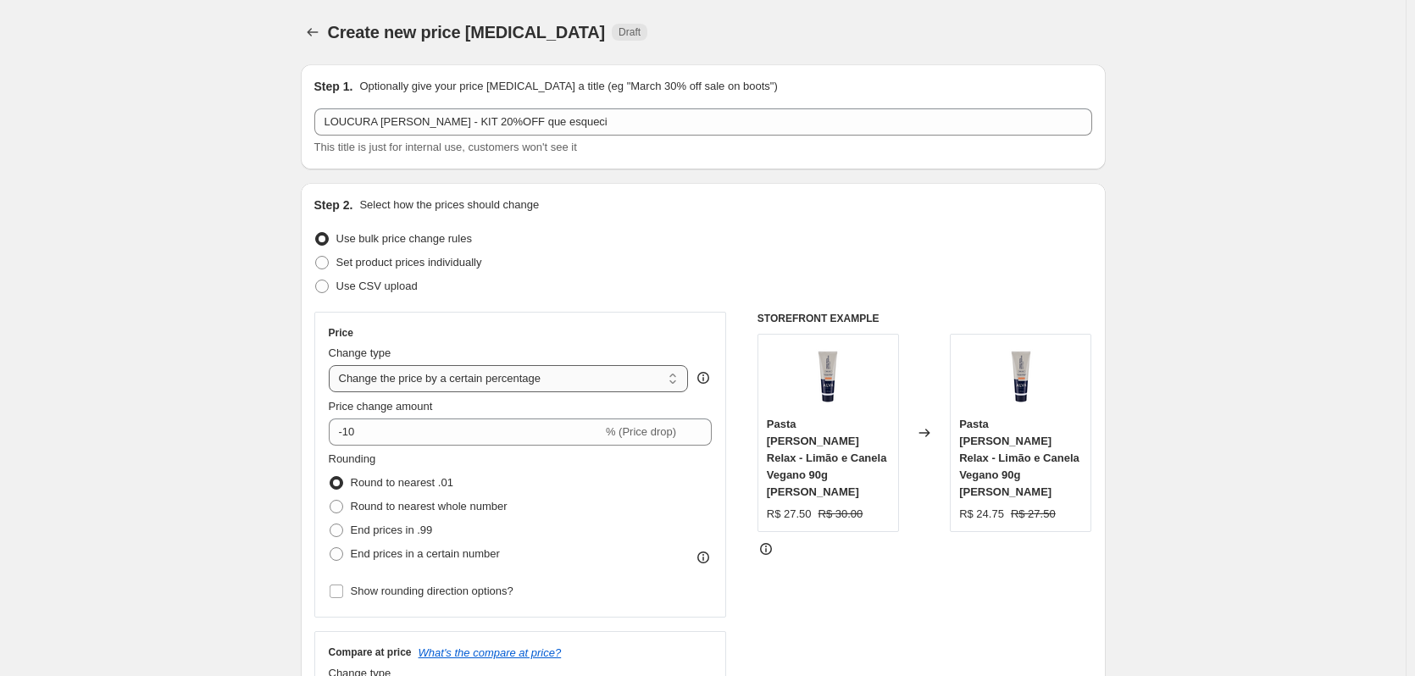
click at [372, 375] on select "Change the price to a certain amount Change the price by a certain amount Chang…" at bounding box center [509, 378] width 360 height 27
select select "pcap"
click at [332, 365] on select "Change the price to a certain amount Change the price by a certain amount Chang…" at bounding box center [509, 378] width 360 height 27
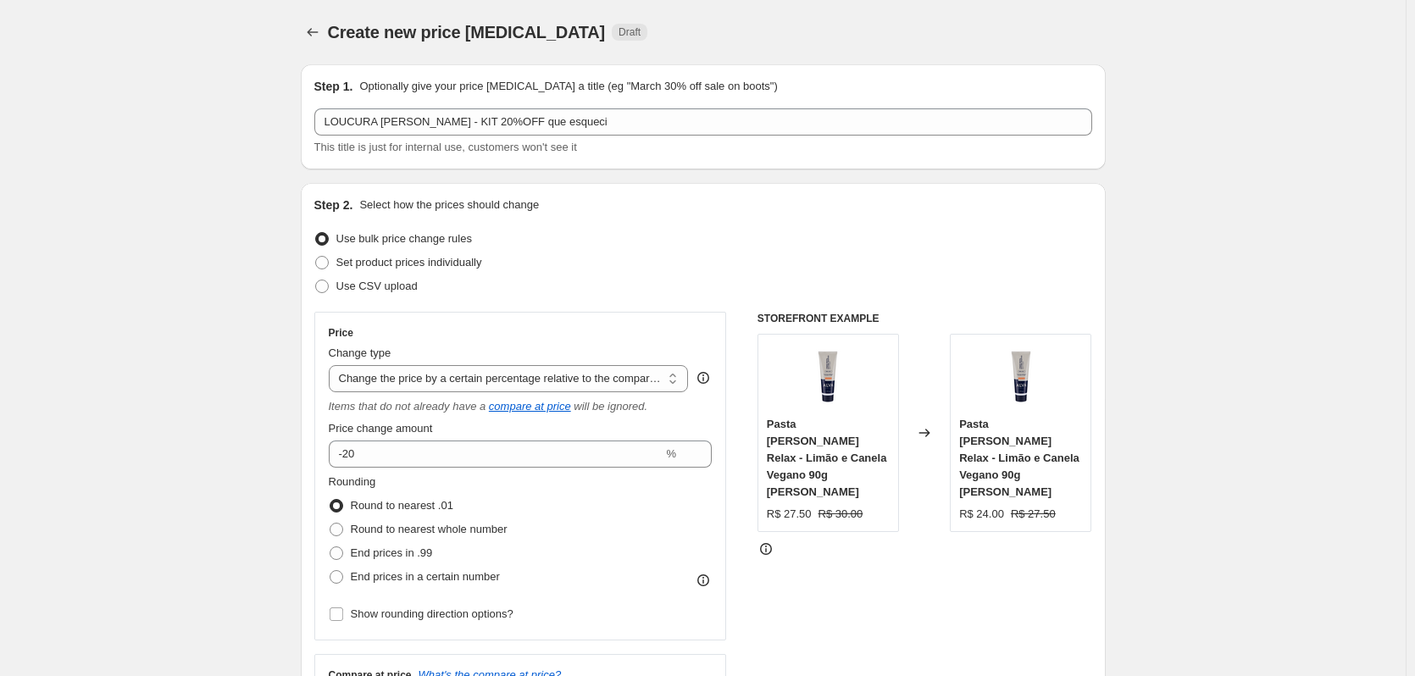
type input "-20"
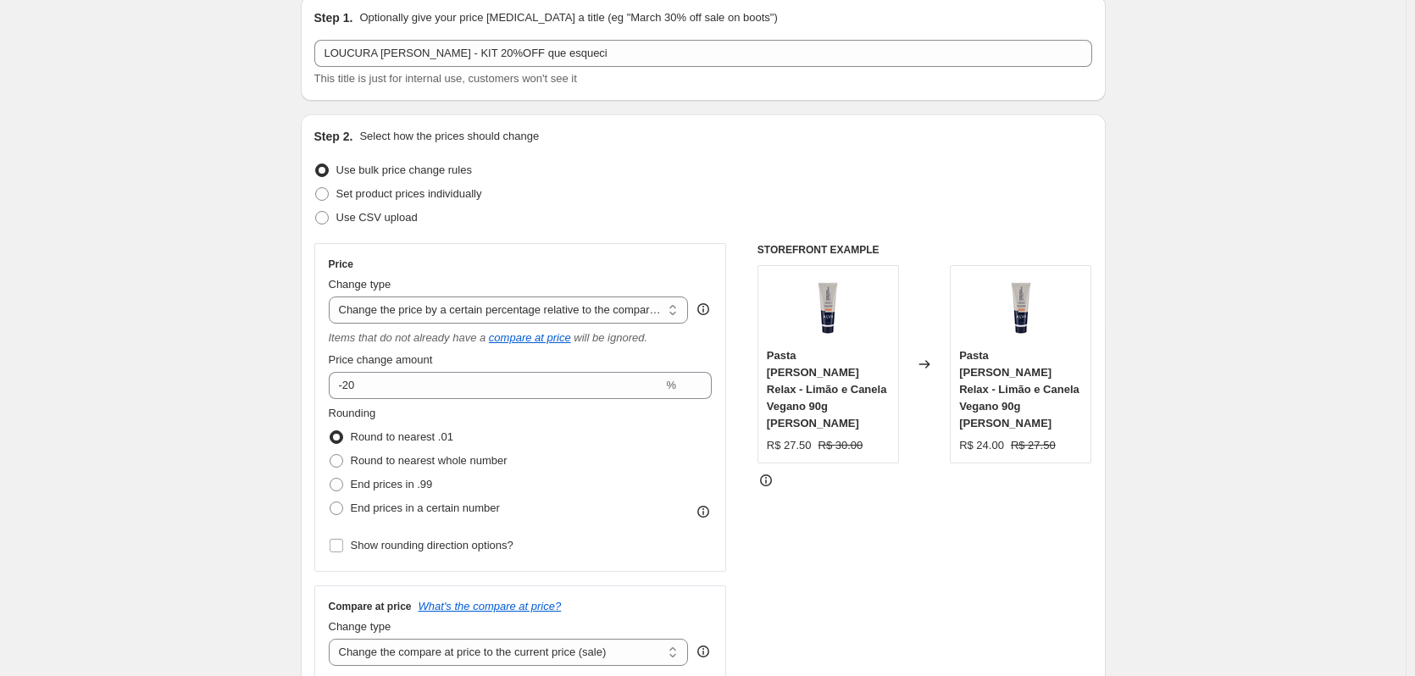
scroll to position [170, 0]
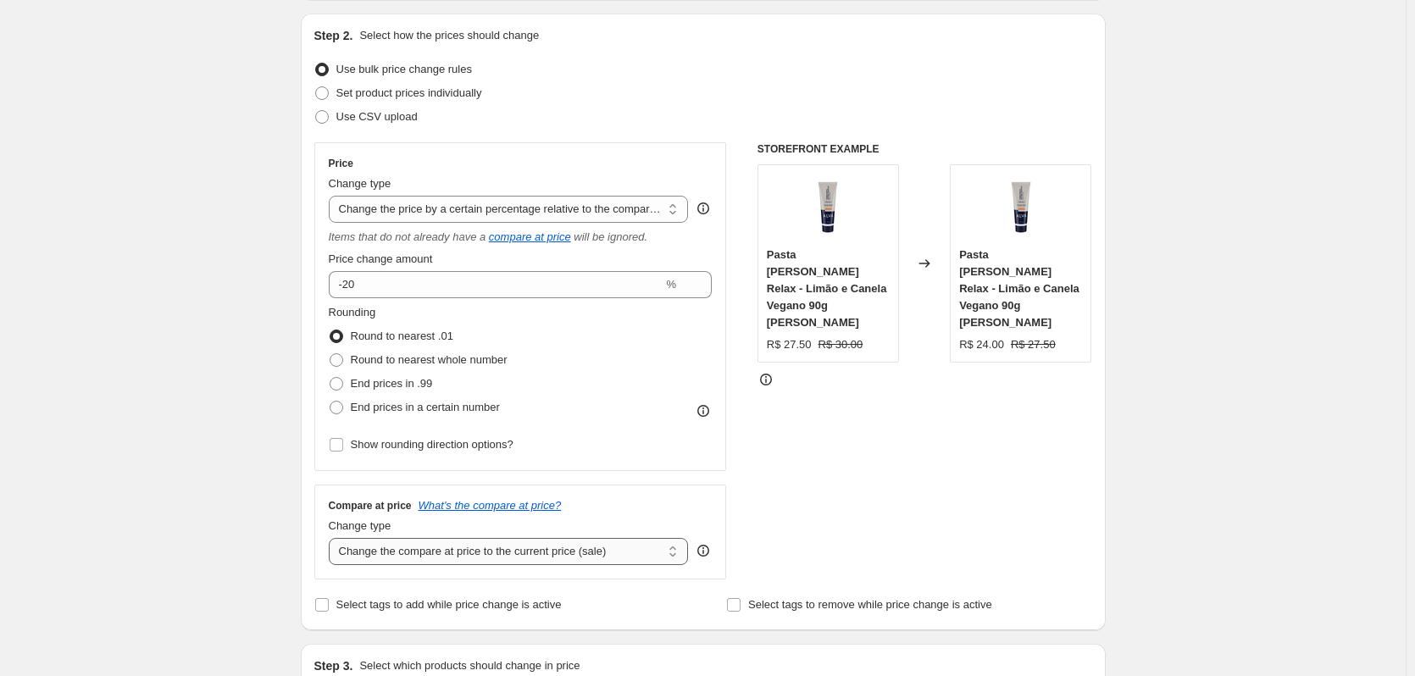
click at [425, 551] on select "Change the compare at price to the current price (sale) Change the compare at p…" at bounding box center [509, 551] width 360 height 27
select select "no_change"
click at [332, 538] on select "Change the compare at price to the current price (sale) Change the compare at p…" at bounding box center [509, 551] width 360 height 27
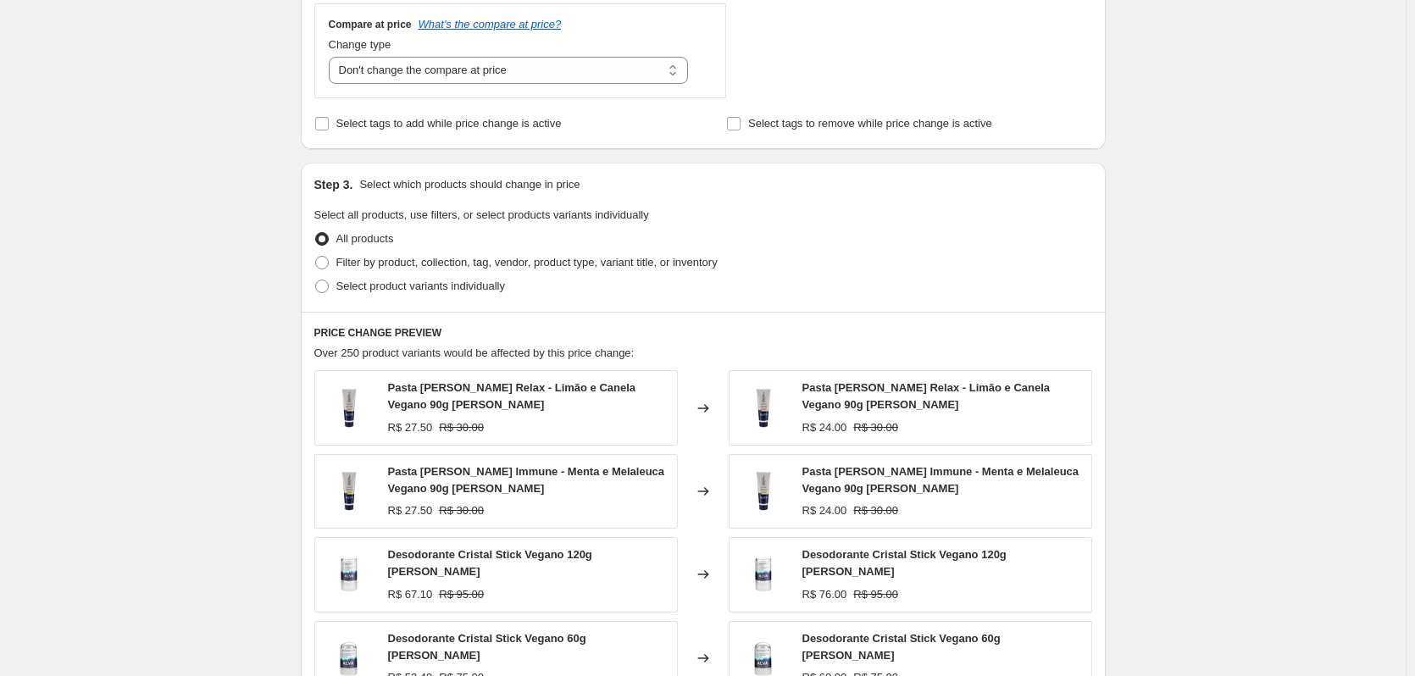
scroll to position [678, 0]
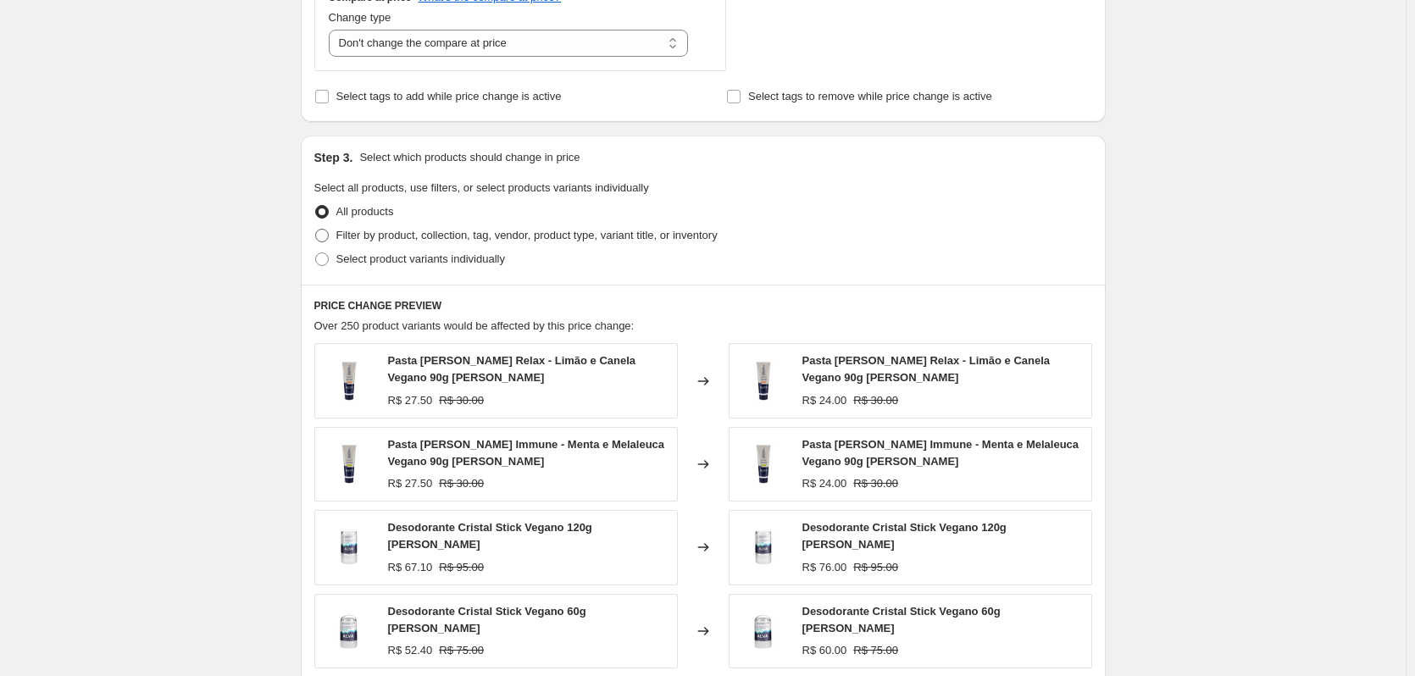
click at [603, 230] on span "Filter by product, collection, tag, vendor, product type, variant title, or inv…" at bounding box center [526, 235] width 381 height 13
click at [316, 230] on input "Filter by product, collection, tag, vendor, product type, variant title, or inv…" at bounding box center [315, 229] width 1 height 1
radio input "true"
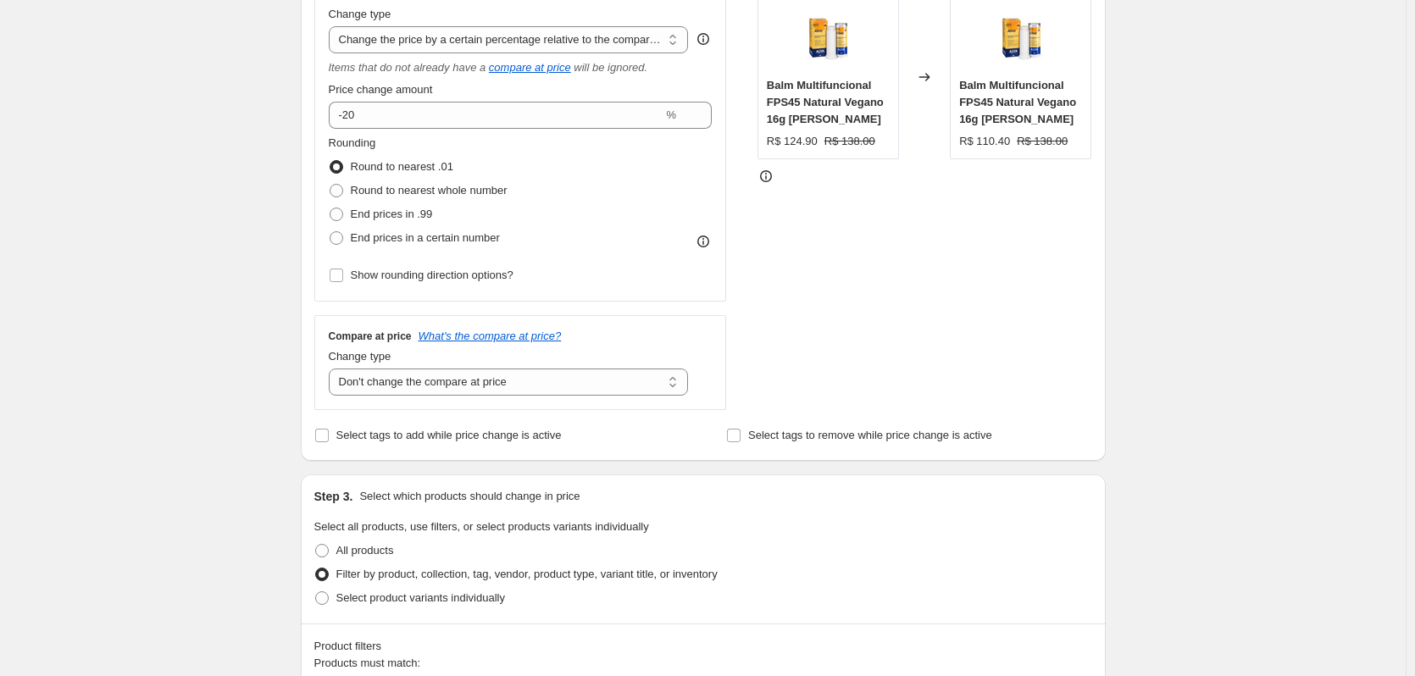
scroll to position [170, 0]
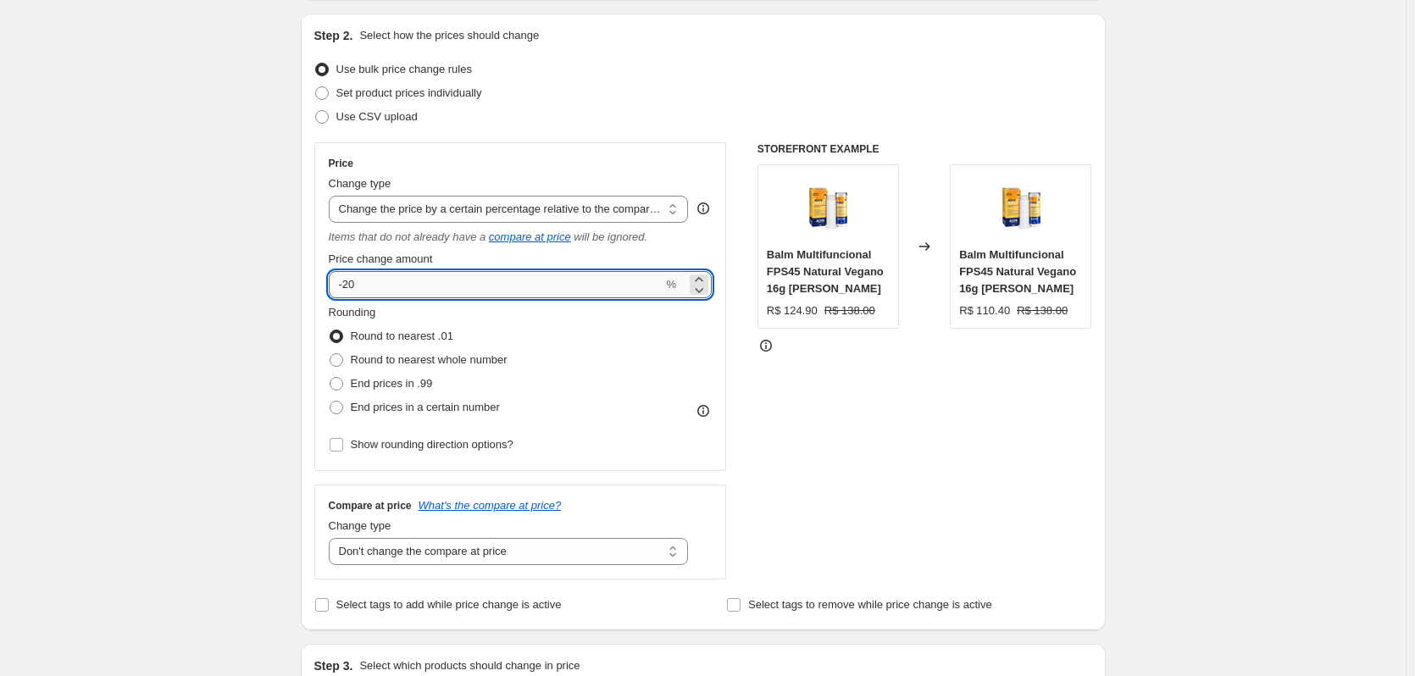
click at [485, 274] on input "-20" at bounding box center [496, 284] width 335 height 27
type input "-2"
type input "-35"
click at [229, 370] on div "Create new price [MEDICAL_DATA]. This page is ready Create new price [MEDICAL_D…" at bounding box center [703, 635] width 1406 height 1611
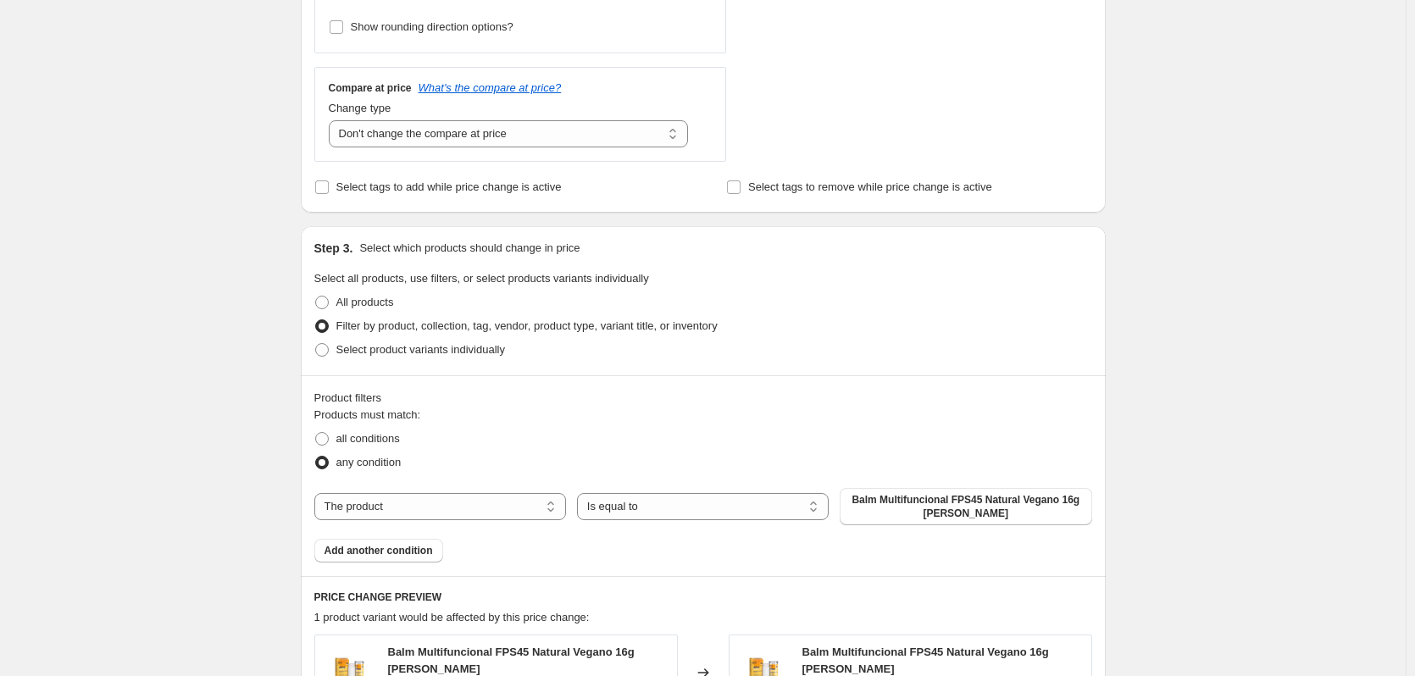
scroll to position [593, 0]
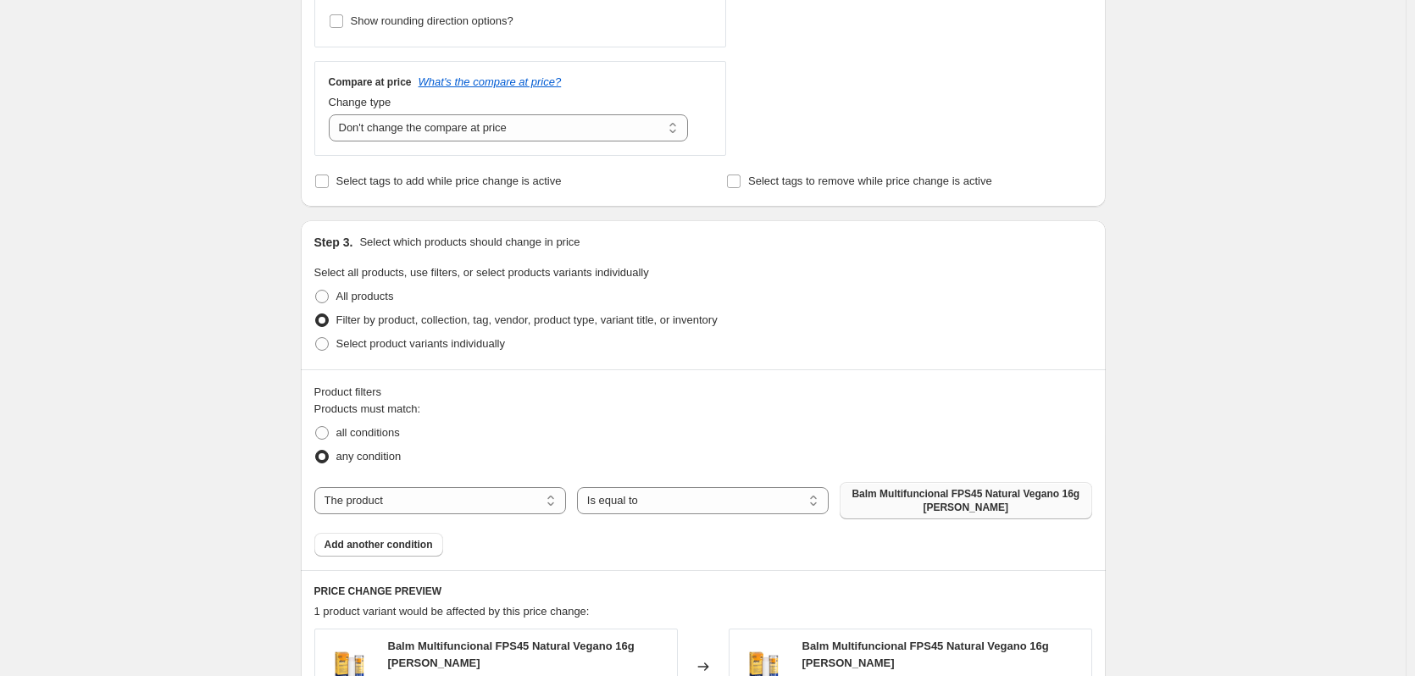
click at [883, 495] on span "Balm Multifuncional FPS45 Natural Vegano 16g [PERSON_NAME]" at bounding box center [965, 500] width 231 height 27
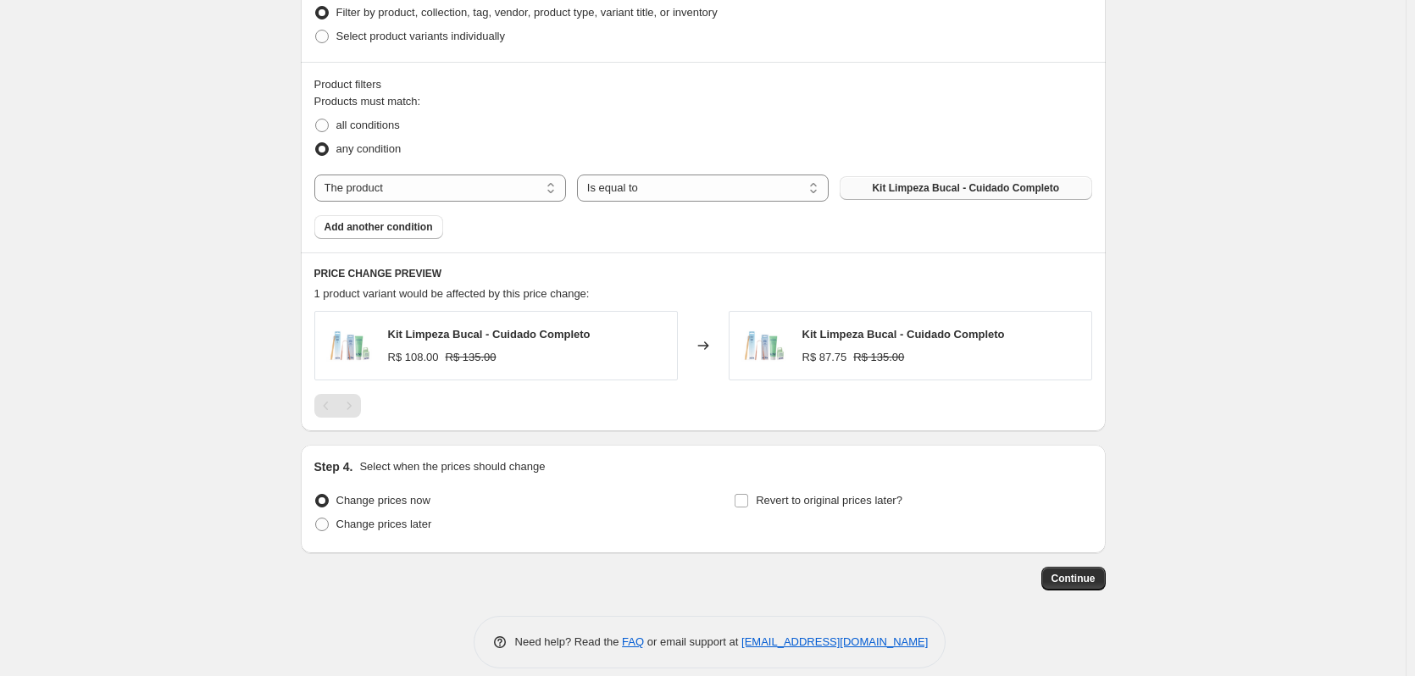
scroll to position [920, 0]
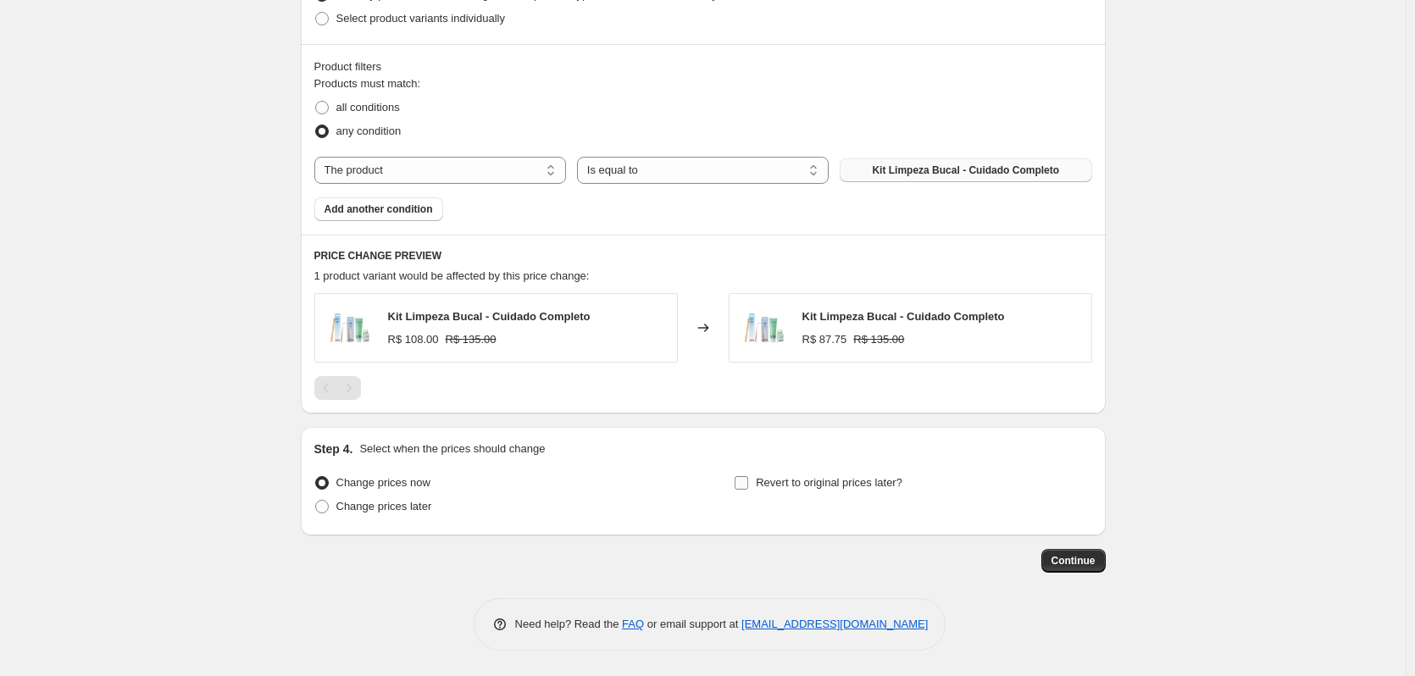
click at [797, 479] on span "Revert to original prices later?" at bounding box center [829, 482] width 147 height 13
click at [748, 479] on input "Revert to original prices later?" at bounding box center [742, 483] width 14 height 14
checkbox input "true"
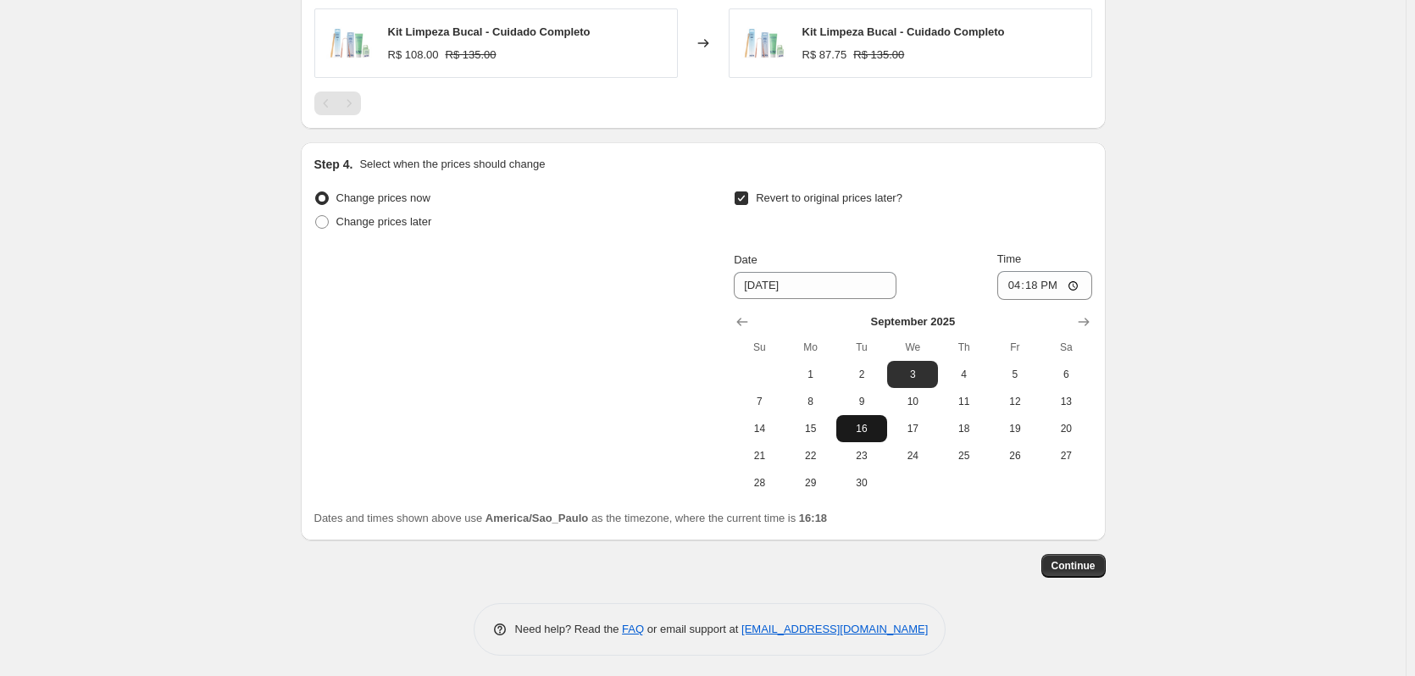
scroll to position [1209, 0]
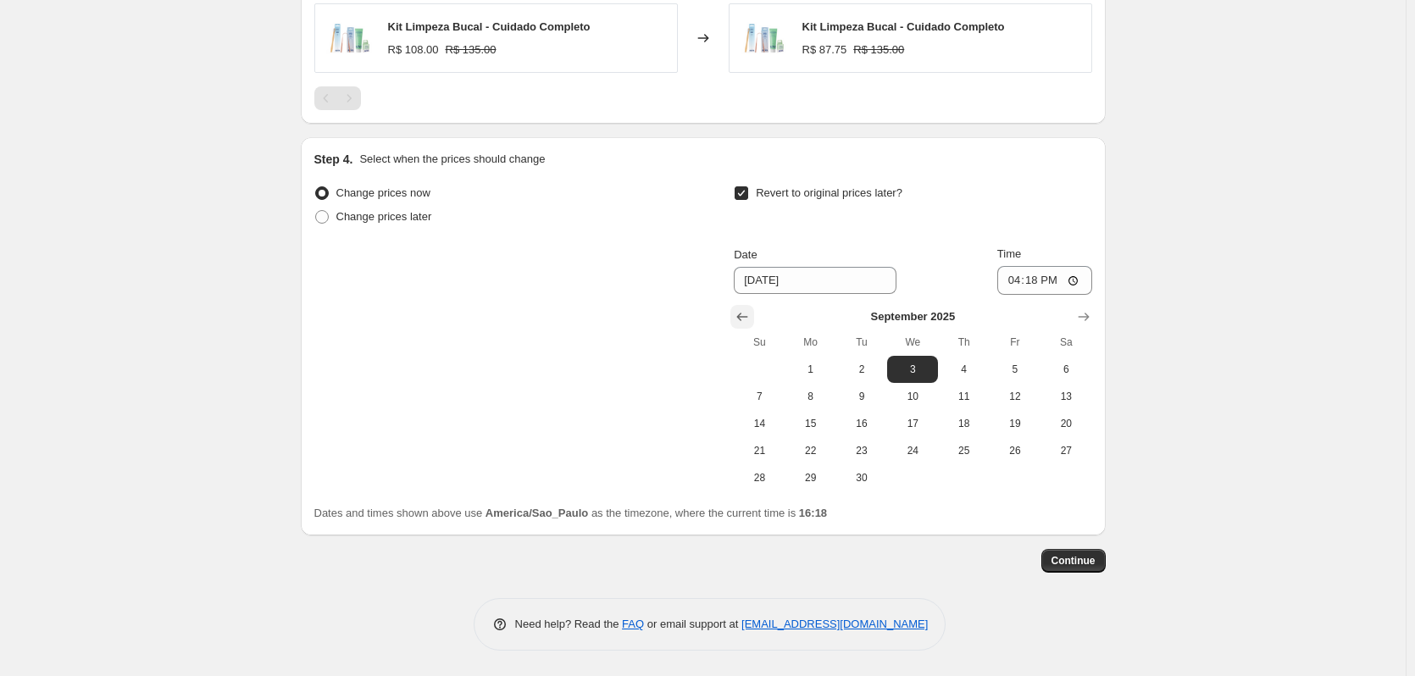
click at [745, 311] on icon "Show previous month, August 2025" at bounding box center [742, 317] width 17 height 17
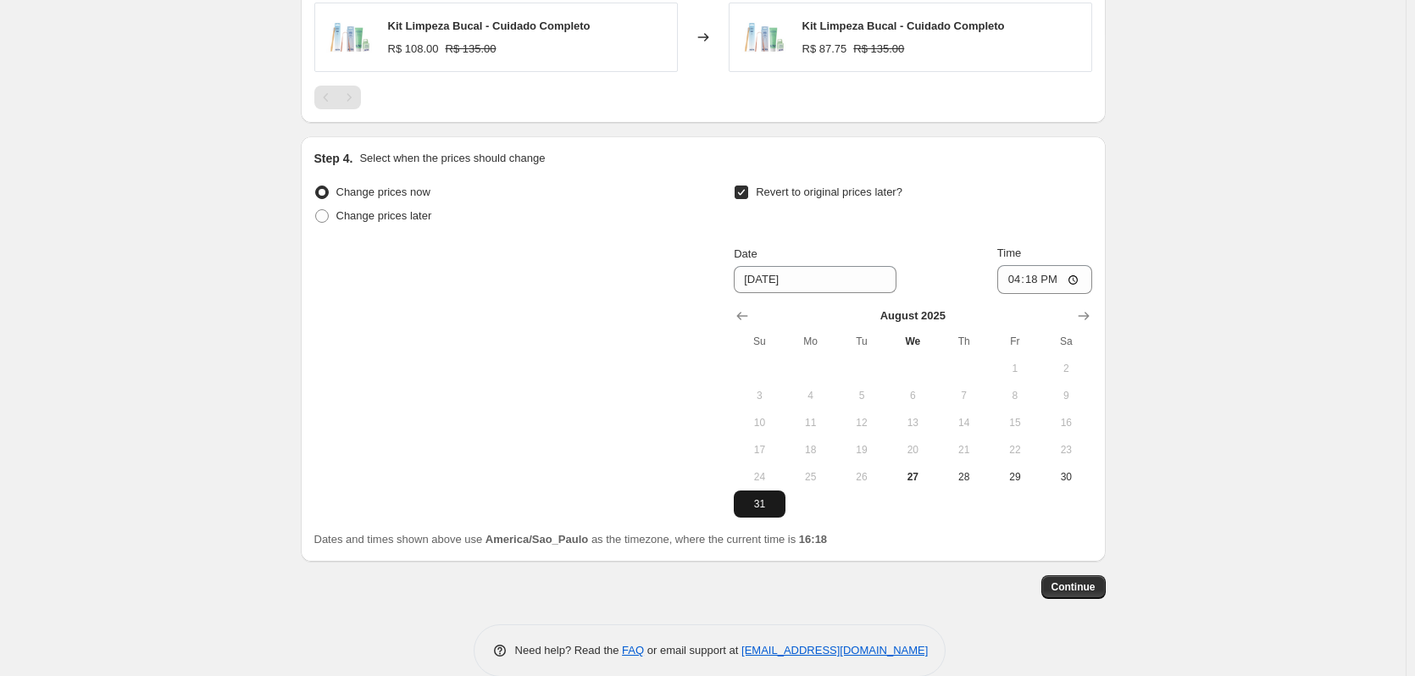
click at [763, 514] on button "31" at bounding box center [759, 504] width 51 height 27
type input "[DATE]"
click at [1036, 273] on input "16:18" at bounding box center [1045, 279] width 95 height 29
type input "23:59"
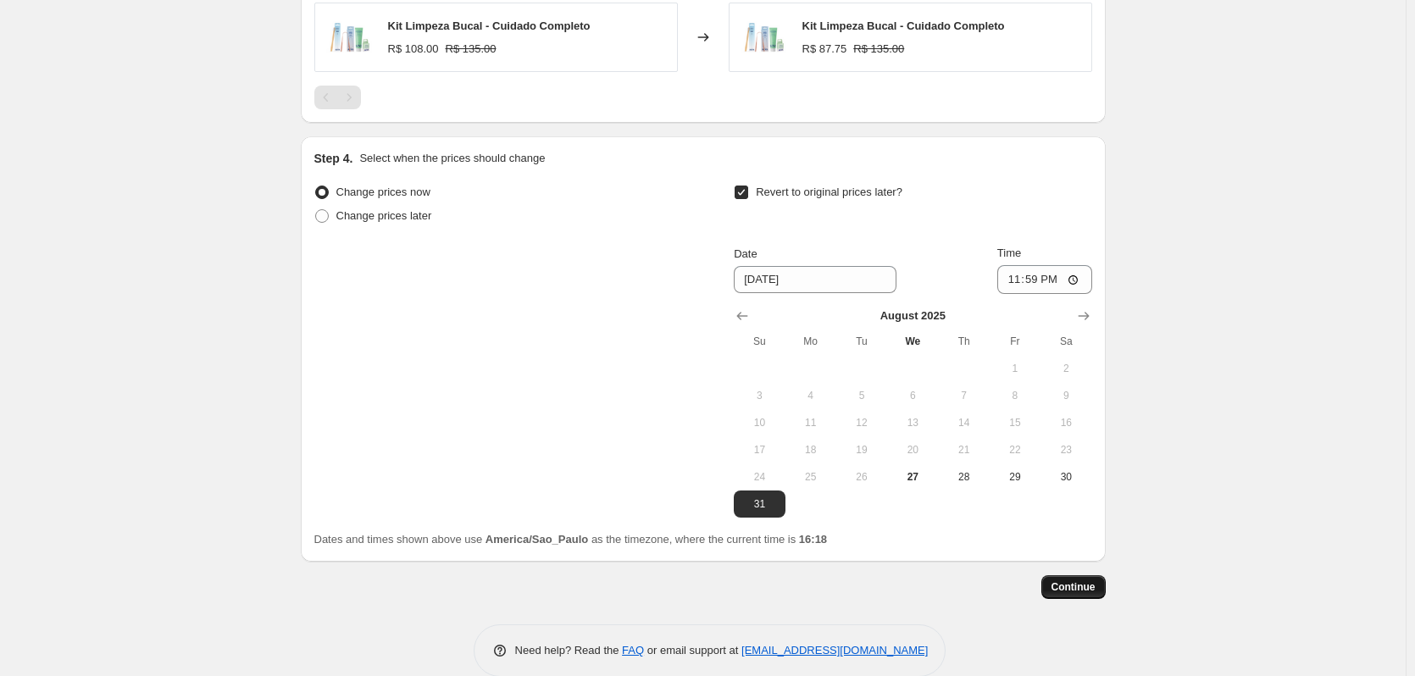
click at [1080, 581] on button "Continue" at bounding box center [1074, 587] width 64 height 24
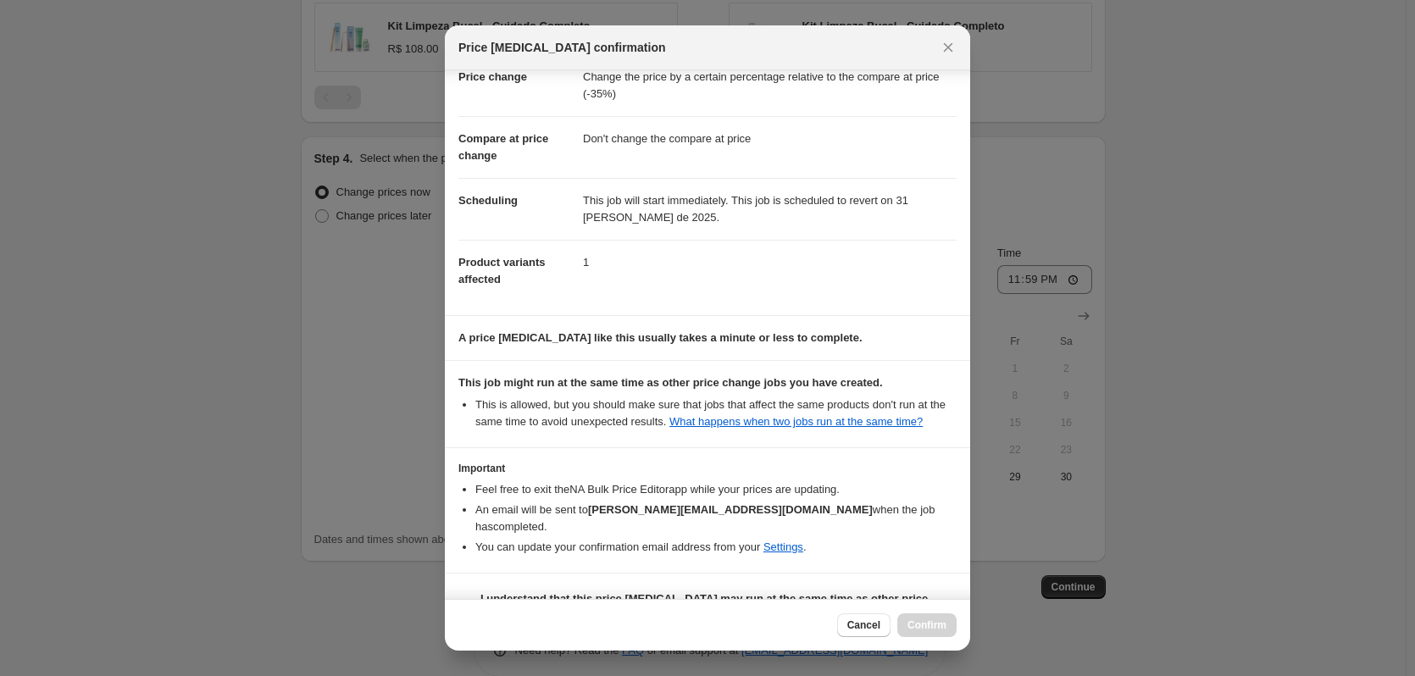
scroll to position [71, 0]
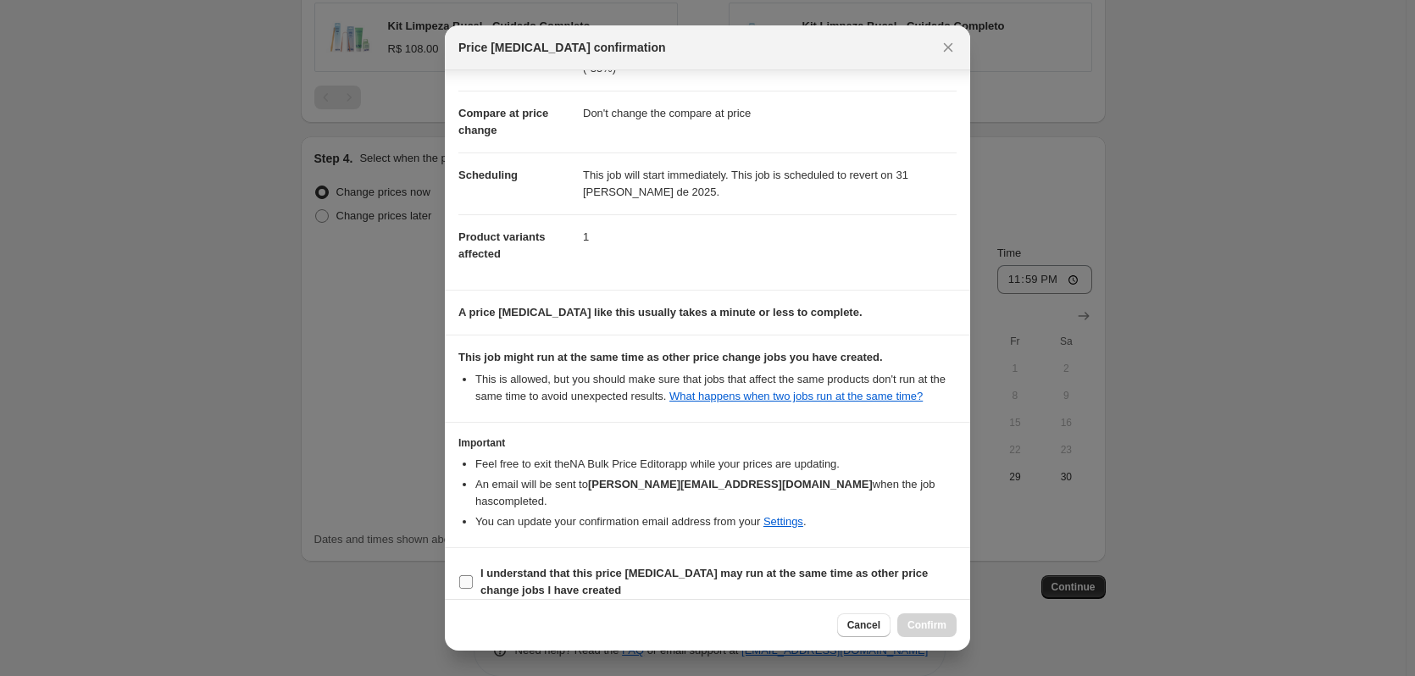
click at [785, 567] on b "I understand that this price [MEDICAL_DATA] may run at the same time as other p…" at bounding box center [704, 582] width 447 height 30
click at [473, 575] on input "I understand that this price [MEDICAL_DATA] may run at the same time as other p…" at bounding box center [466, 582] width 14 height 14
checkbox input "true"
click at [914, 622] on span "Confirm" at bounding box center [927, 626] width 39 height 14
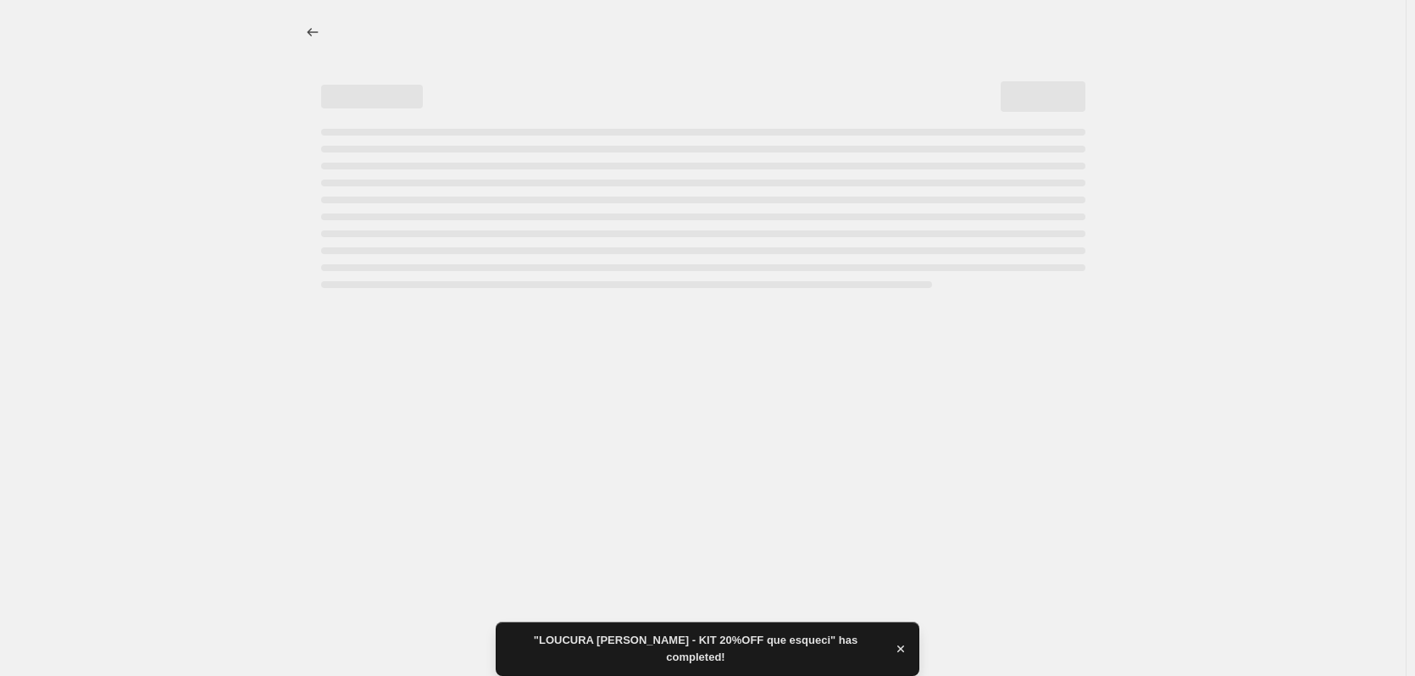
select select "pcap"
select select "no_change"
